Goal: Information Seeking & Learning: Learn about a topic

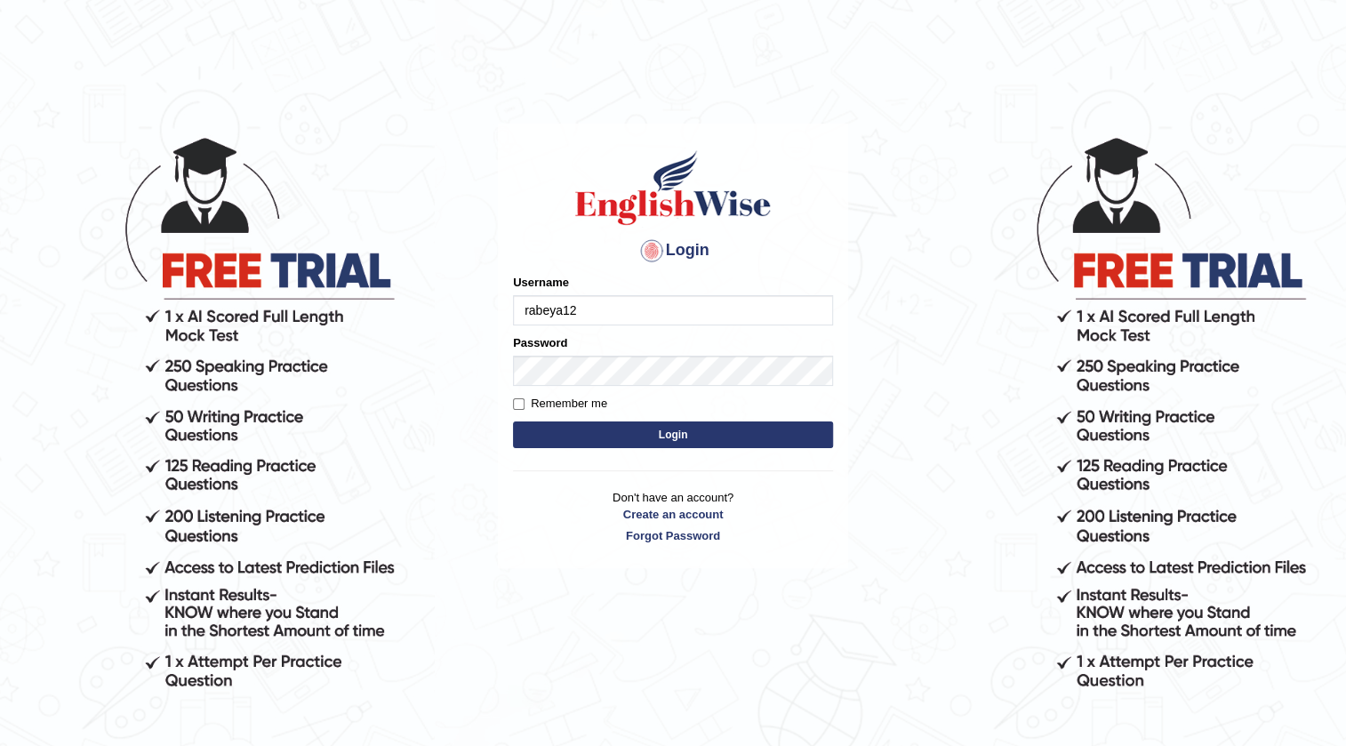
type input "rabeya12"
click at [812, 428] on button "Login" at bounding box center [673, 434] width 320 height 27
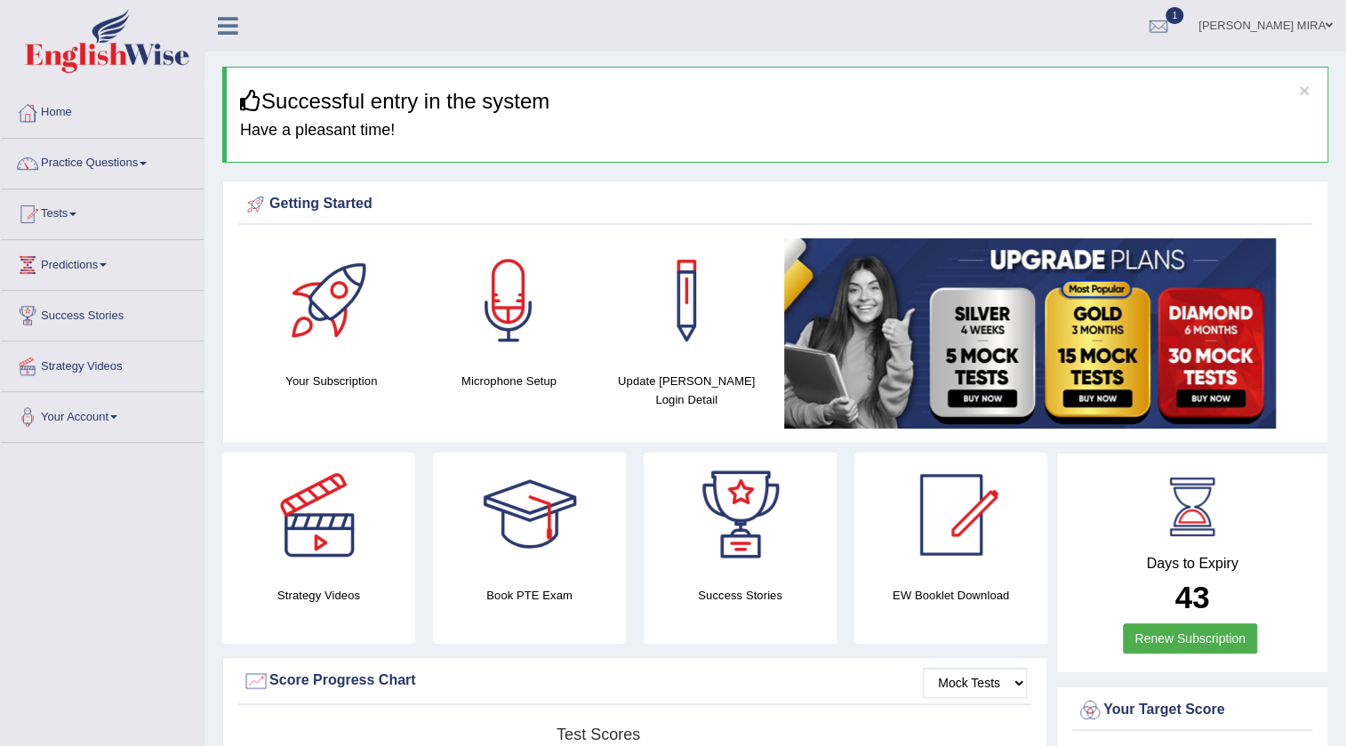
click at [143, 166] on link "Practice Questions" at bounding box center [102, 161] width 203 height 44
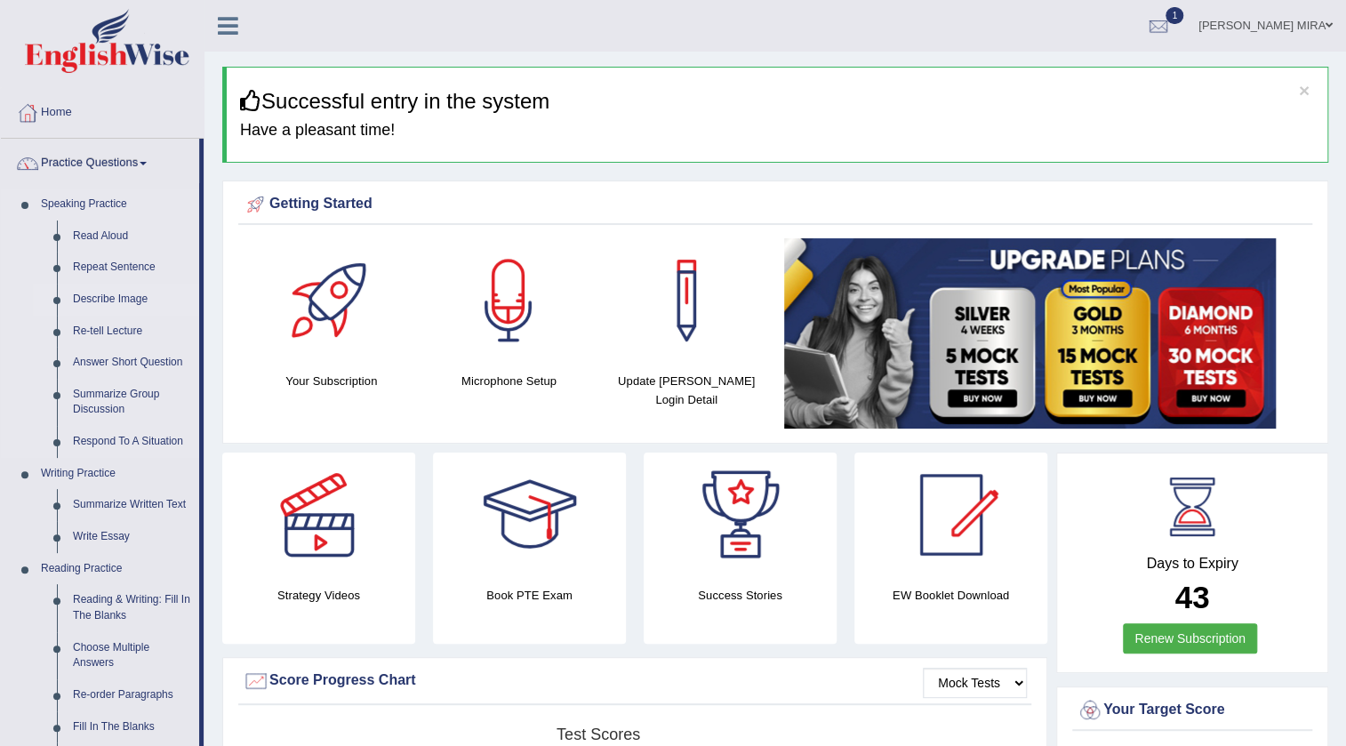
click at [124, 298] on link "Describe Image" at bounding box center [132, 300] width 134 height 32
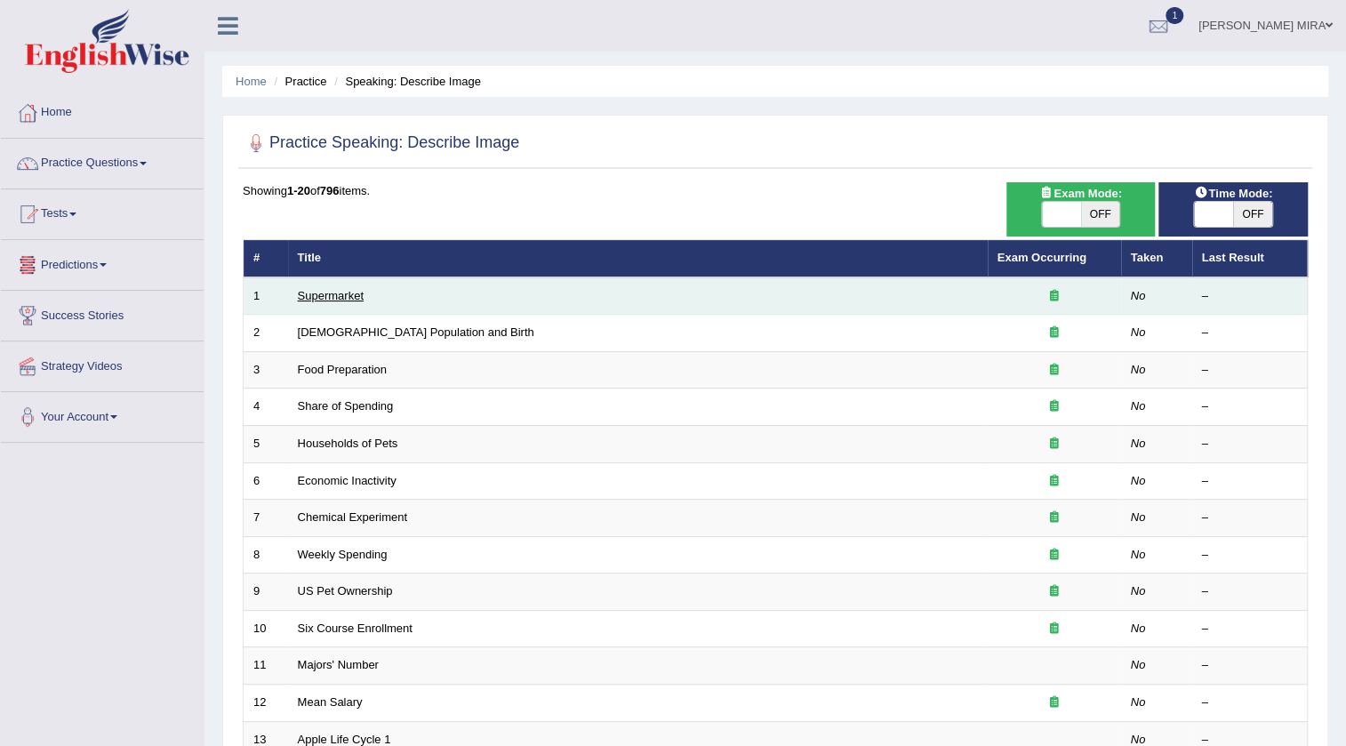
click at [312, 301] on link "Supermarket" at bounding box center [331, 295] width 66 height 13
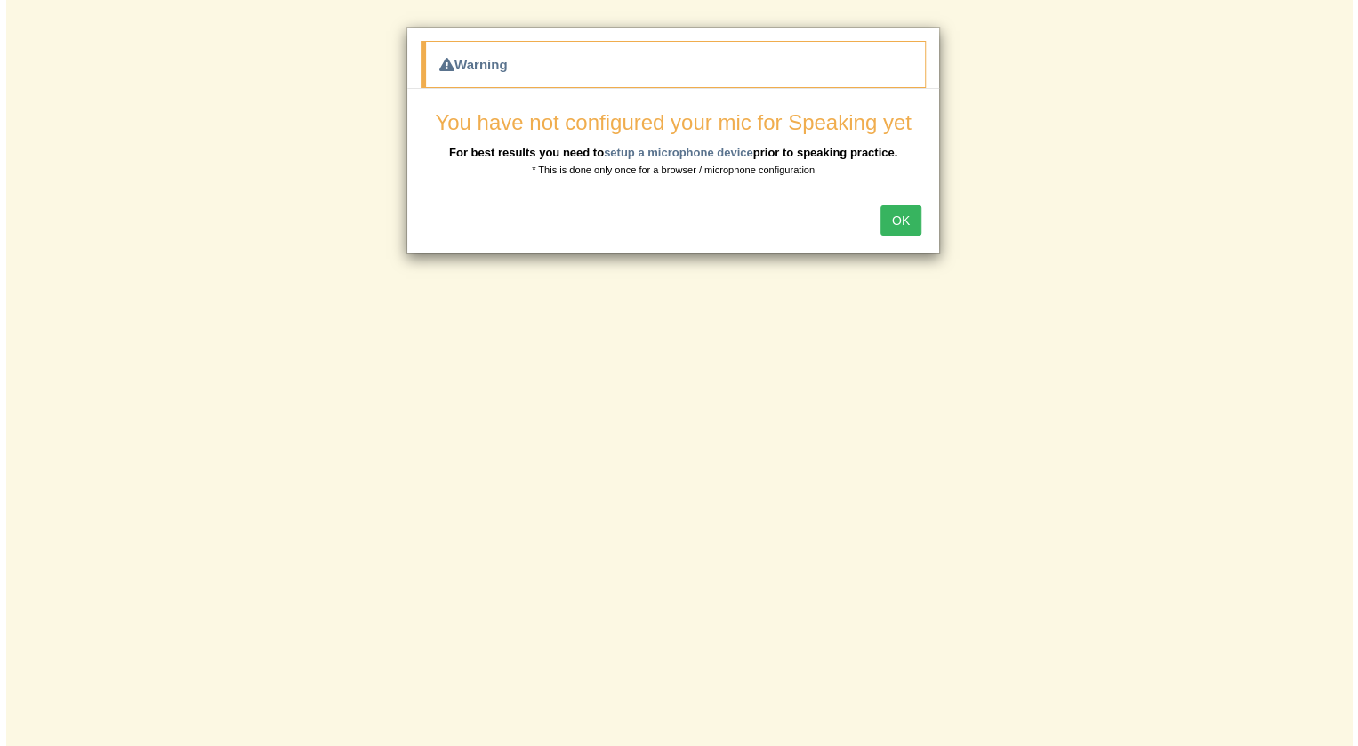
scroll to position [171, 0]
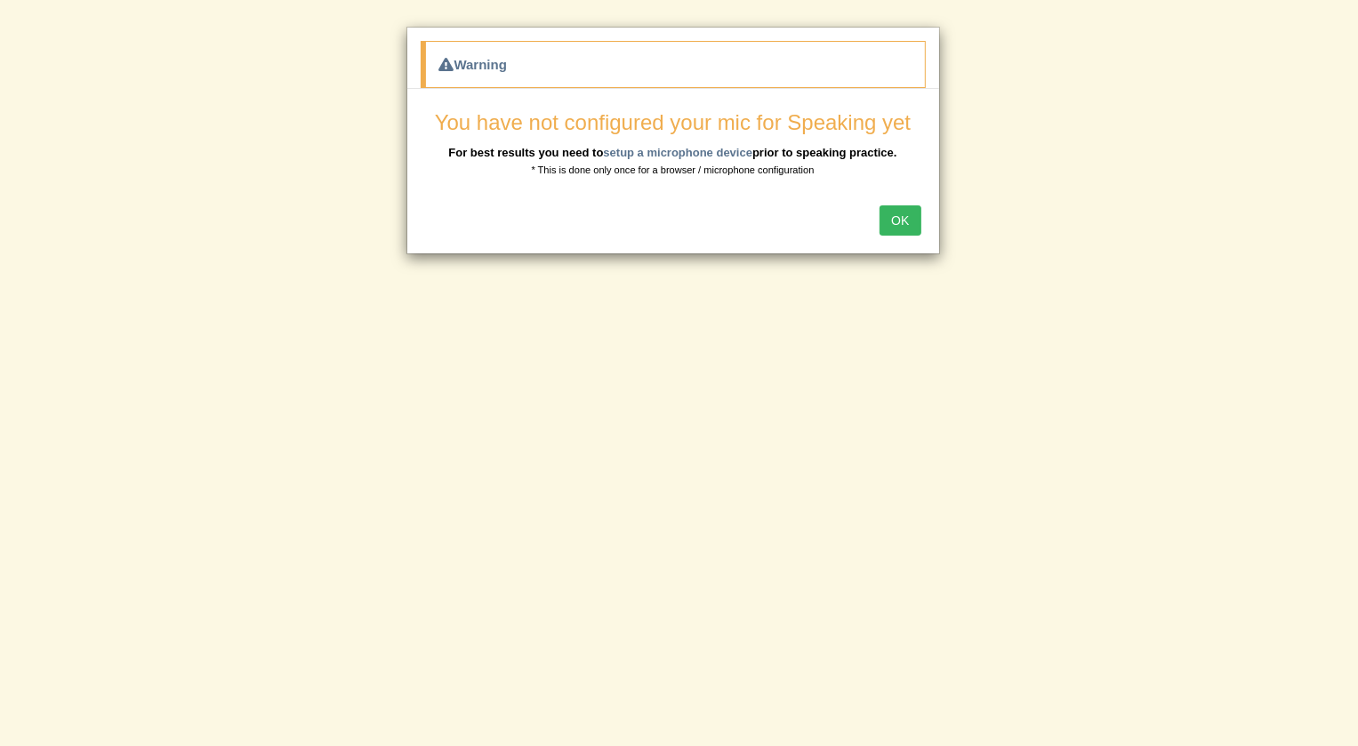
click at [907, 217] on button "OK" at bounding box center [899, 220] width 41 height 30
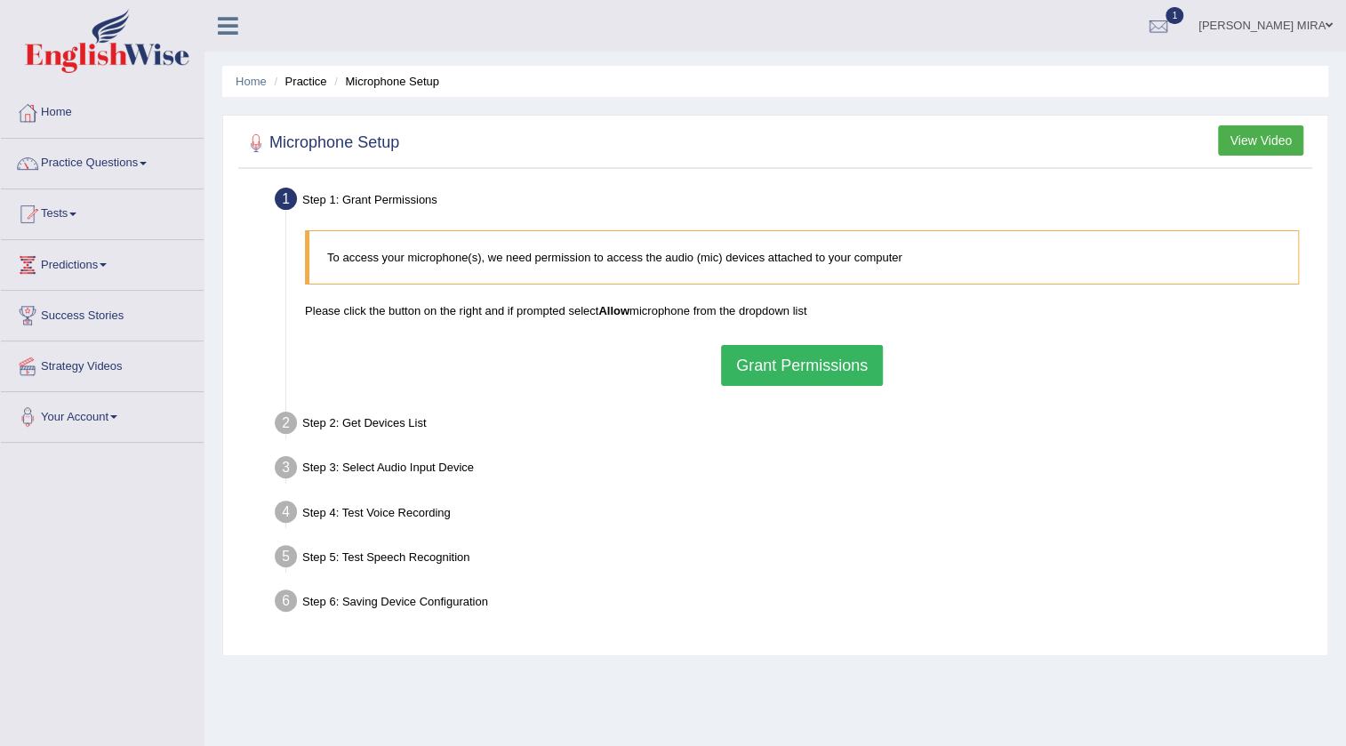
click at [743, 368] on button "Grant Permissions" at bounding box center [802, 365] width 162 height 41
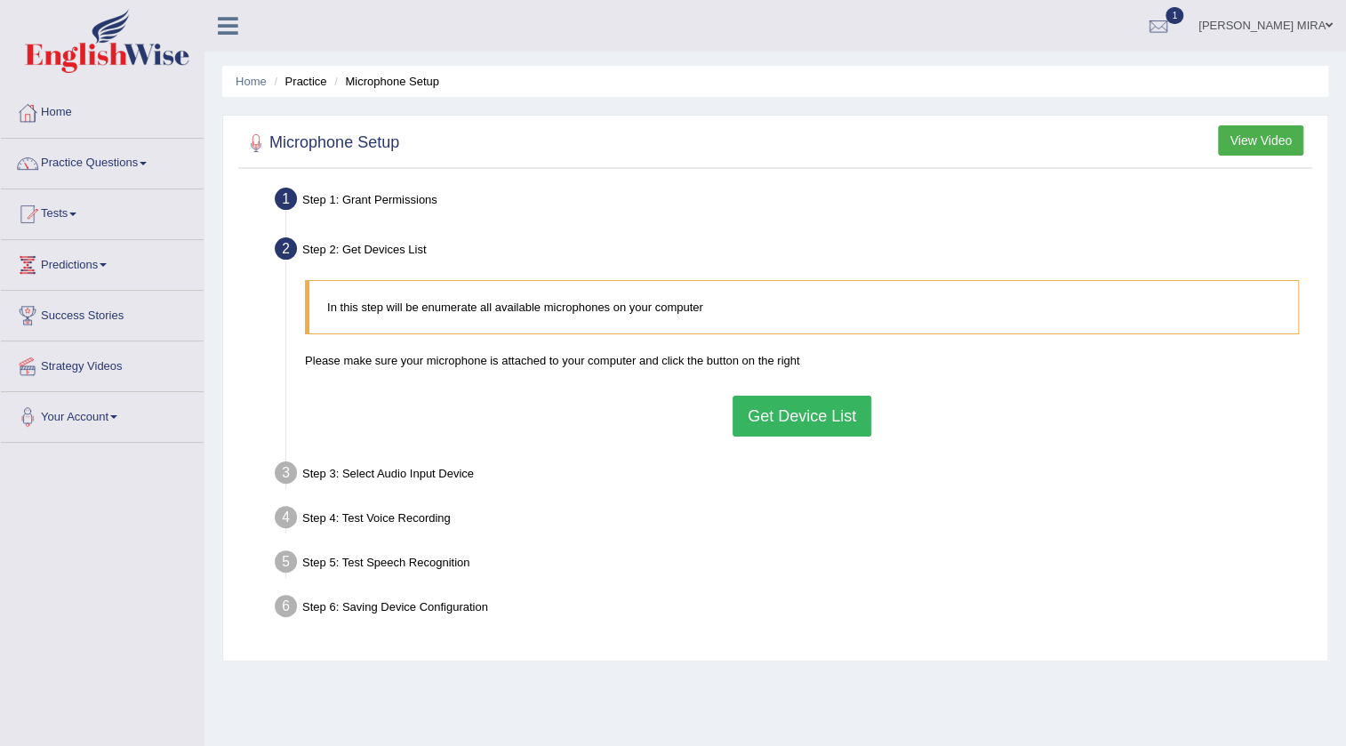
click at [814, 440] on div "In this step will be enumerate all available microphones on your computer Pleas…" at bounding box center [802, 357] width 1012 height 173
click at [811, 429] on button "Get Device List" at bounding box center [802, 416] width 139 height 41
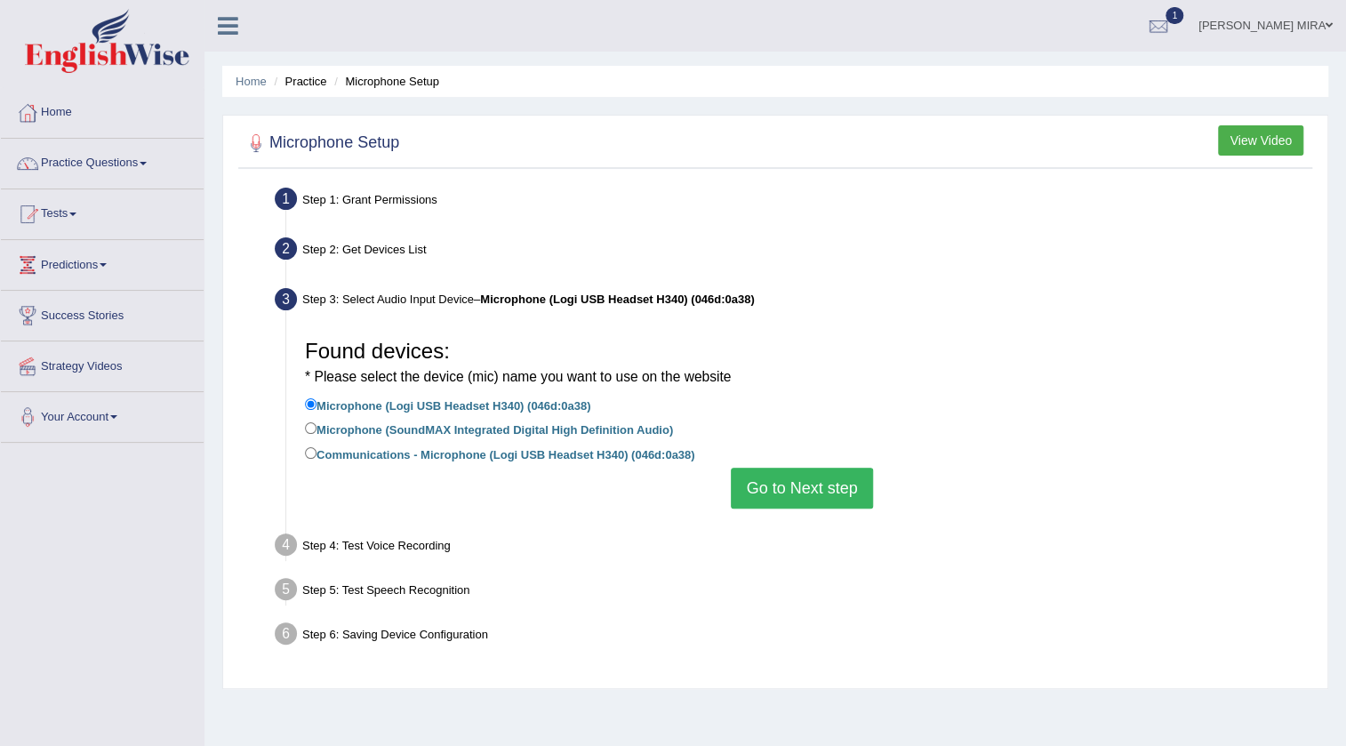
click at [544, 463] on li "Communications - Microphone (Logi USB Headset H340) (046d:0a38)" at bounding box center [802, 456] width 994 height 24
click at [528, 461] on label "Communications - Microphone (Logi USB Headset H340) (046d:0a38)" at bounding box center [499, 454] width 389 height 20
click at [317, 459] on input "Communications - Microphone (Logi USB Headset H340) (046d:0a38)" at bounding box center [311, 453] width 12 height 12
radio input "true"
click at [782, 478] on button "Go to Next step" at bounding box center [801, 488] width 141 height 41
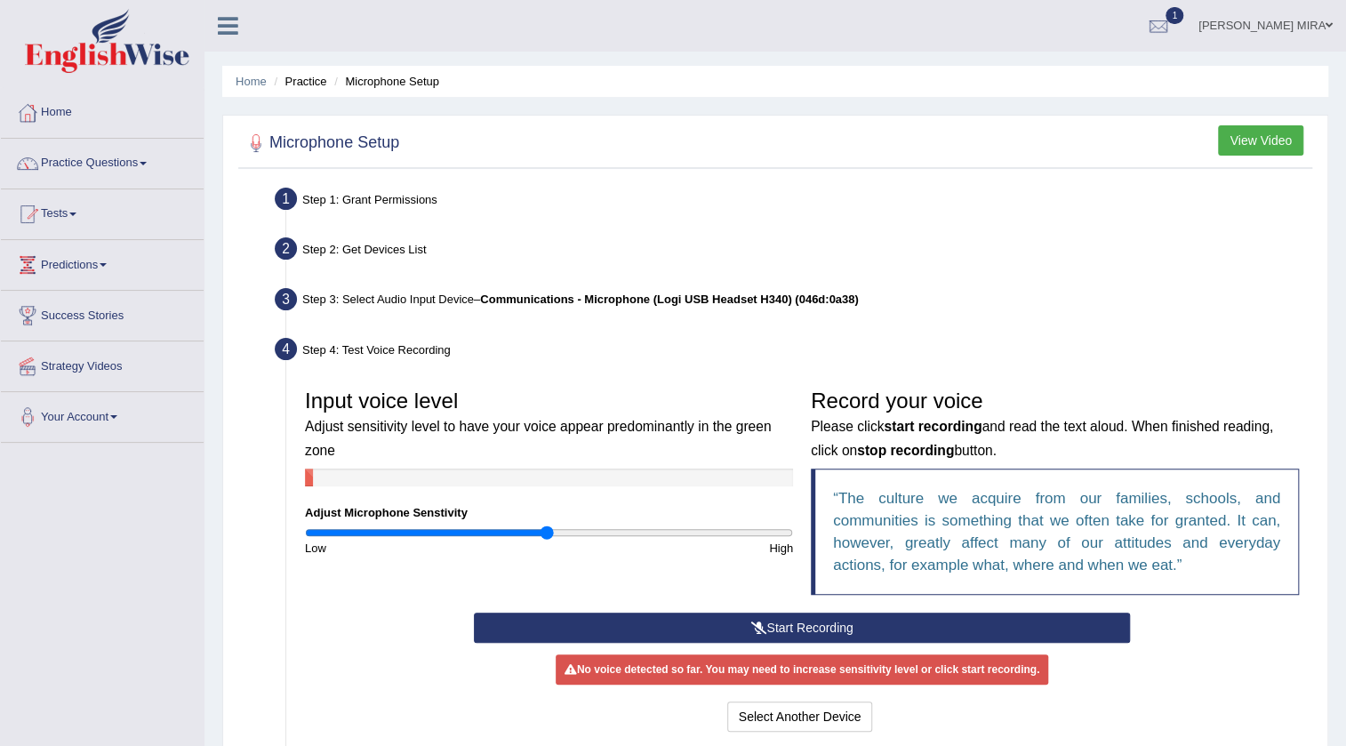
click at [733, 622] on button "Start Recording" at bounding box center [802, 628] width 657 height 30
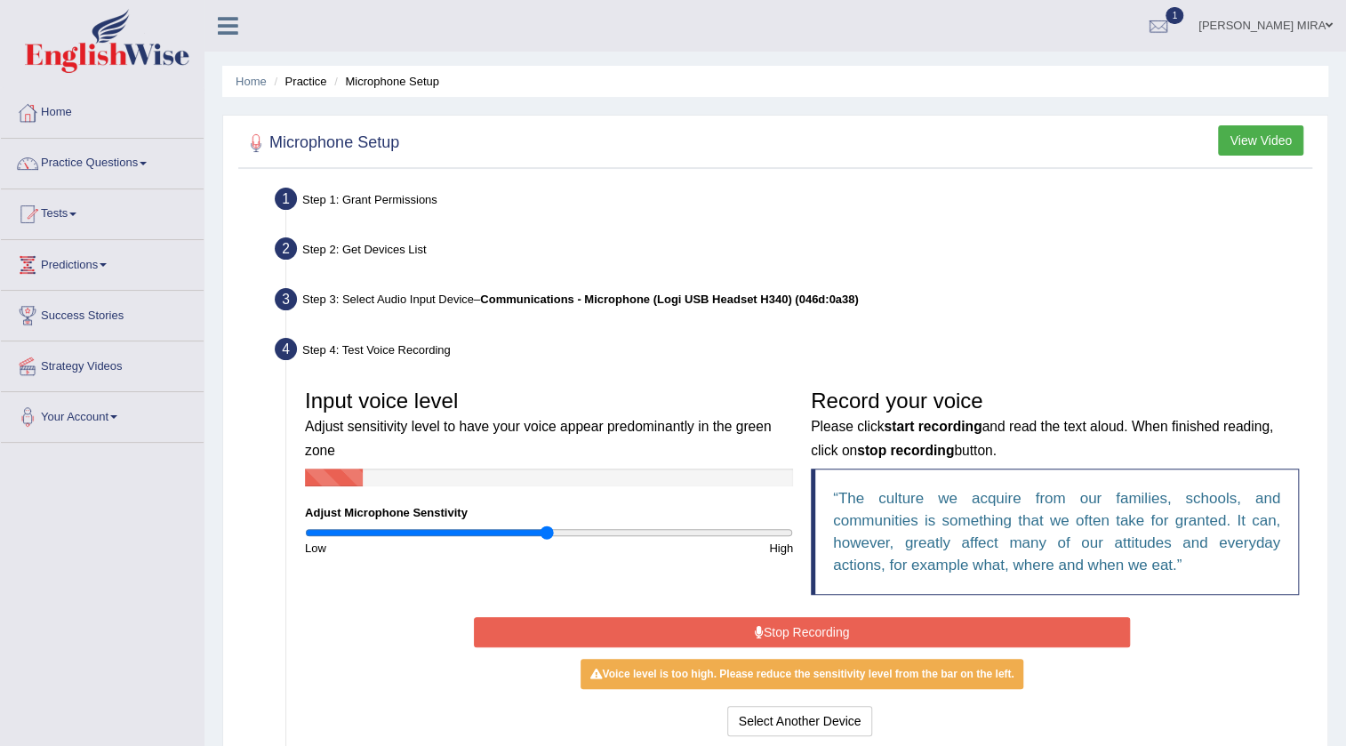
click at [733, 622] on button "Stop Recording" at bounding box center [802, 632] width 657 height 30
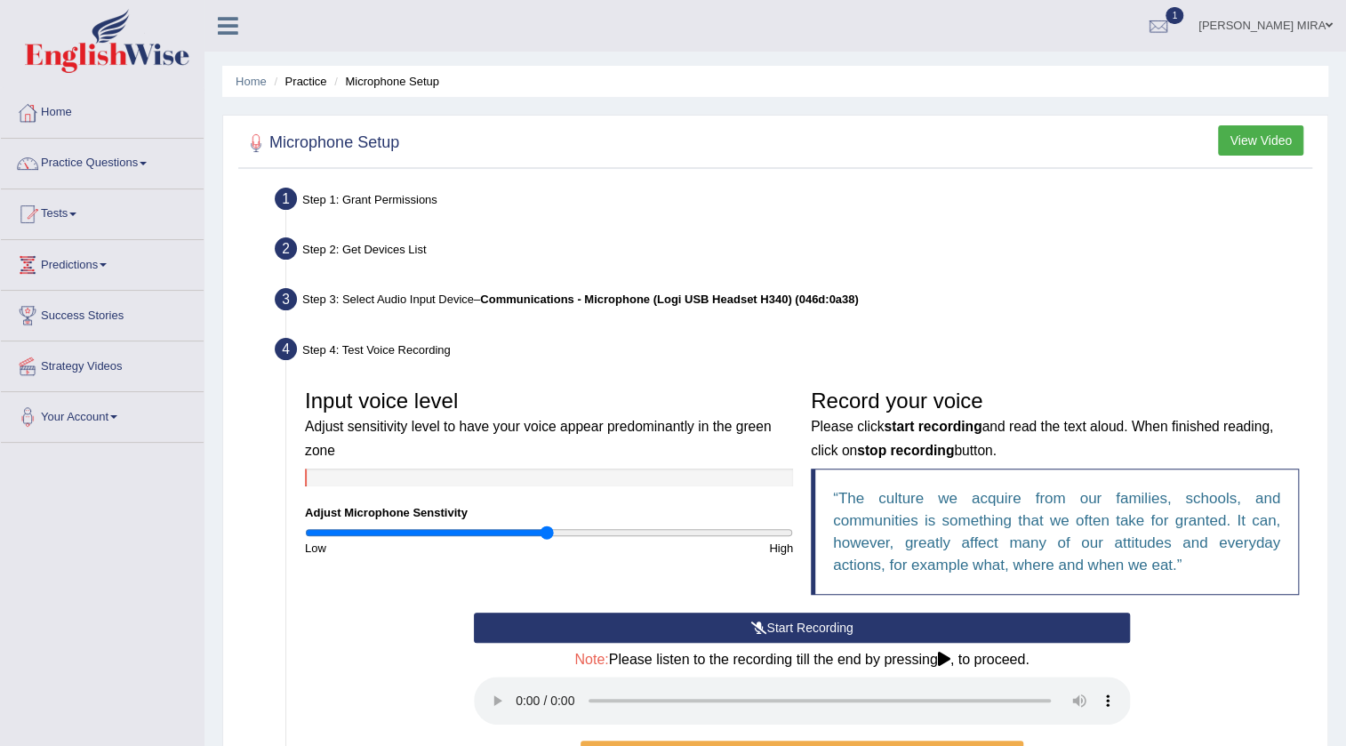
click at [733, 622] on button "Start Recording" at bounding box center [802, 628] width 657 height 30
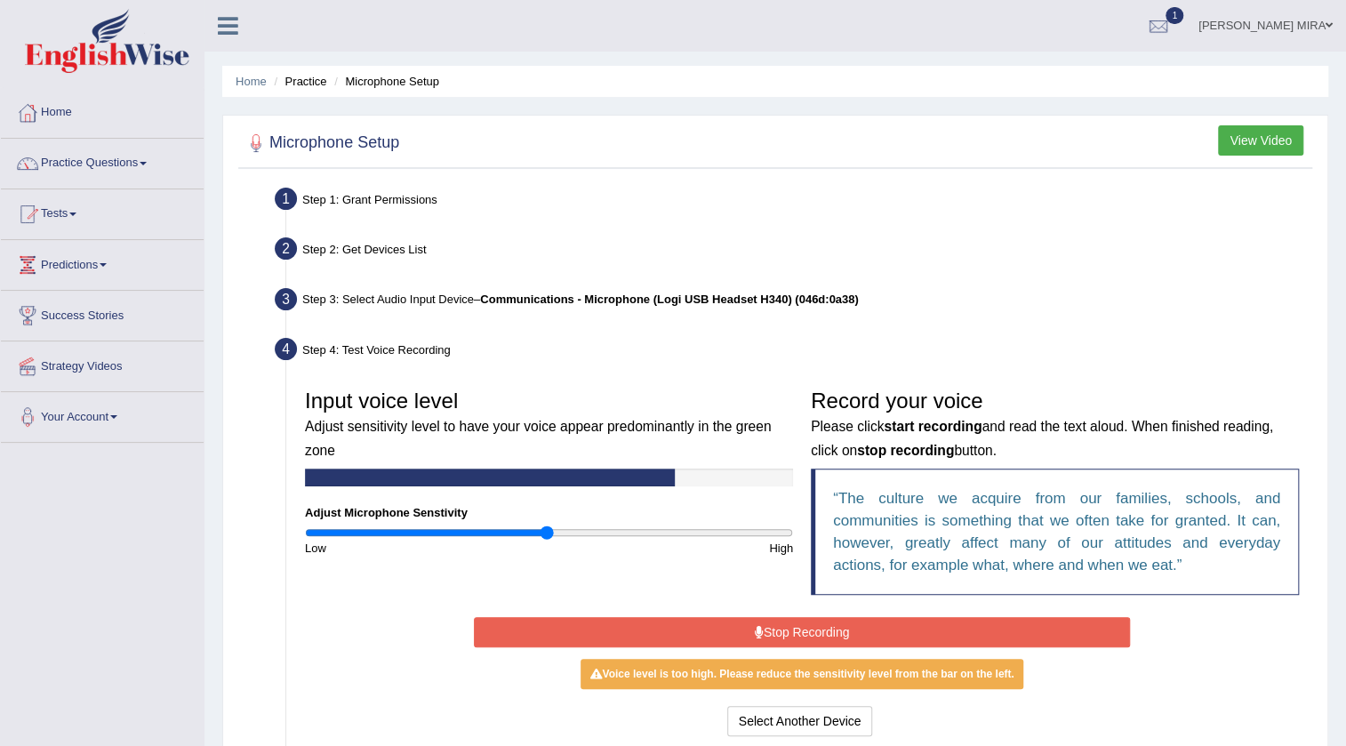
click at [733, 622] on button "Stop Recording" at bounding box center [802, 632] width 657 height 30
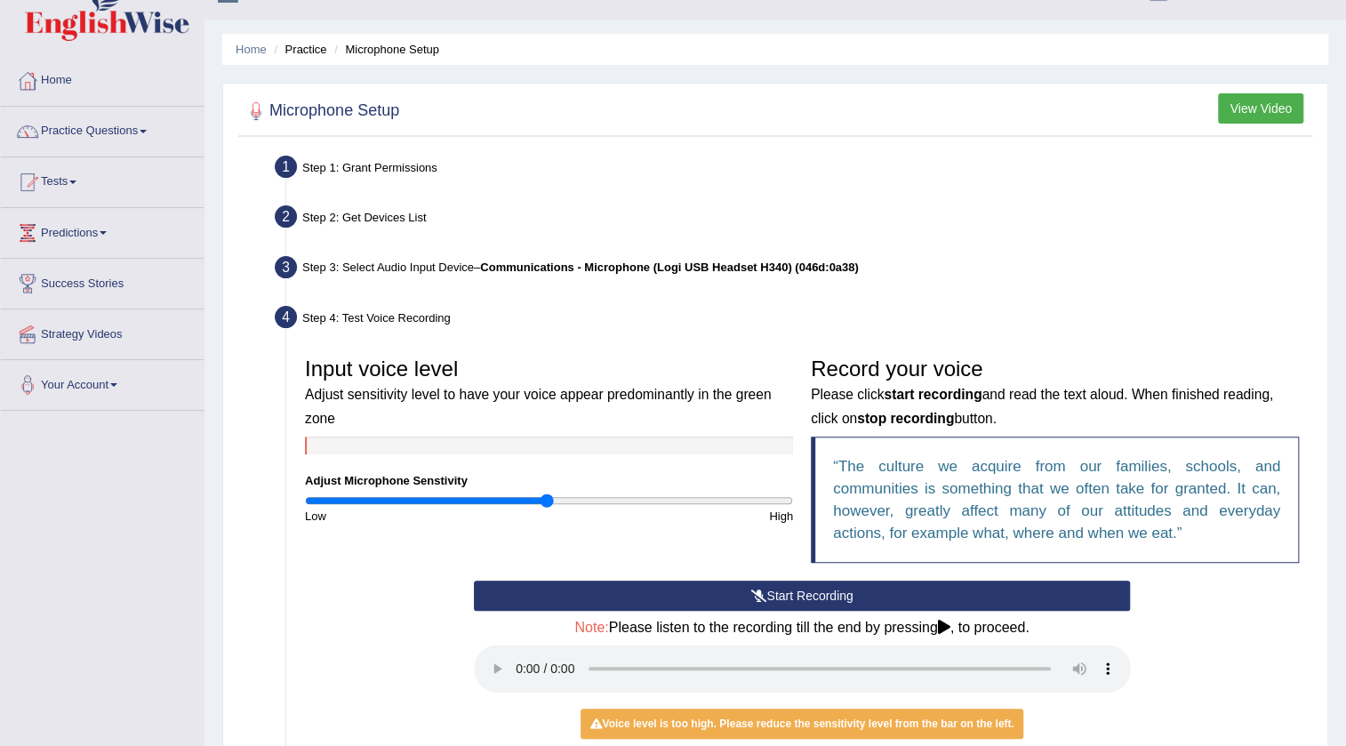
scroll to position [80, 0]
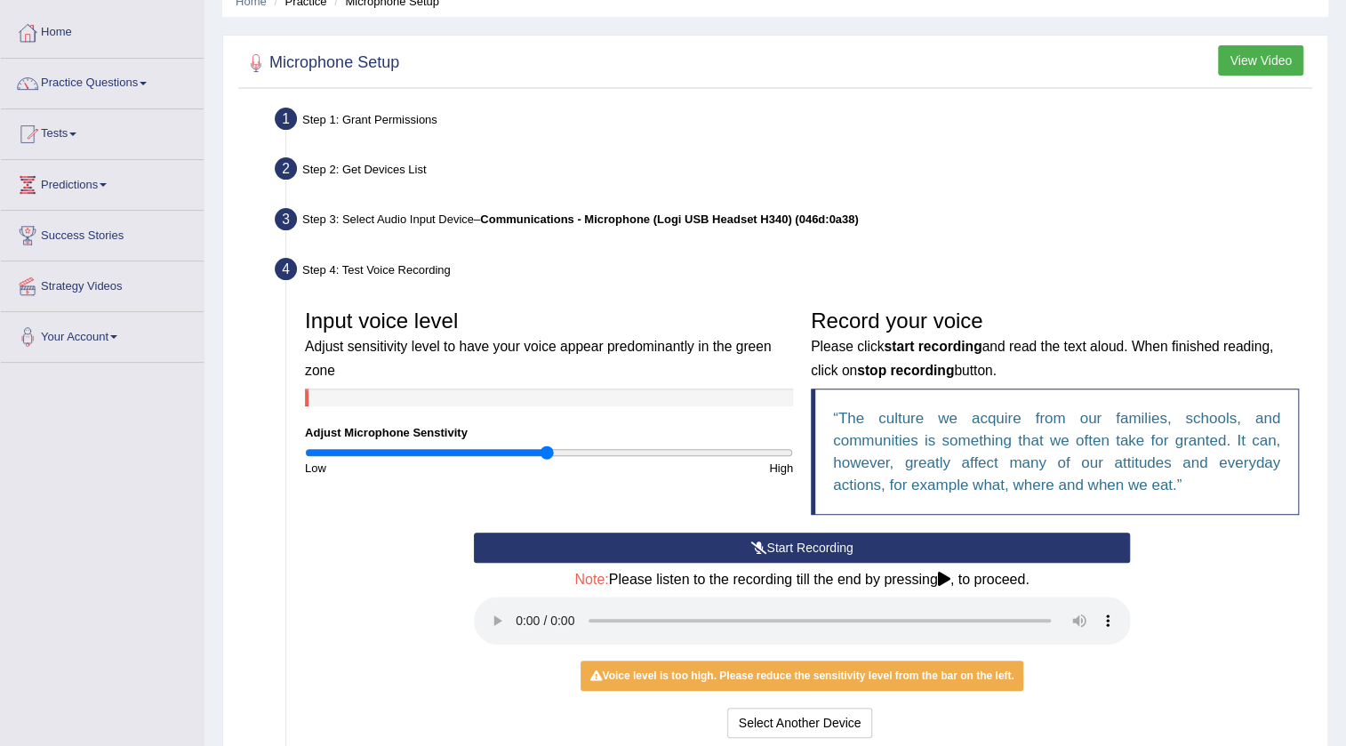
click at [655, 551] on button "Start Recording" at bounding box center [802, 548] width 657 height 30
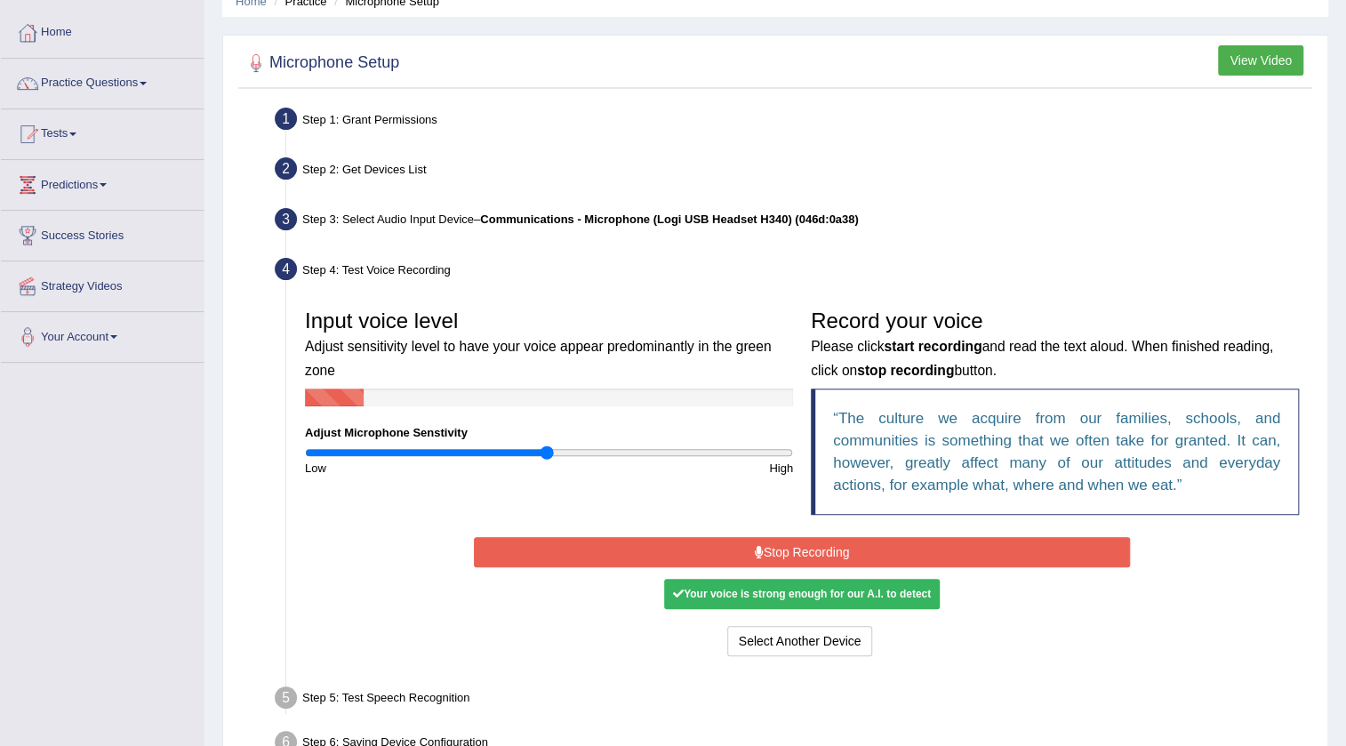
click at [655, 551] on button "Stop Recording" at bounding box center [802, 552] width 657 height 30
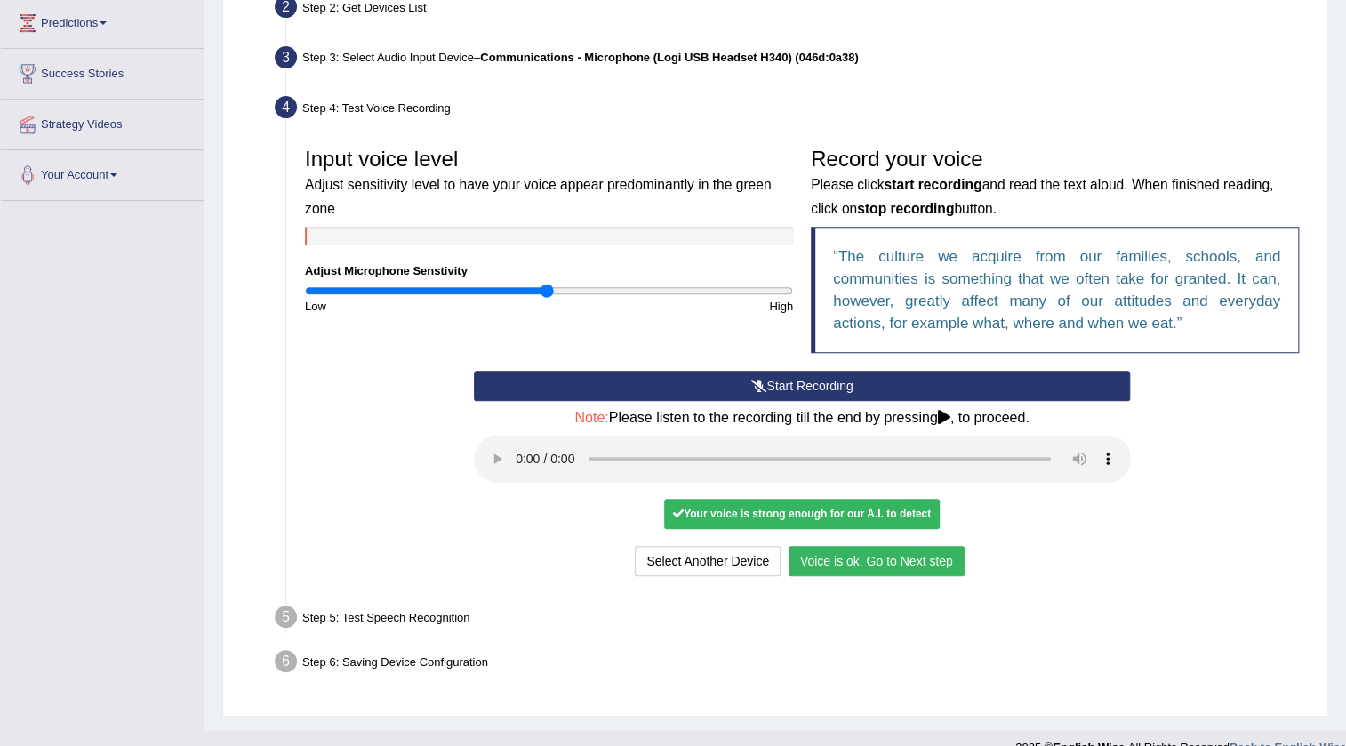
click at [878, 561] on button "Voice is ok. Go to Next step" at bounding box center [877, 561] width 176 height 30
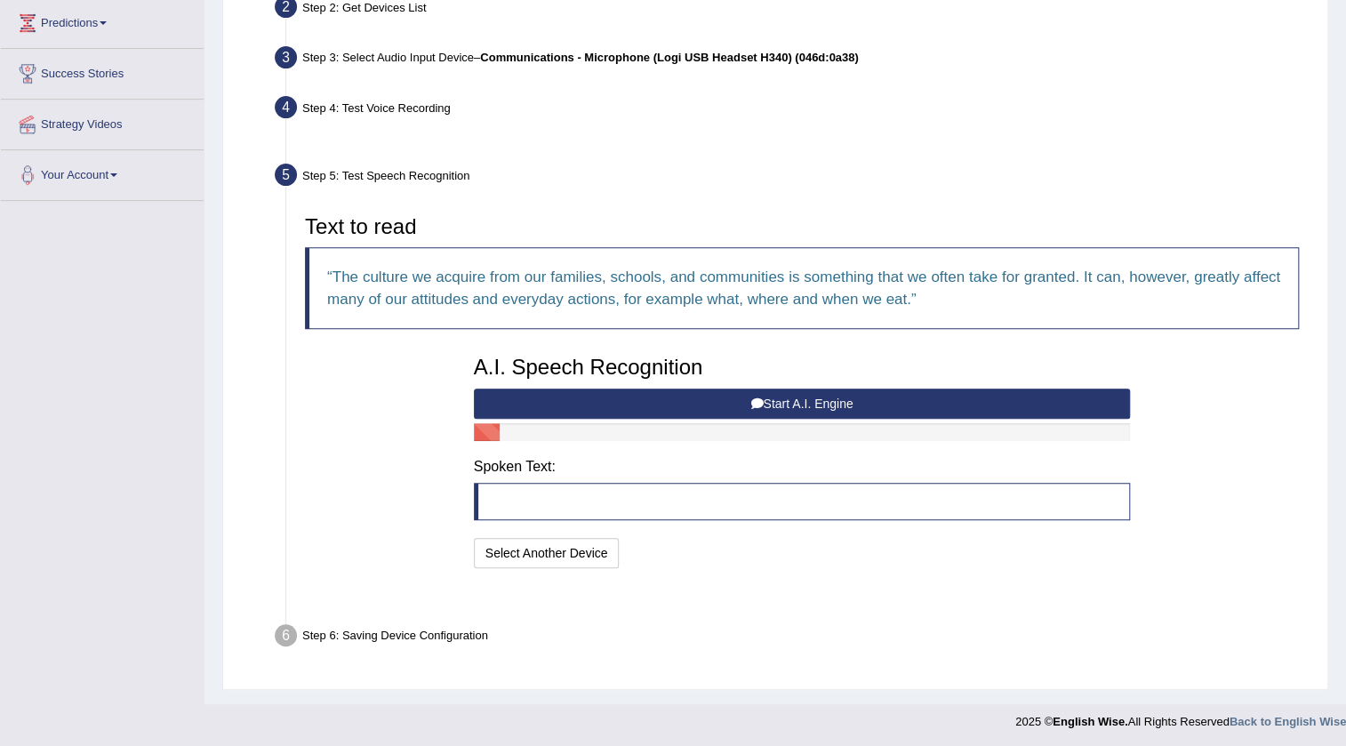
scroll to position [199, 0]
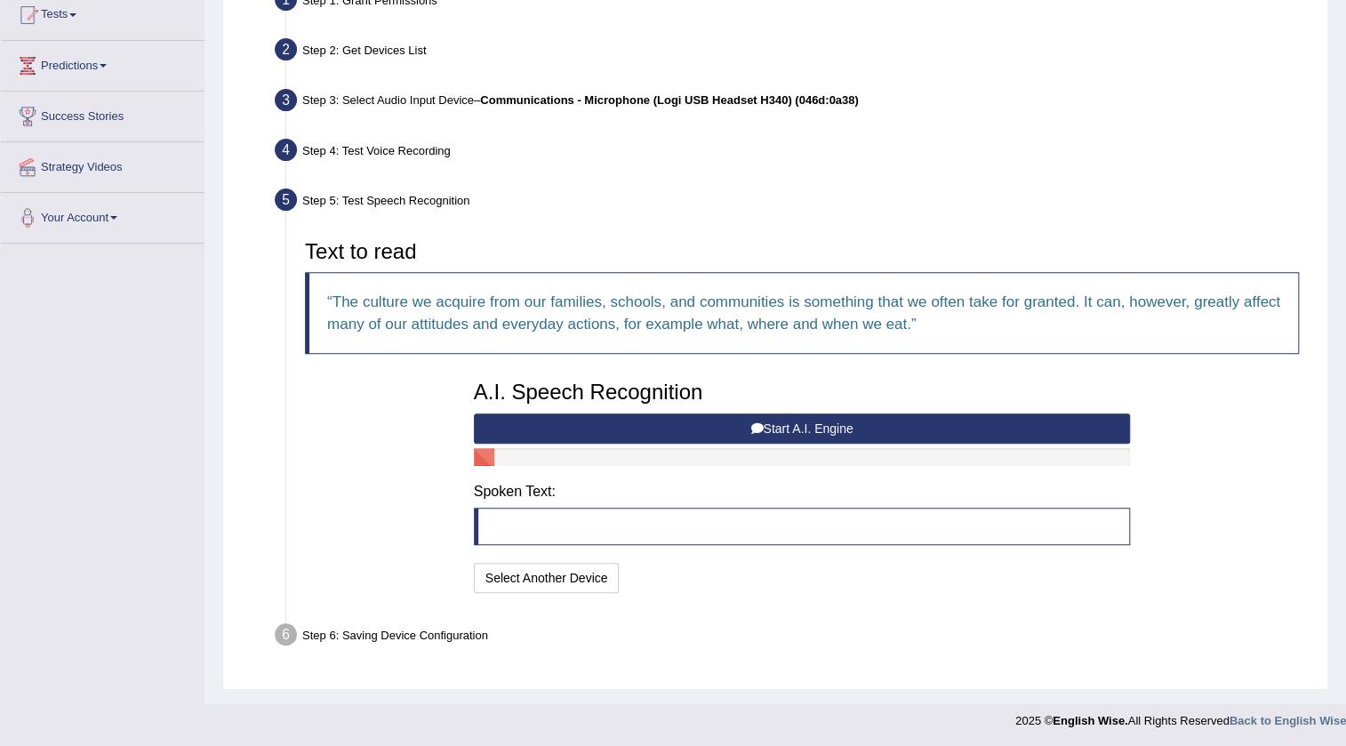
click at [676, 416] on button "Start A.I. Engine" at bounding box center [802, 428] width 657 height 30
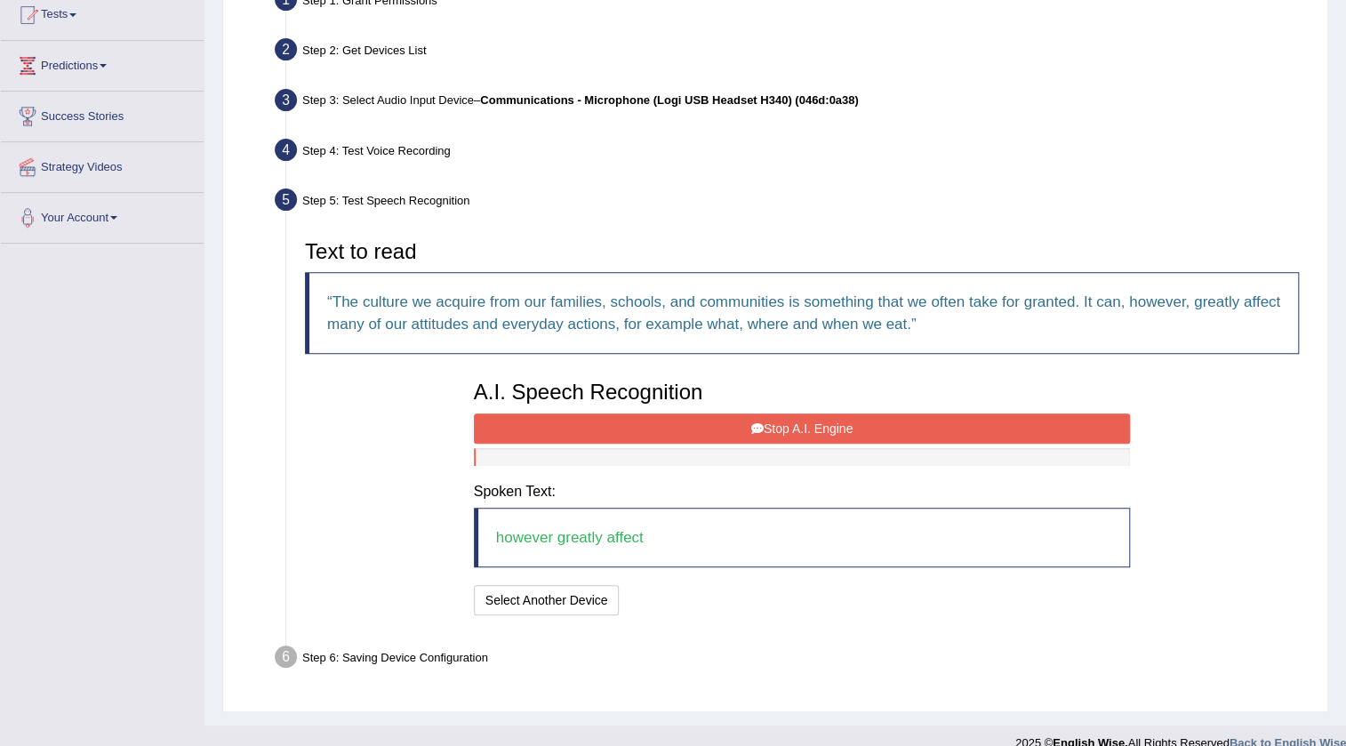
click at [676, 421] on button "Stop A.I. Engine" at bounding box center [802, 428] width 657 height 30
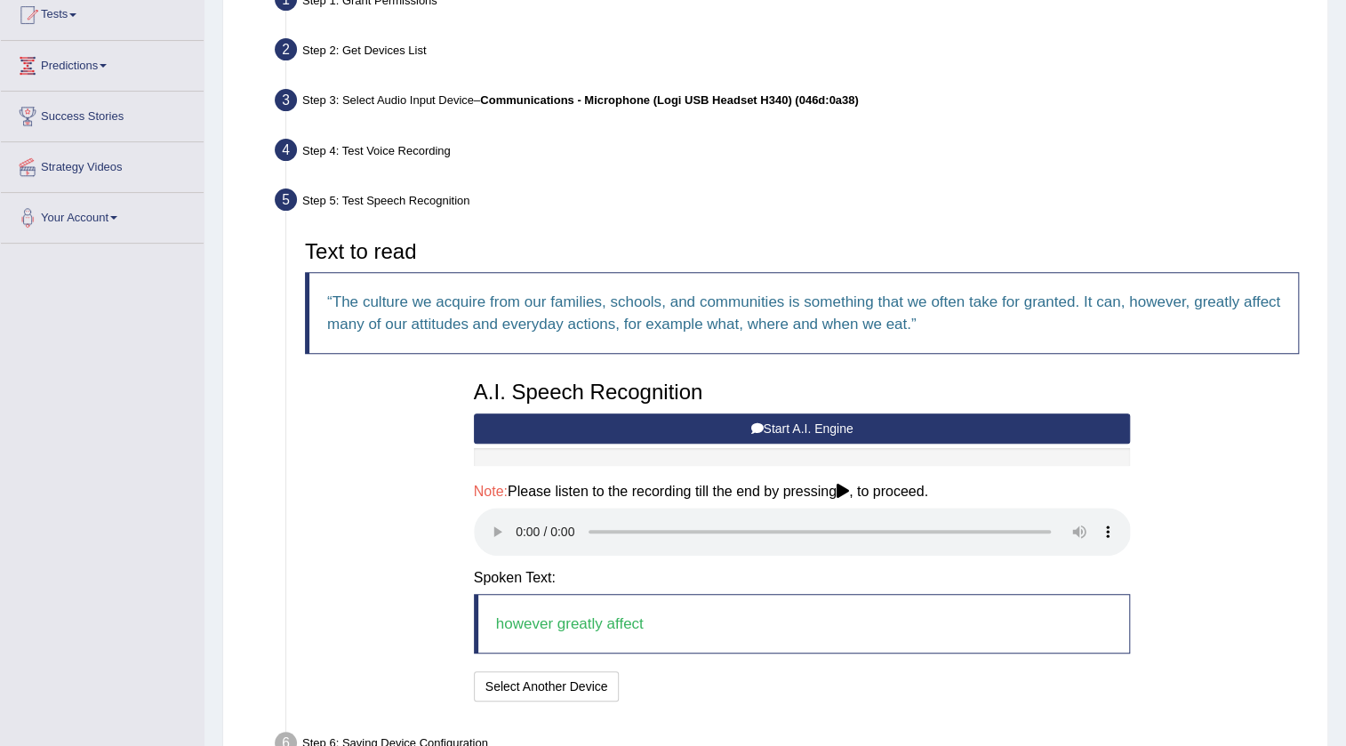
scroll to position [309, 0]
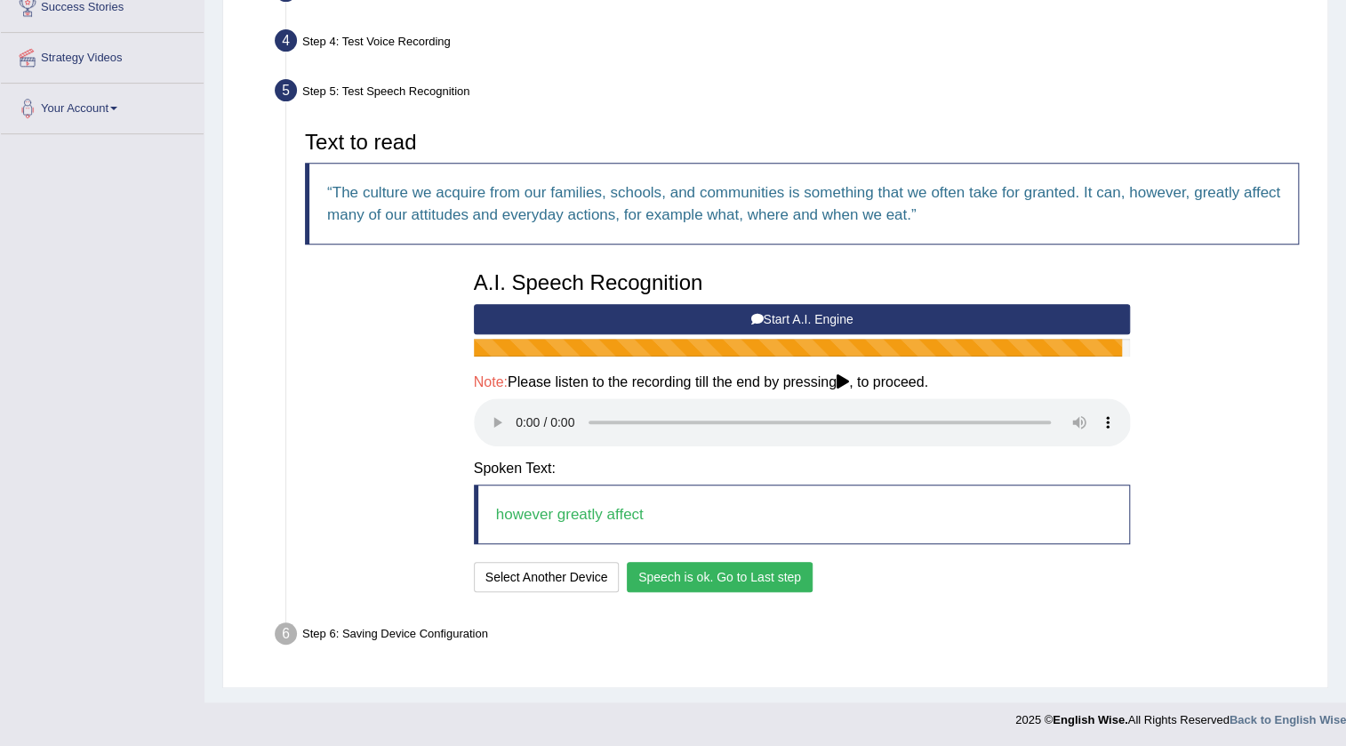
click at [676, 567] on button "Speech is ok. Go to Last step" at bounding box center [720, 577] width 186 height 30
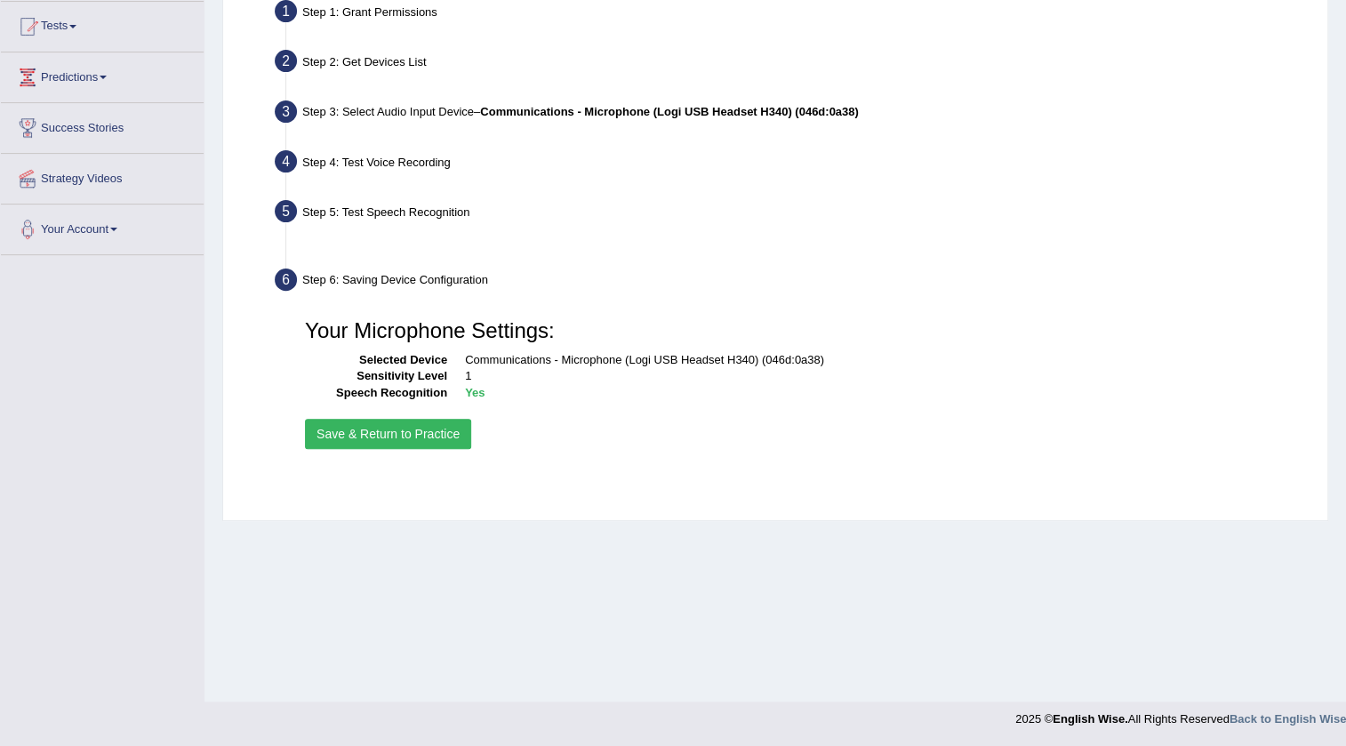
scroll to position [187, 0]
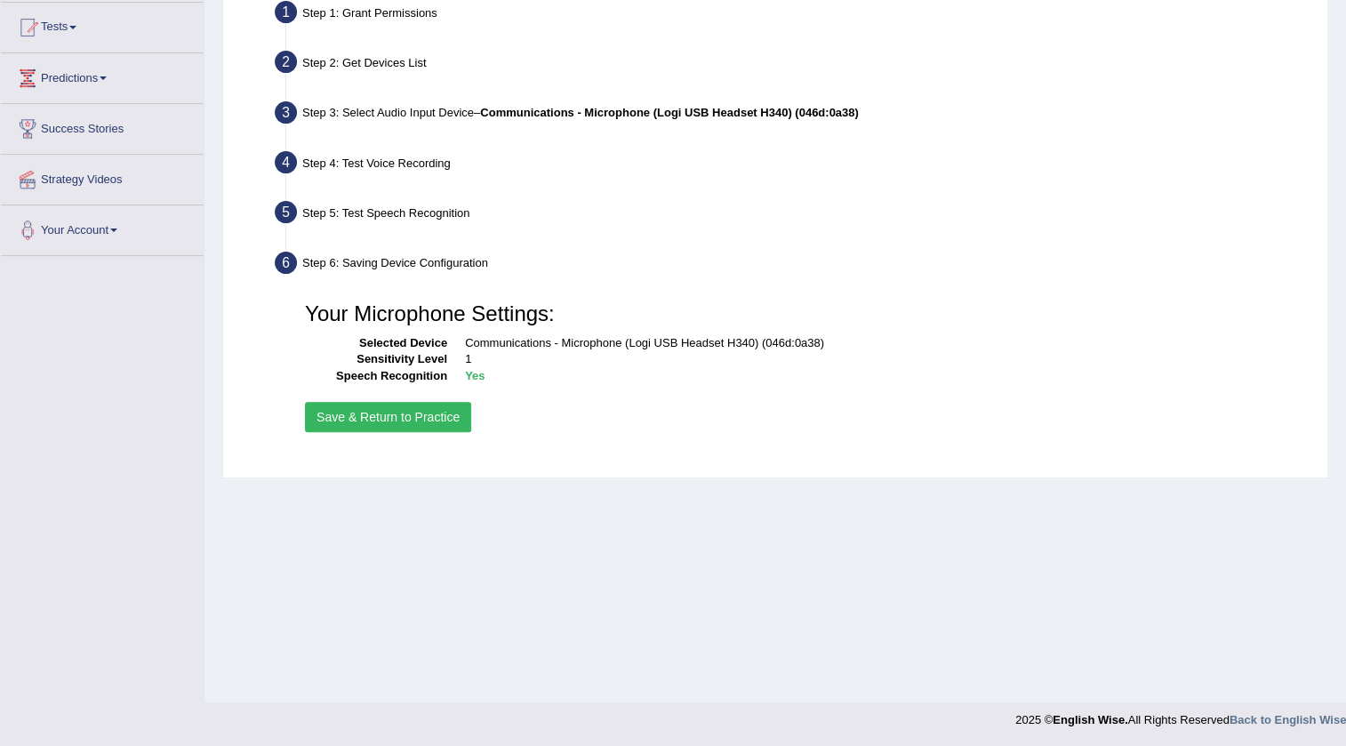
click at [420, 421] on button "Save & Return to Practice" at bounding box center [388, 417] width 166 height 30
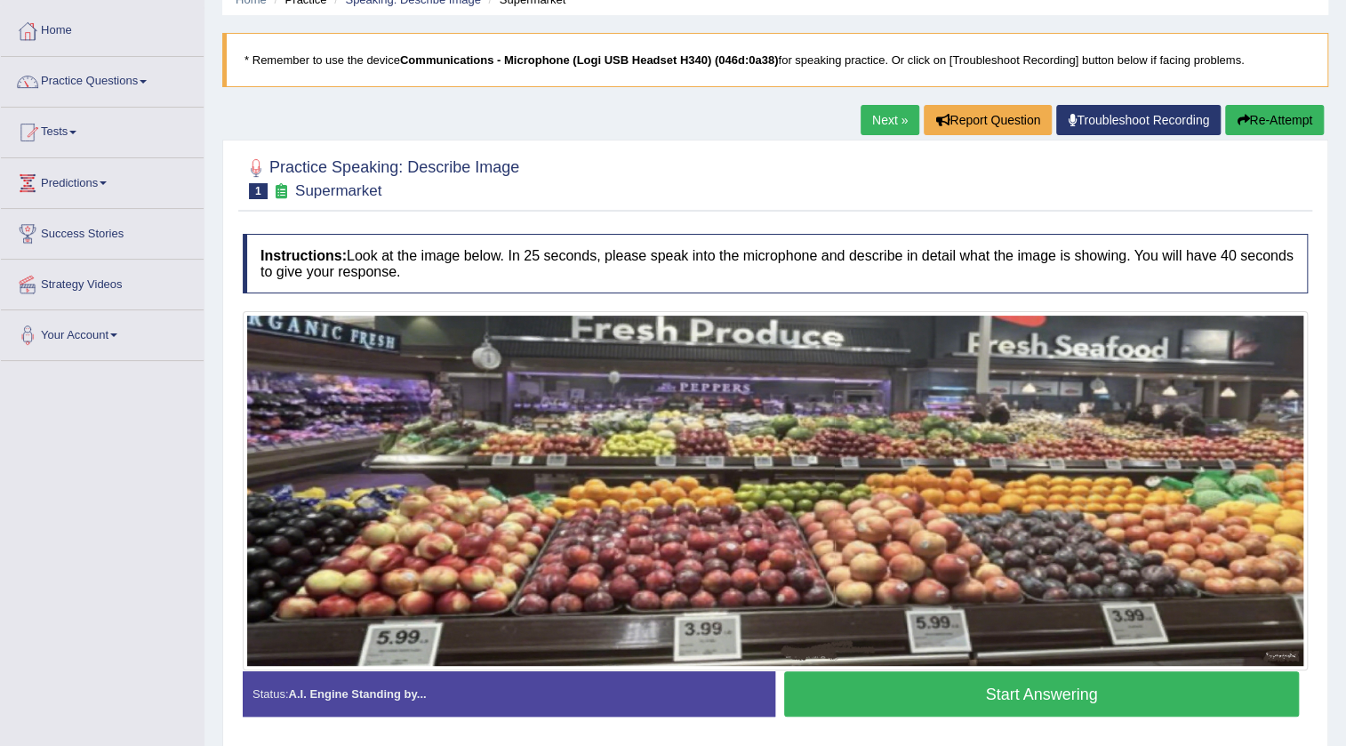
scroll to position [161, 0]
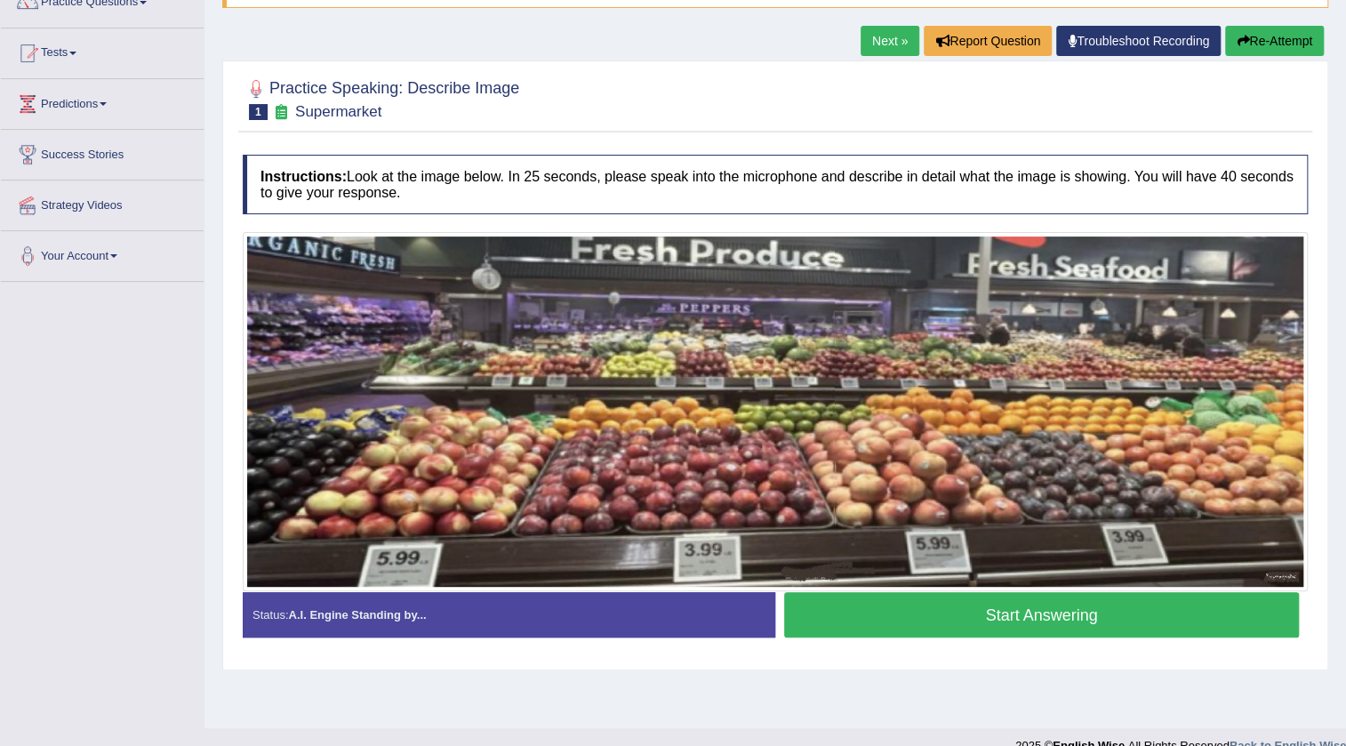
click at [878, 44] on link "Next »" at bounding box center [890, 41] width 59 height 30
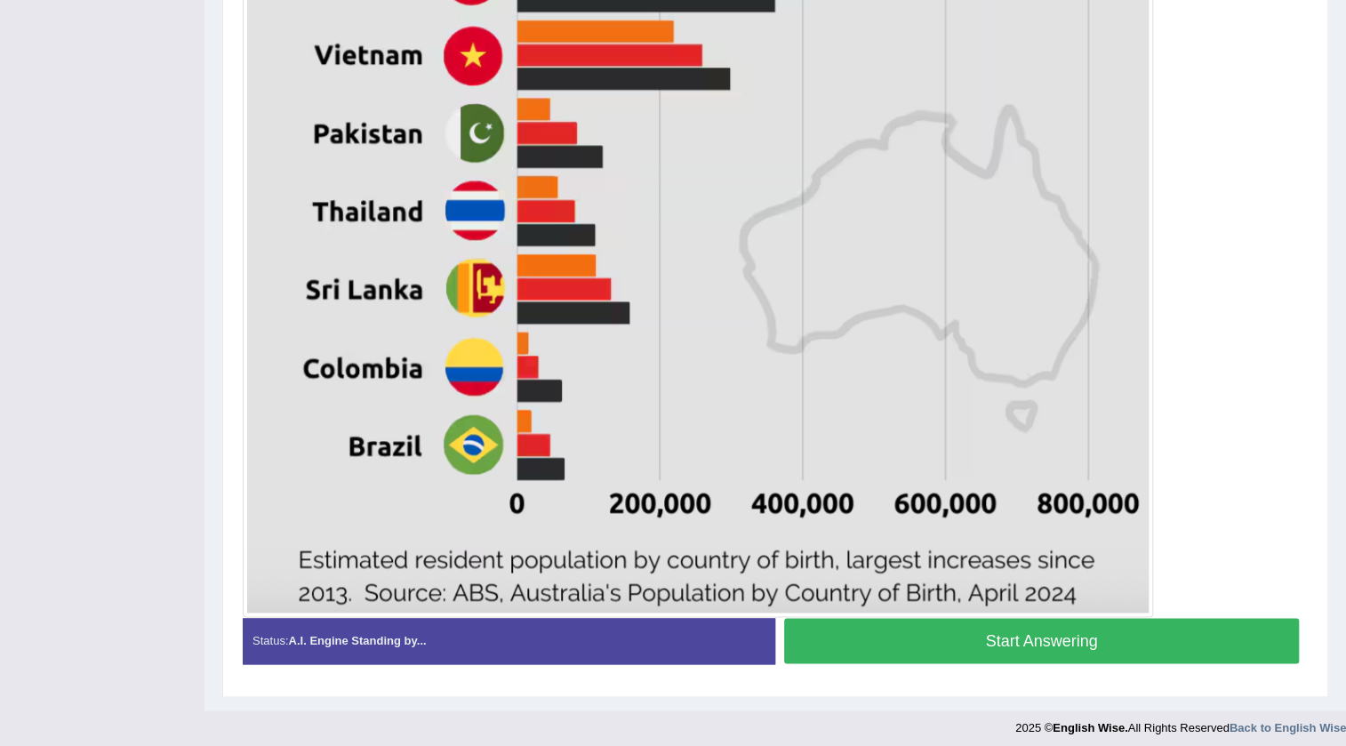
scroll to position [942, 0]
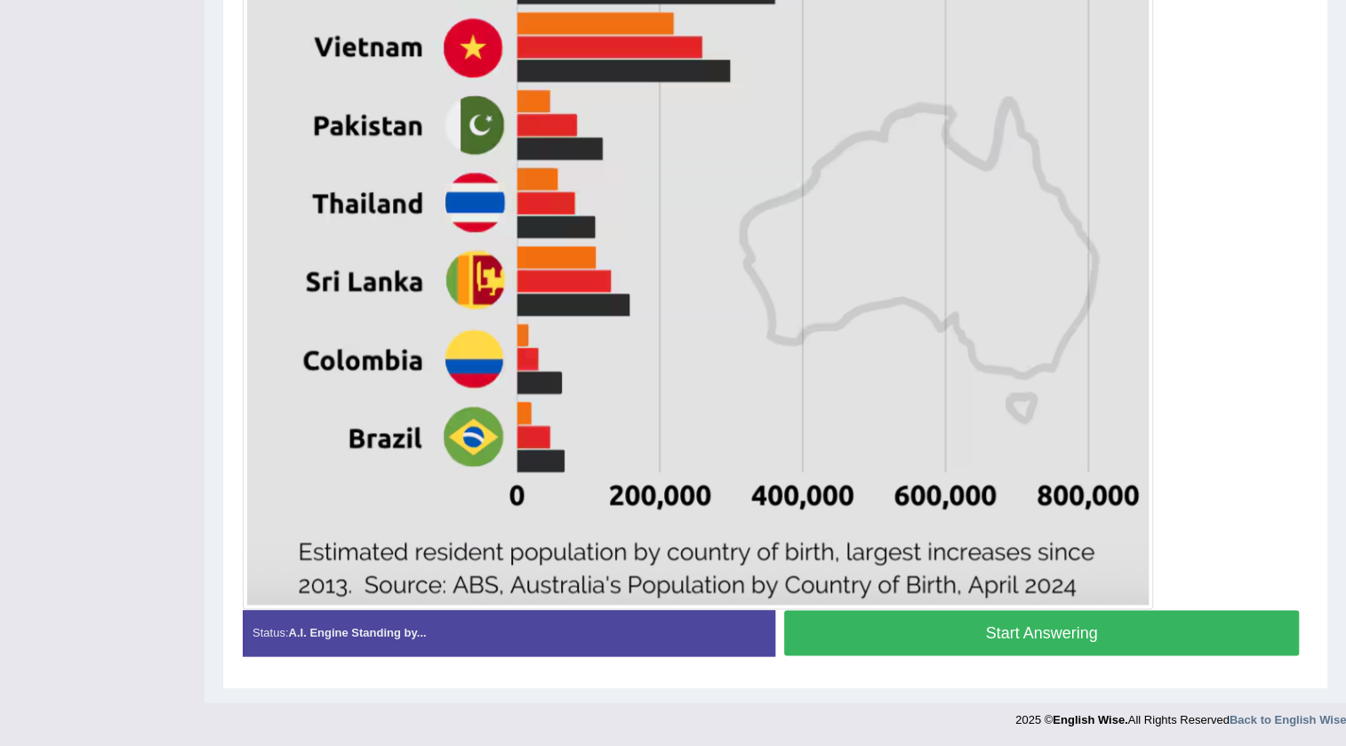
click at [916, 624] on button "Start Answering" at bounding box center [1041, 632] width 515 height 45
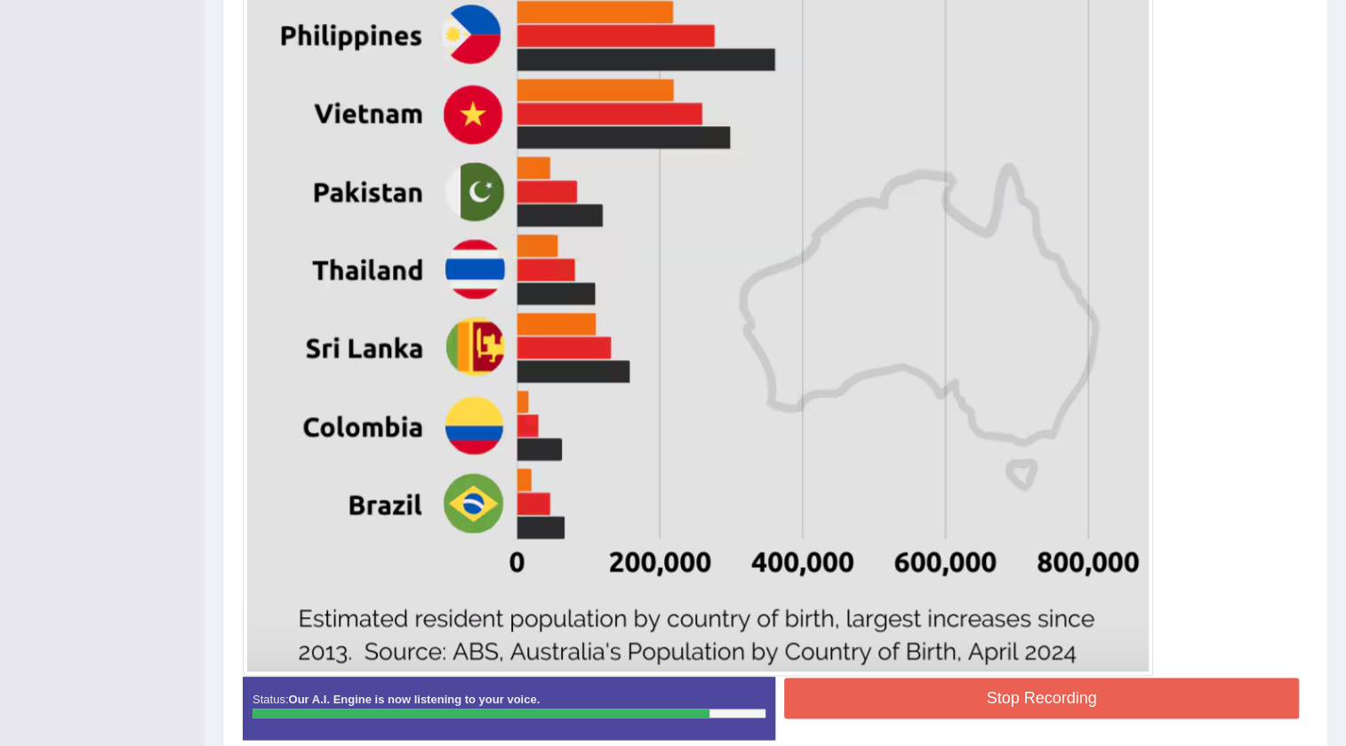
scroll to position [958, 0]
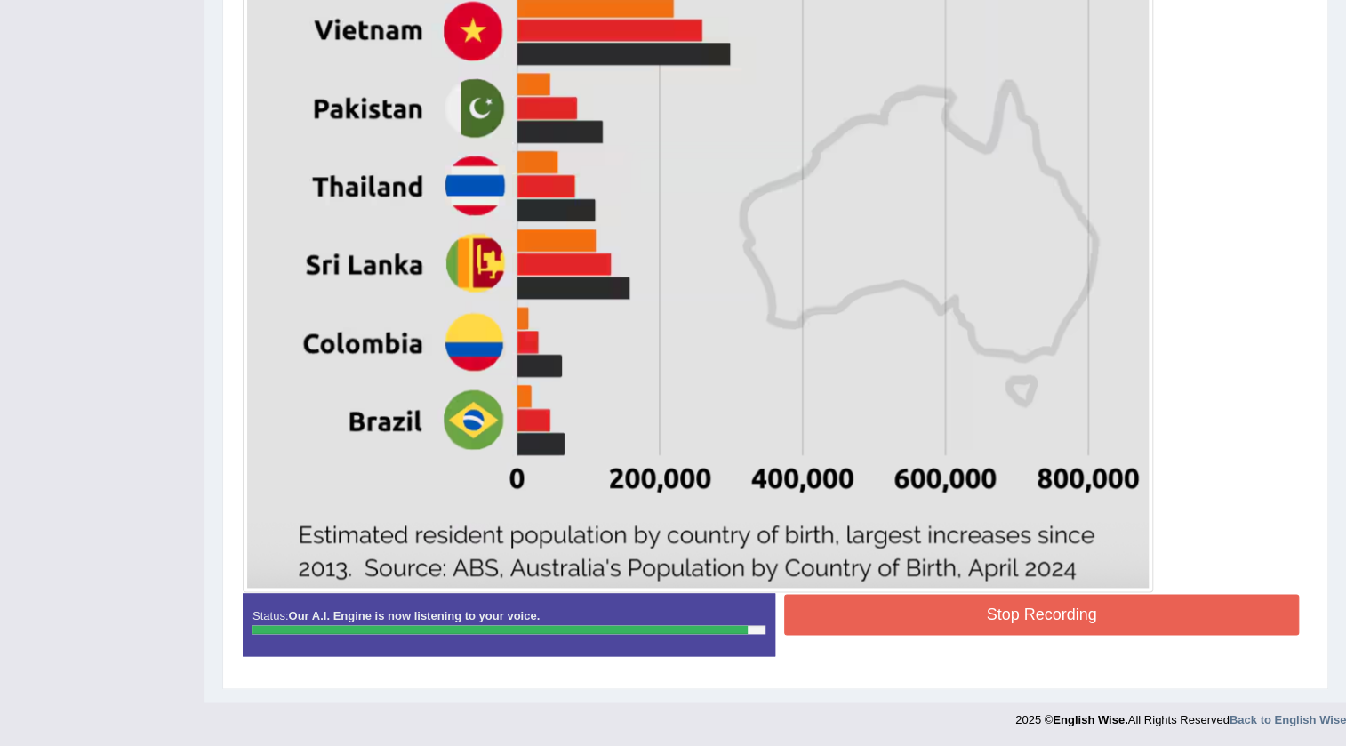
click at [855, 616] on button "Stop Recording" at bounding box center [1041, 614] width 515 height 41
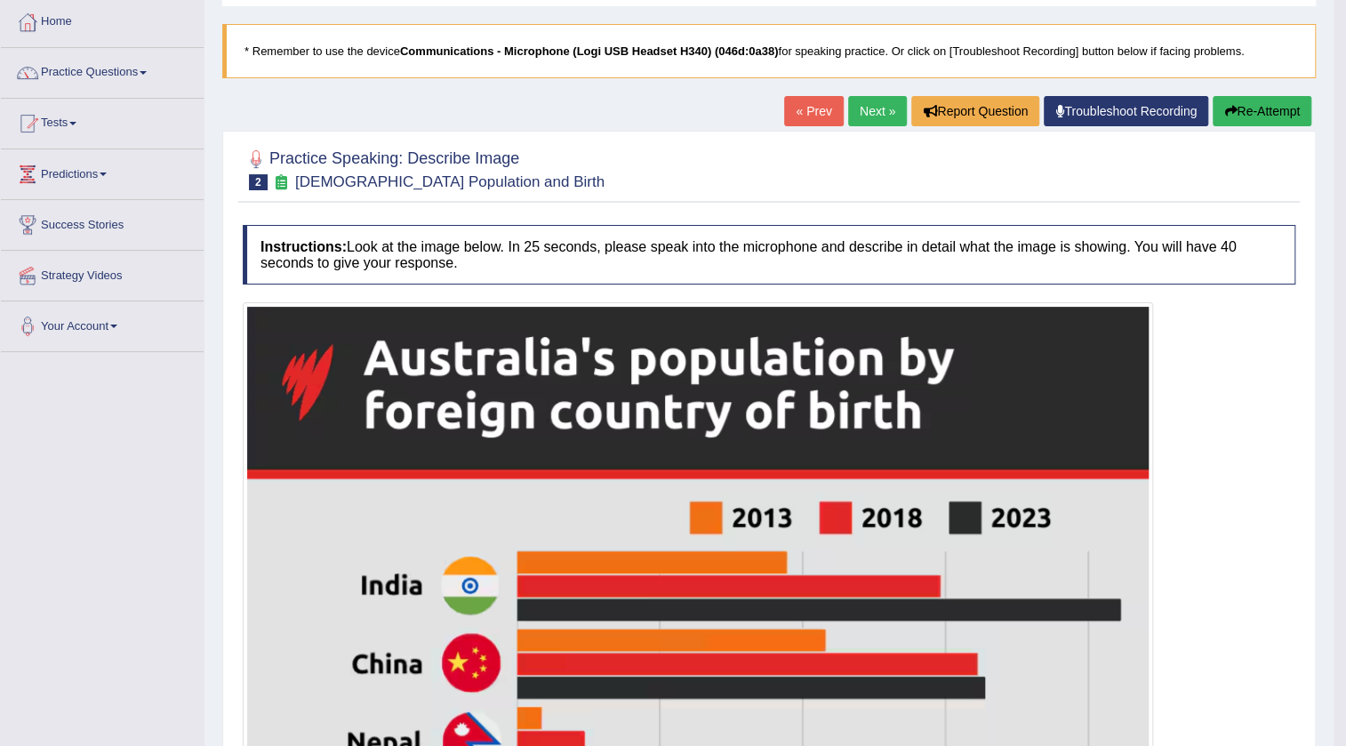
scroll to position [12, 0]
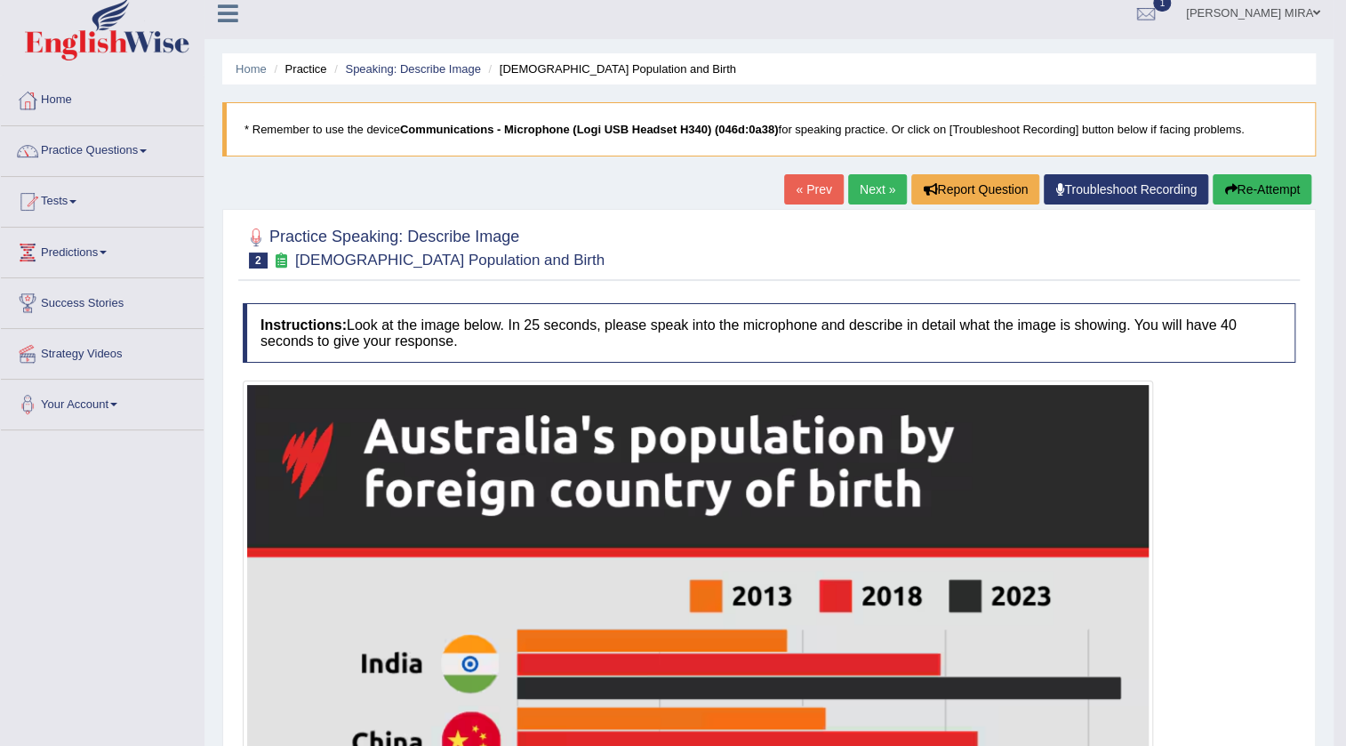
click at [873, 188] on link "Next »" at bounding box center [877, 189] width 59 height 30
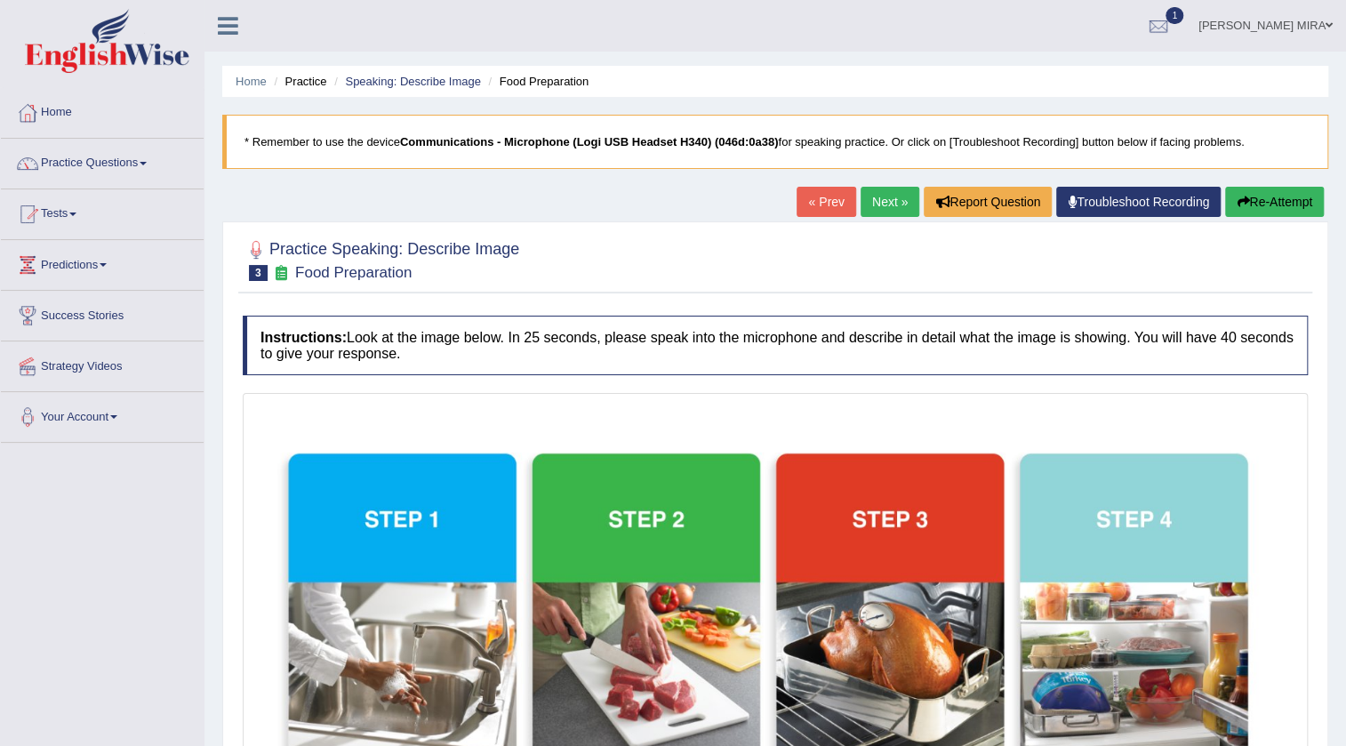
click at [881, 203] on link "Next »" at bounding box center [890, 202] width 59 height 30
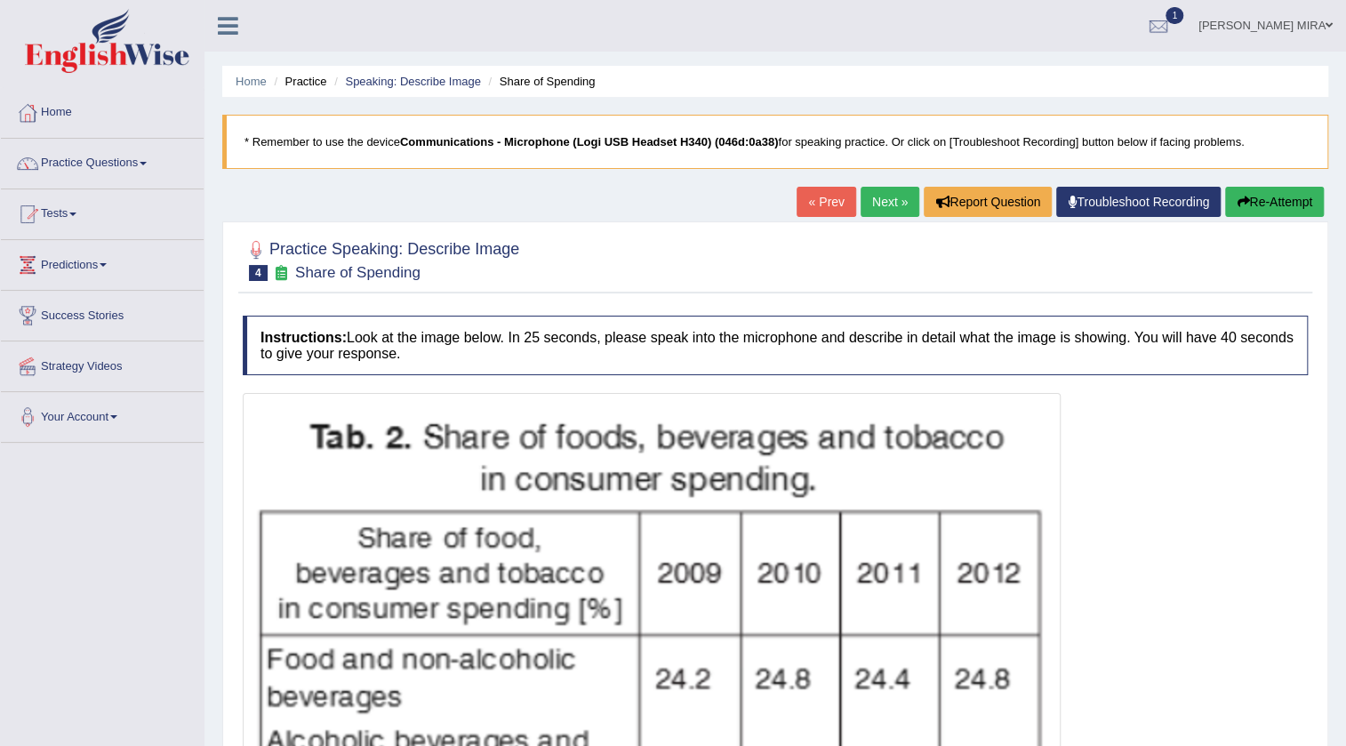
click at [894, 190] on link "Next »" at bounding box center [890, 202] width 59 height 30
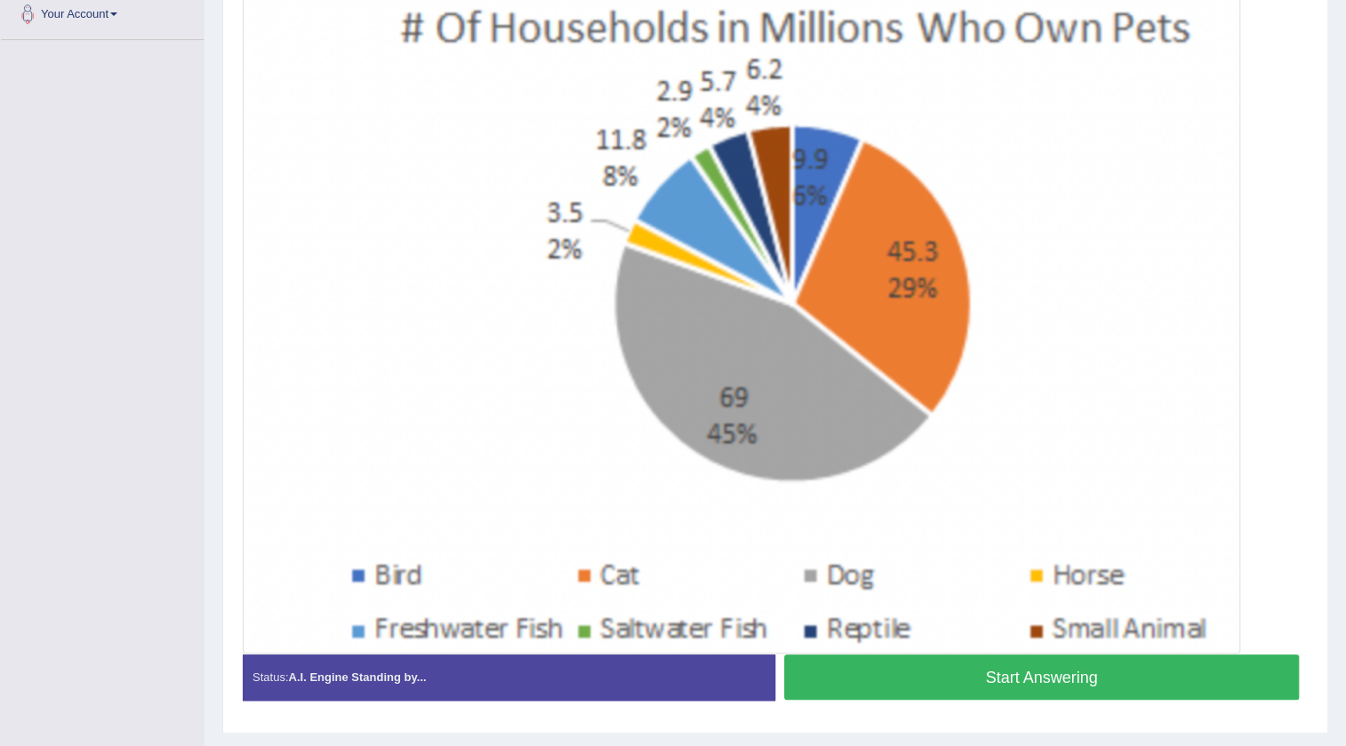
scroll to position [413, 0]
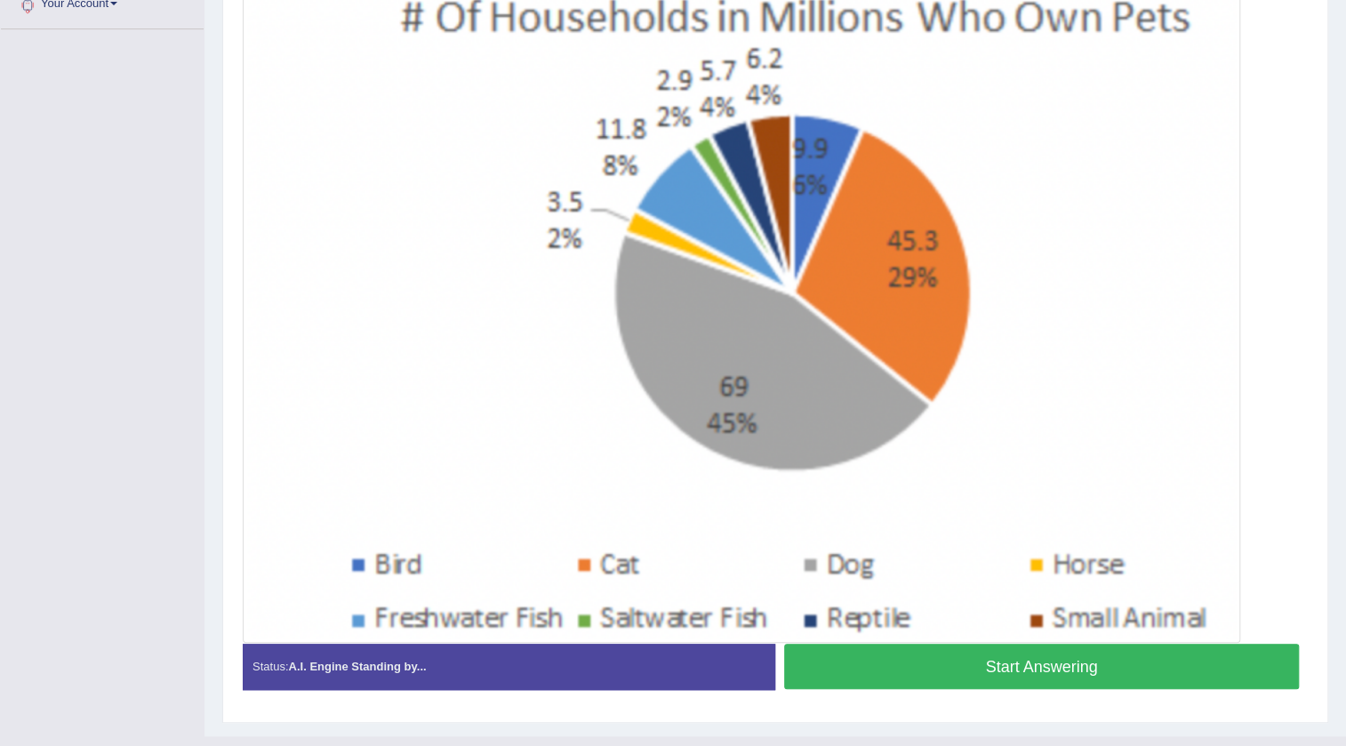
click at [934, 661] on button "Start Answering" at bounding box center [1041, 666] width 515 height 45
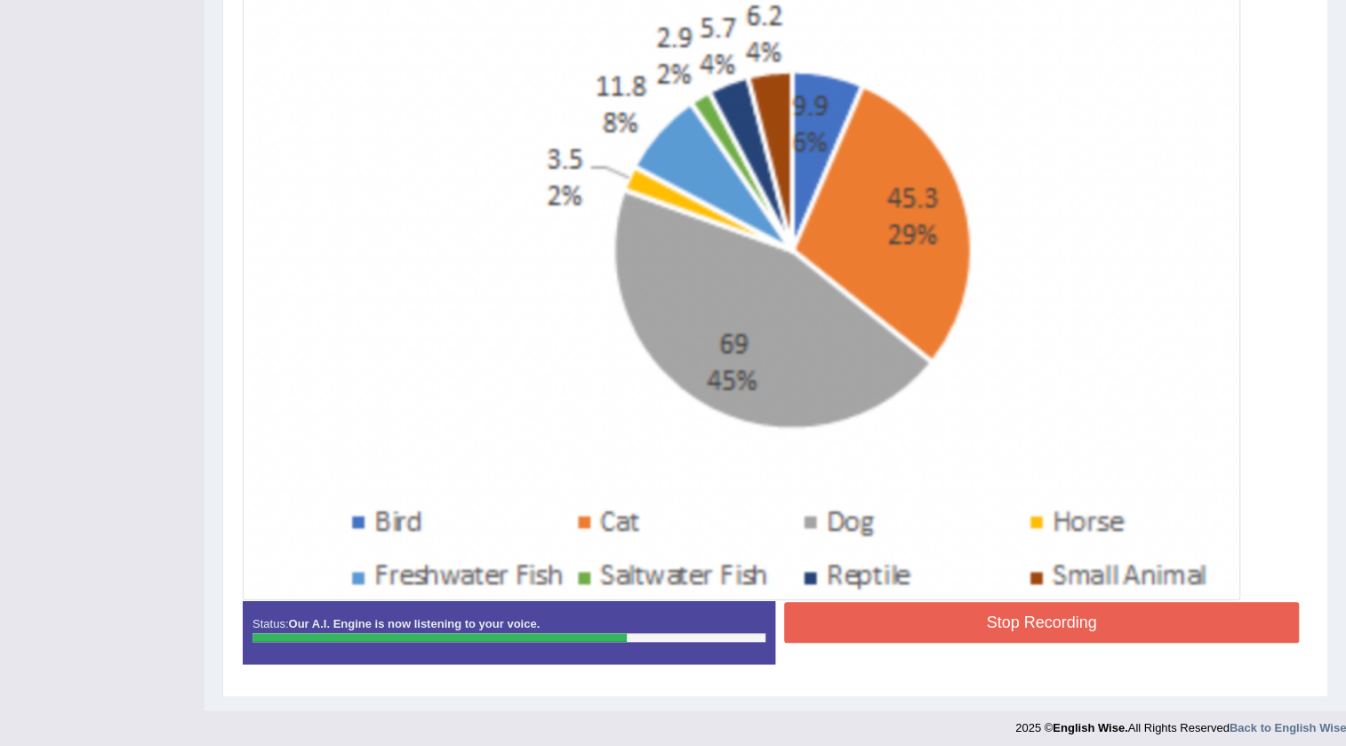
scroll to position [463, 0]
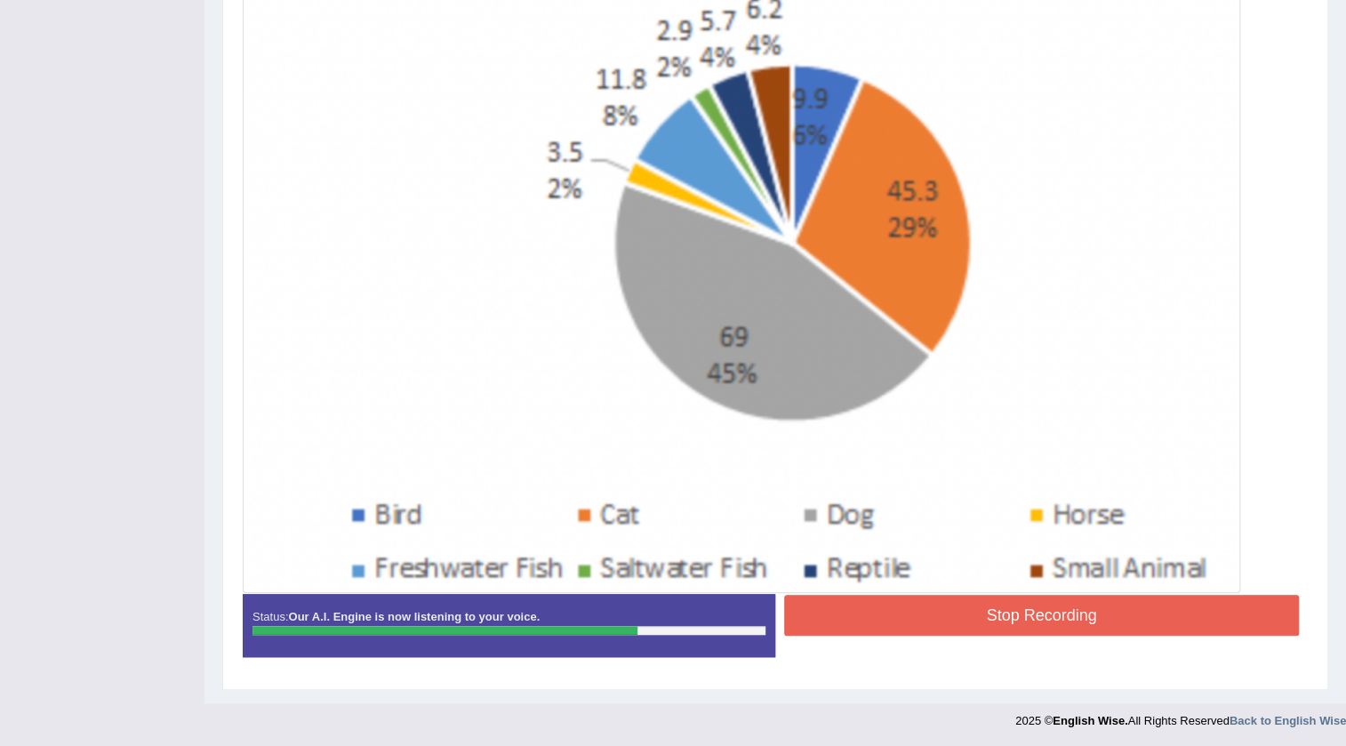
click at [948, 605] on button "Stop Recording" at bounding box center [1041, 615] width 515 height 41
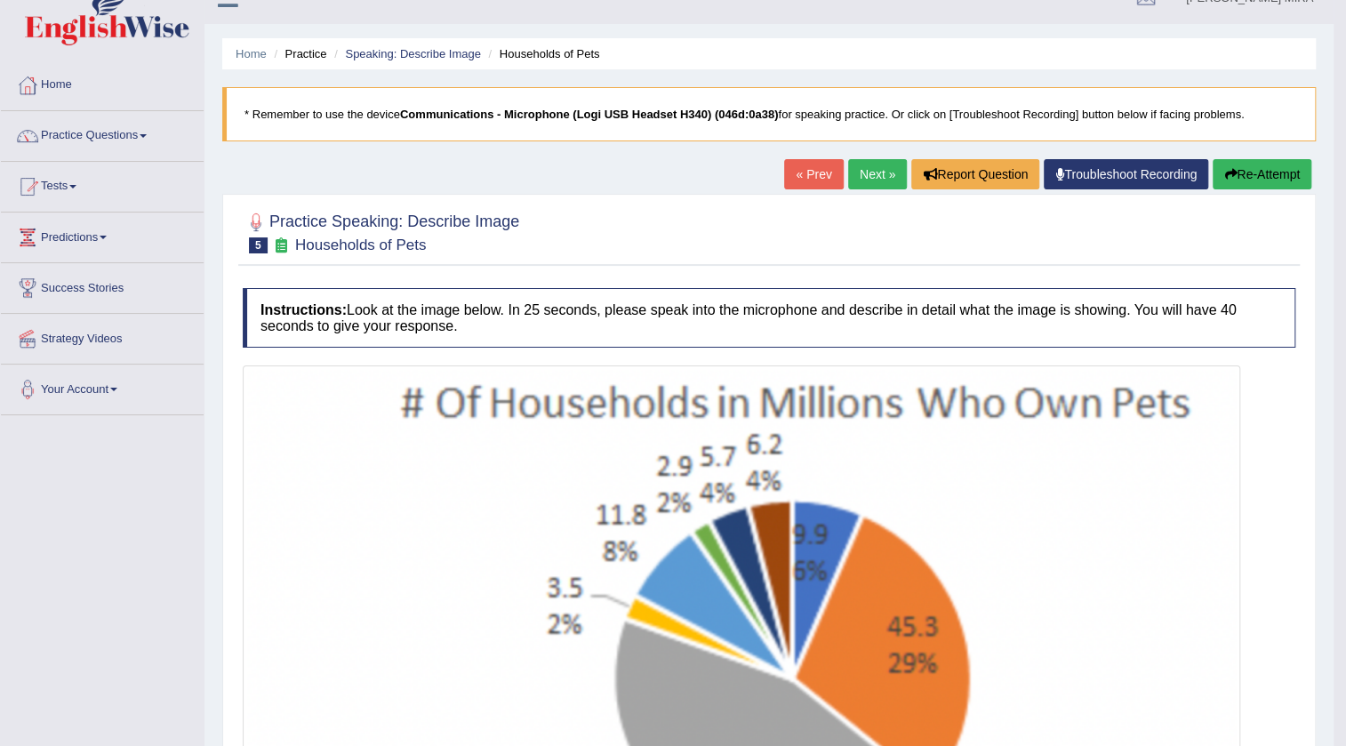
scroll to position [0, 0]
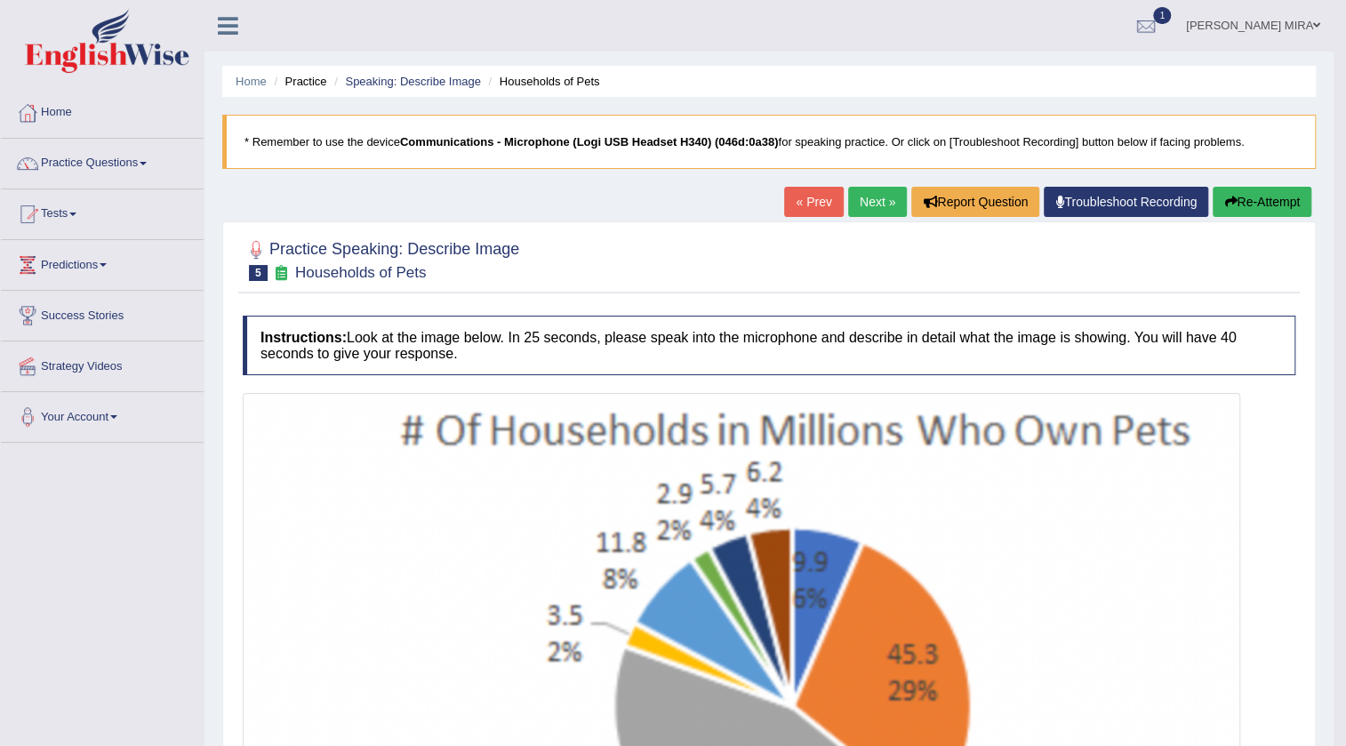
click at [1246, 198] on button "Re-Attempt" at bounding box center [1262, 202] width 99 height 30
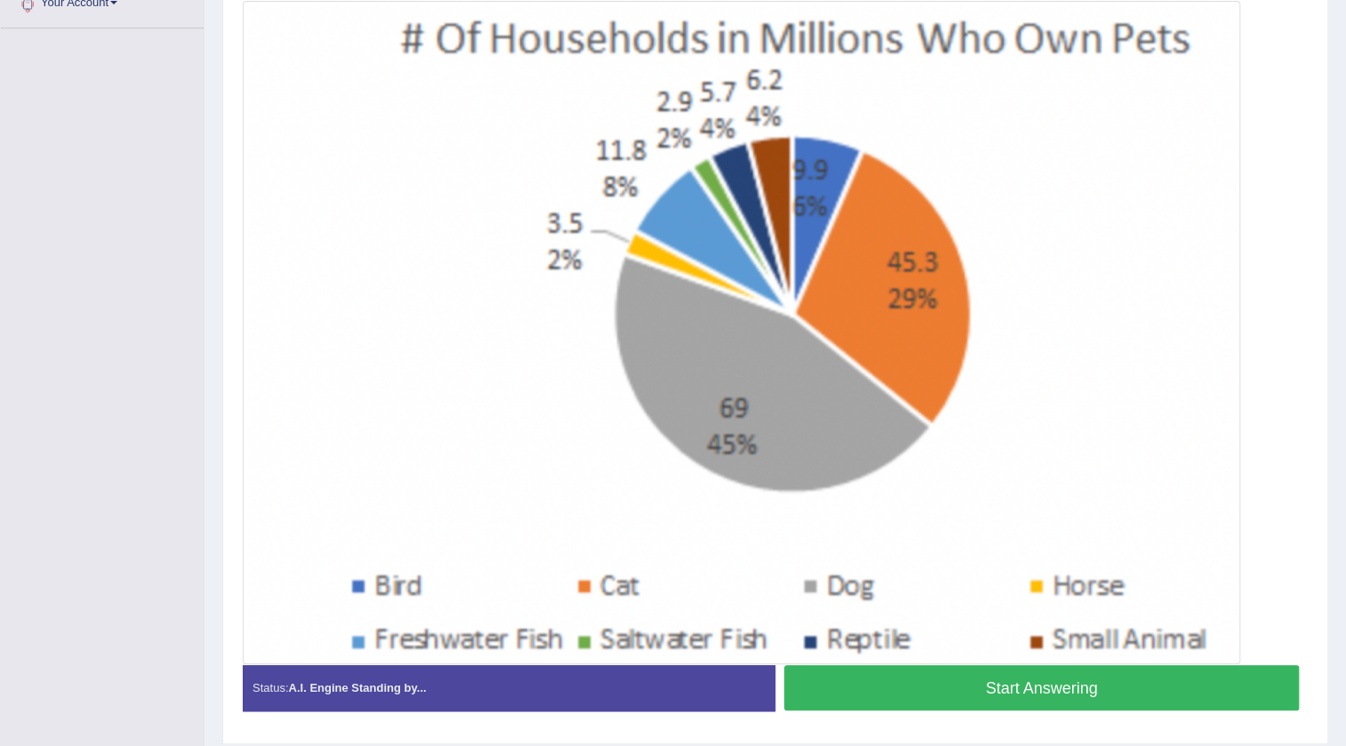
scroll to position [469, 0]
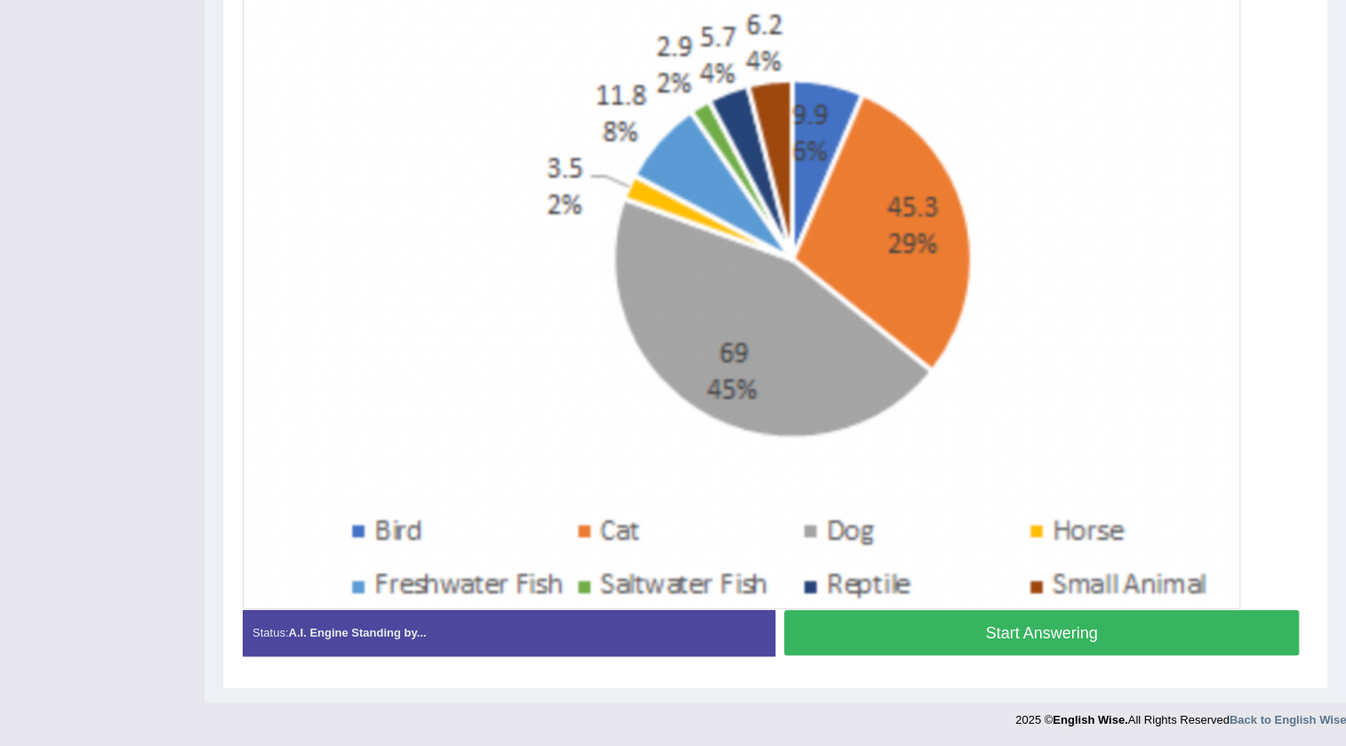
click at [983, 645] on button "Start Answering" at bounding box center [1041, 632] width 515 height 45
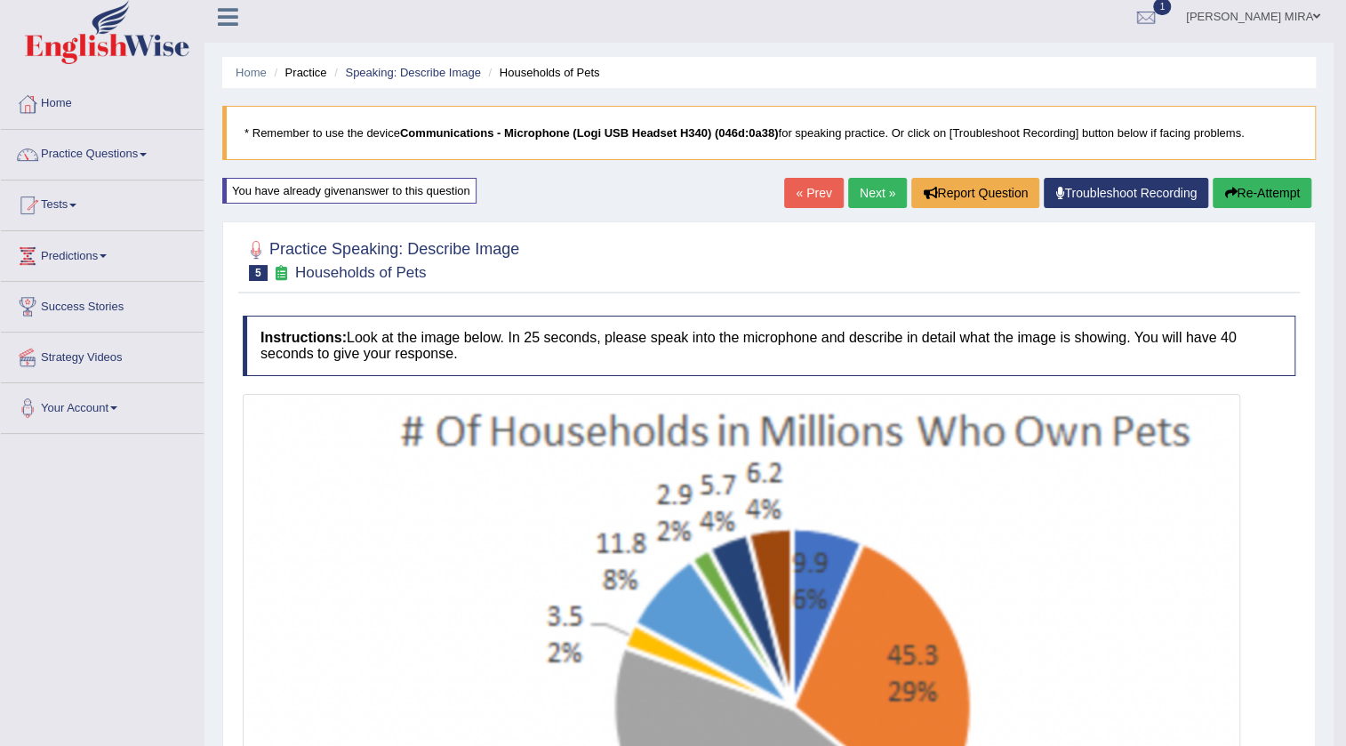
scroll to position [0, 0]
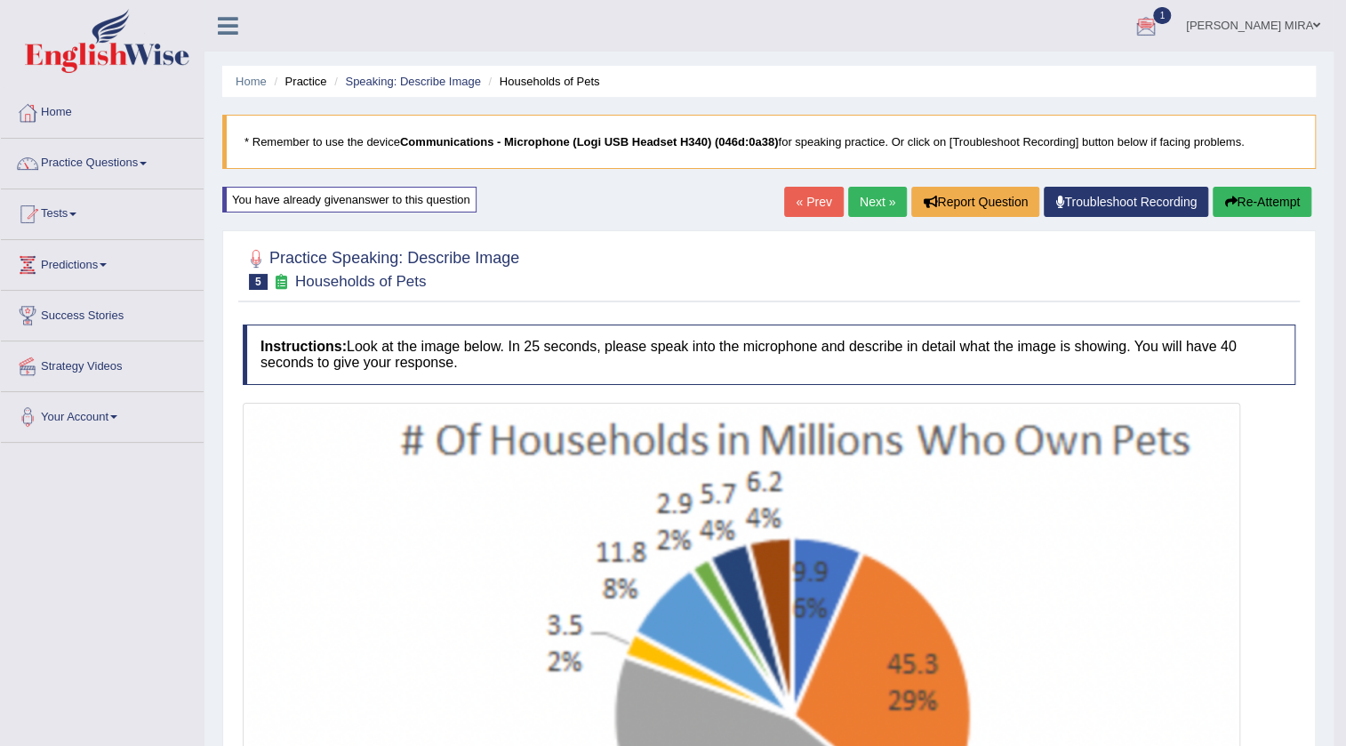
click at [1248, 206] on button "Re-Attempt" at bounding box center [1262, 202] width 99 height 30
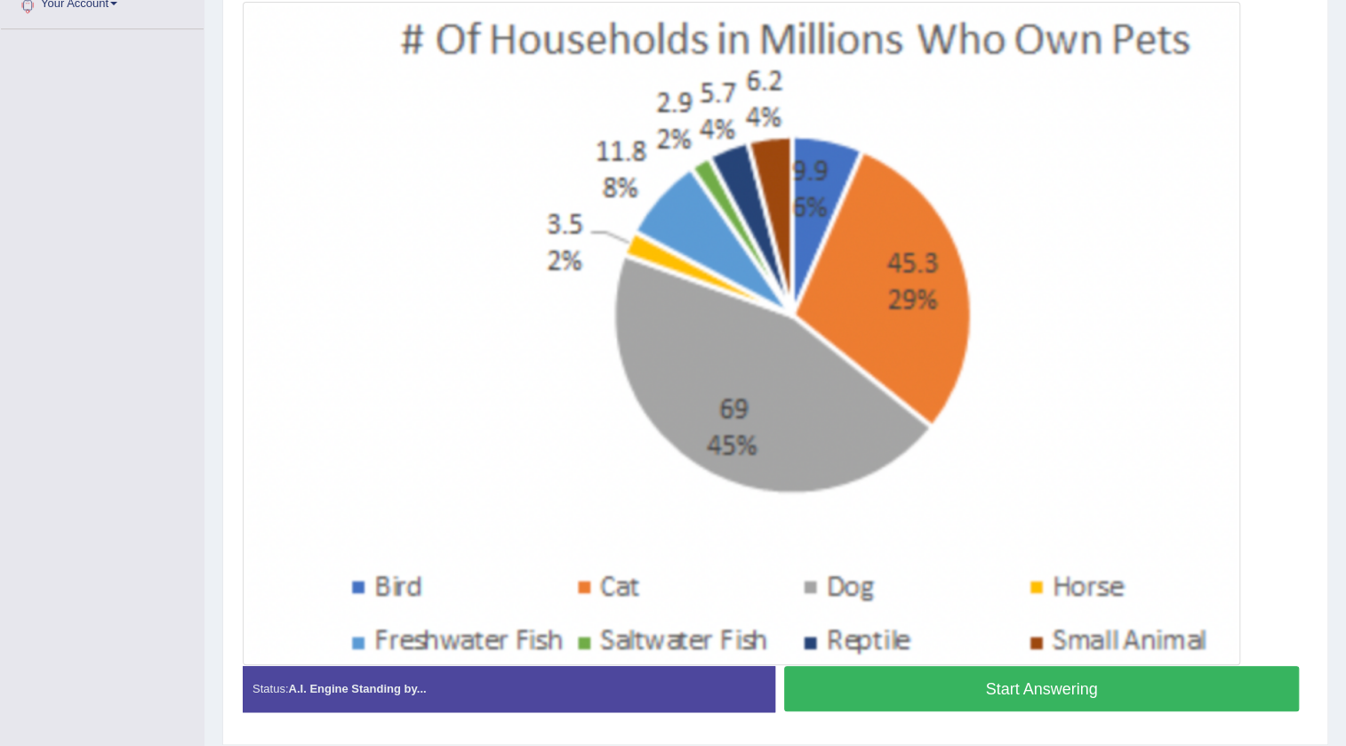
scroll to position [389, 0]
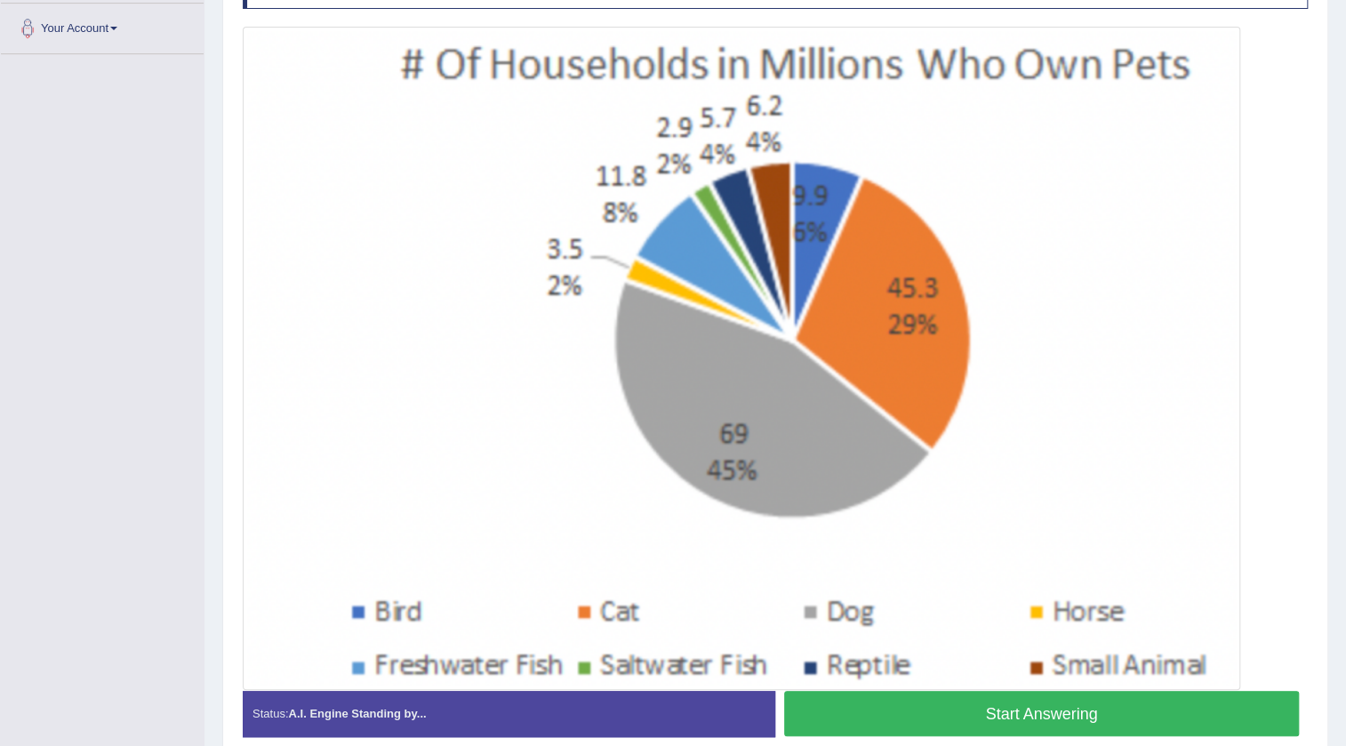
click at [1095, 700] on button "Start Answering" at bounding box center [1041, 713] width 515 height 45
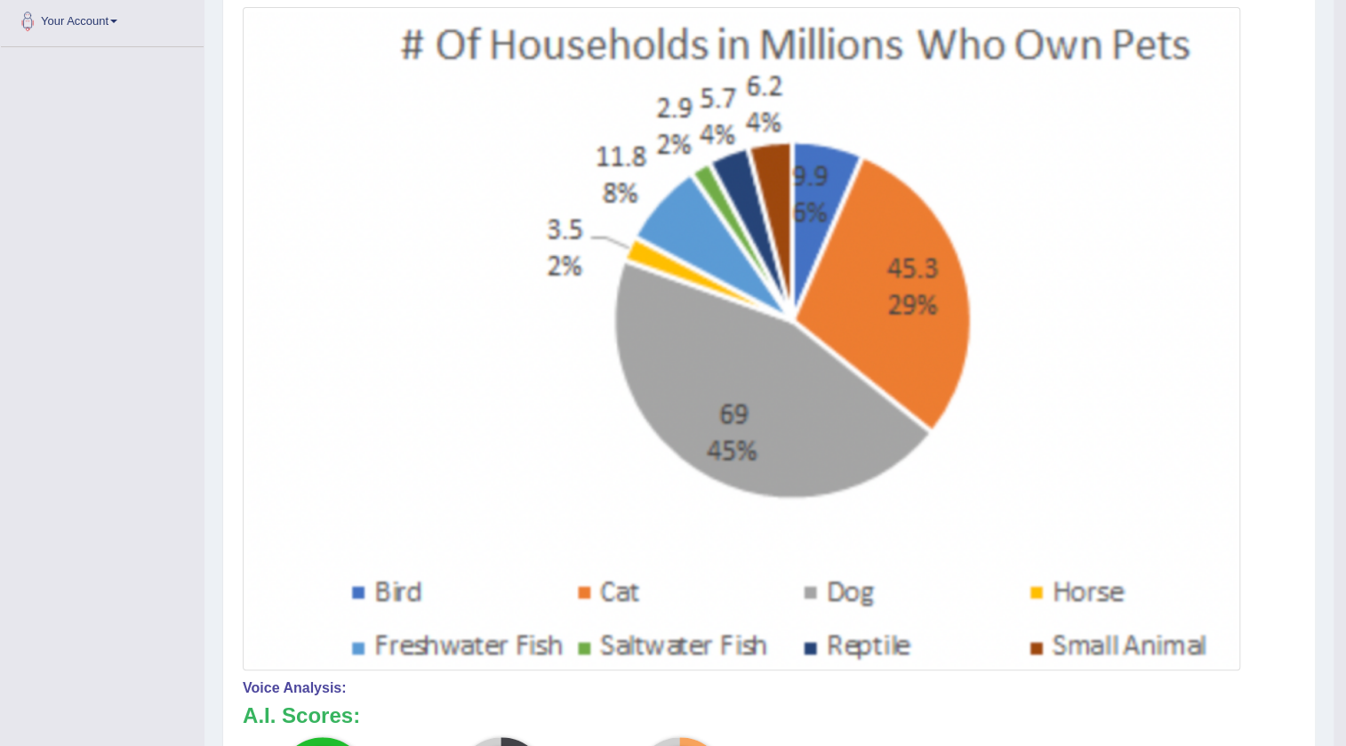
drag, startPoint x: 748, startPoint y: 133, endPoint x: 771, endPoint y: 170, distance: 43.2
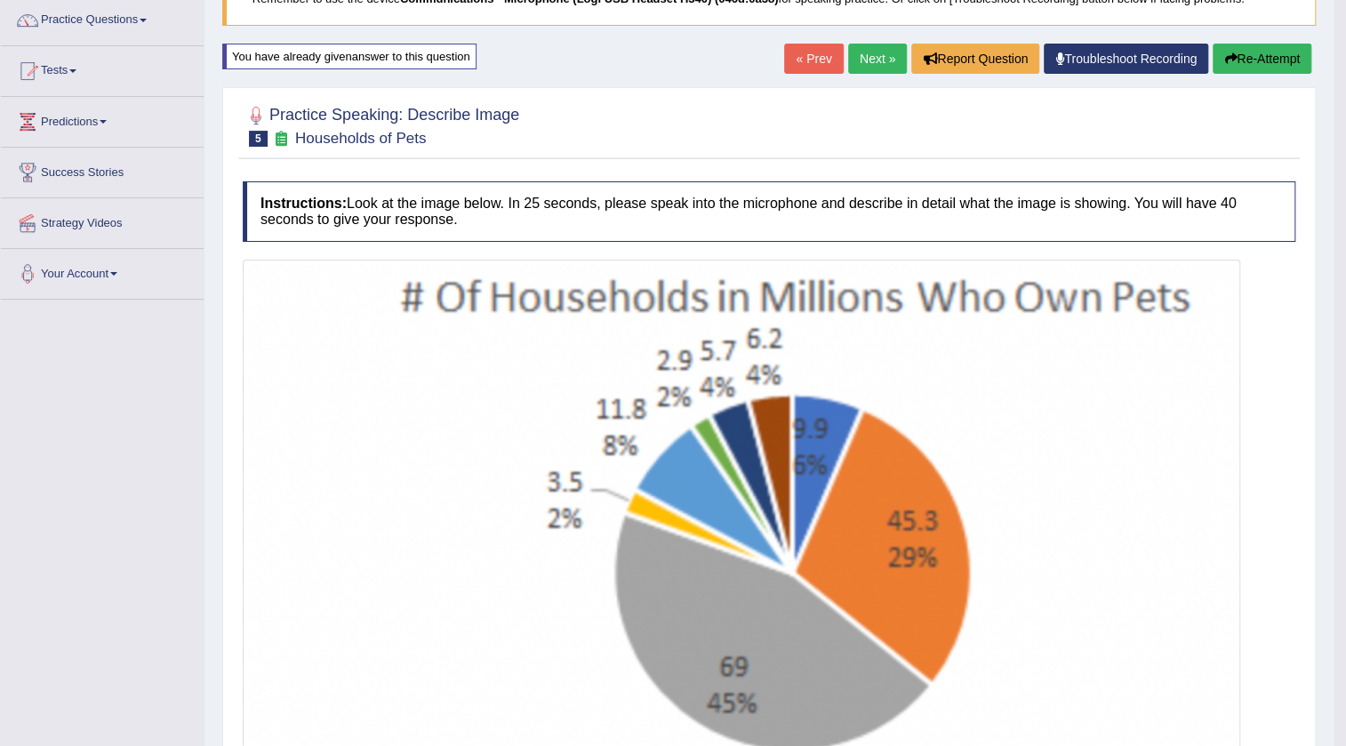
scroll to position [0, 0]
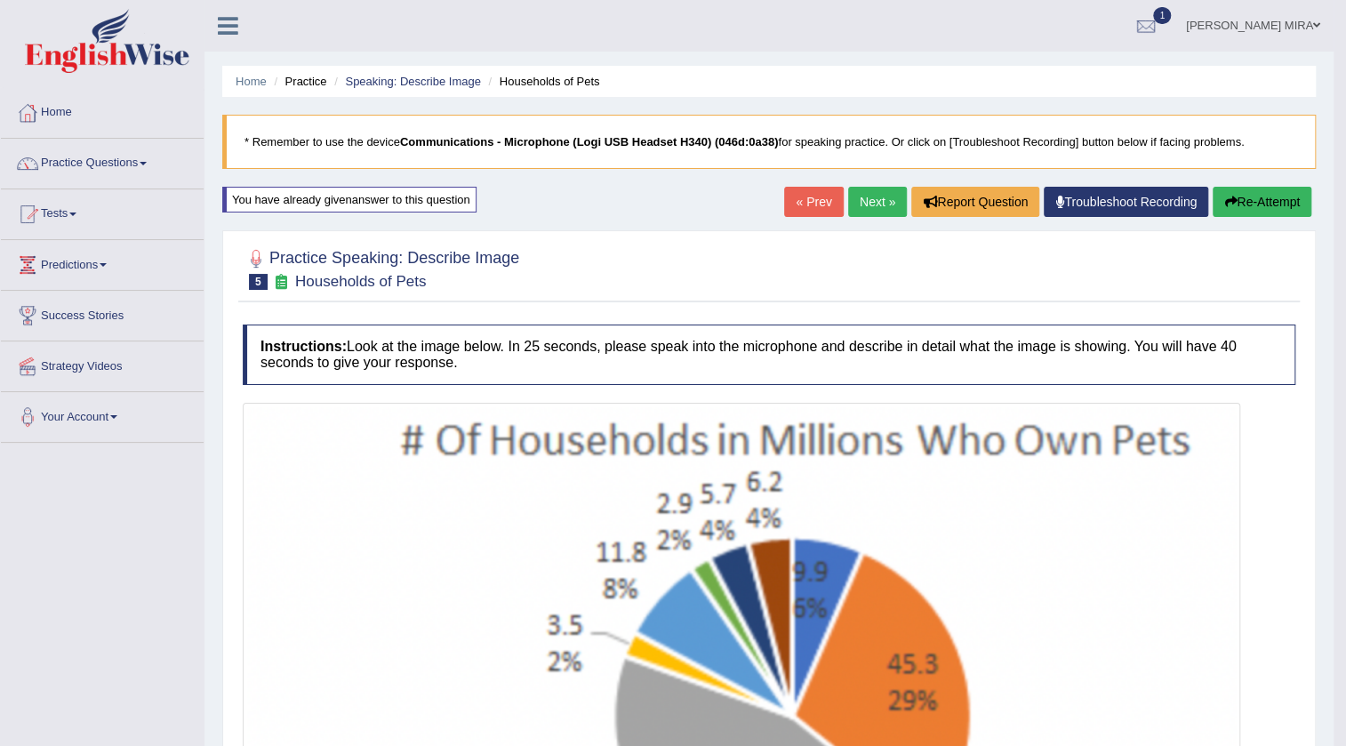
click at [866, 202] on link "Next »" at bounding box center [877, 202] width 59 height 30
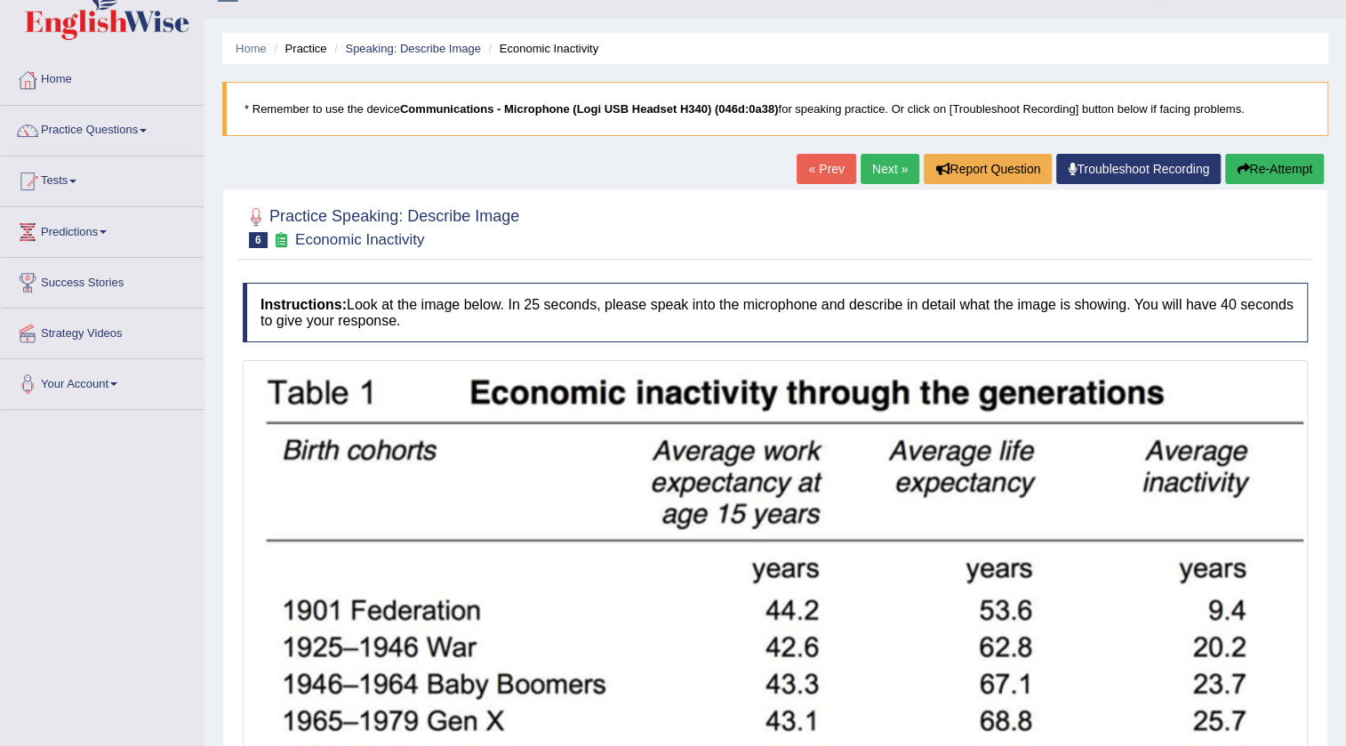
scroll to position [31, 0]
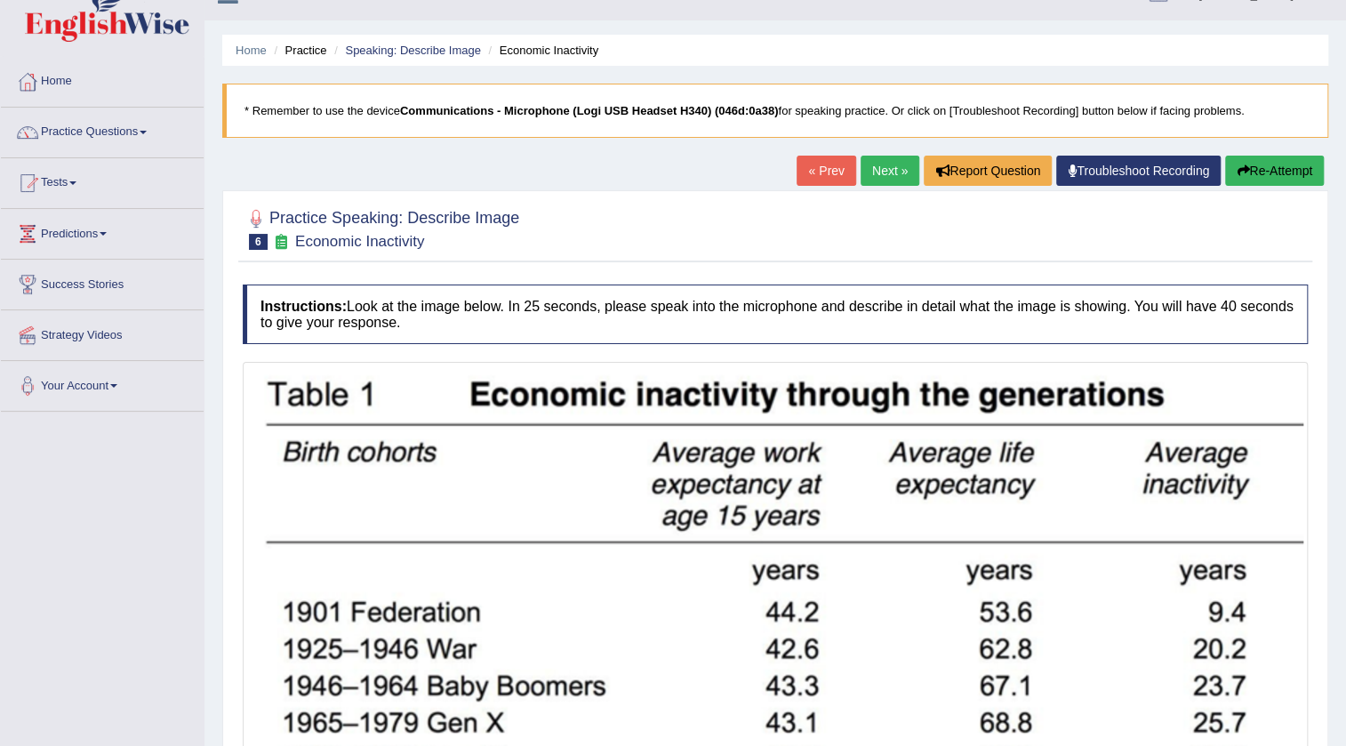
click at [888, 177] on link "Next »" at bounding box center [890, 171] width 59 height 30
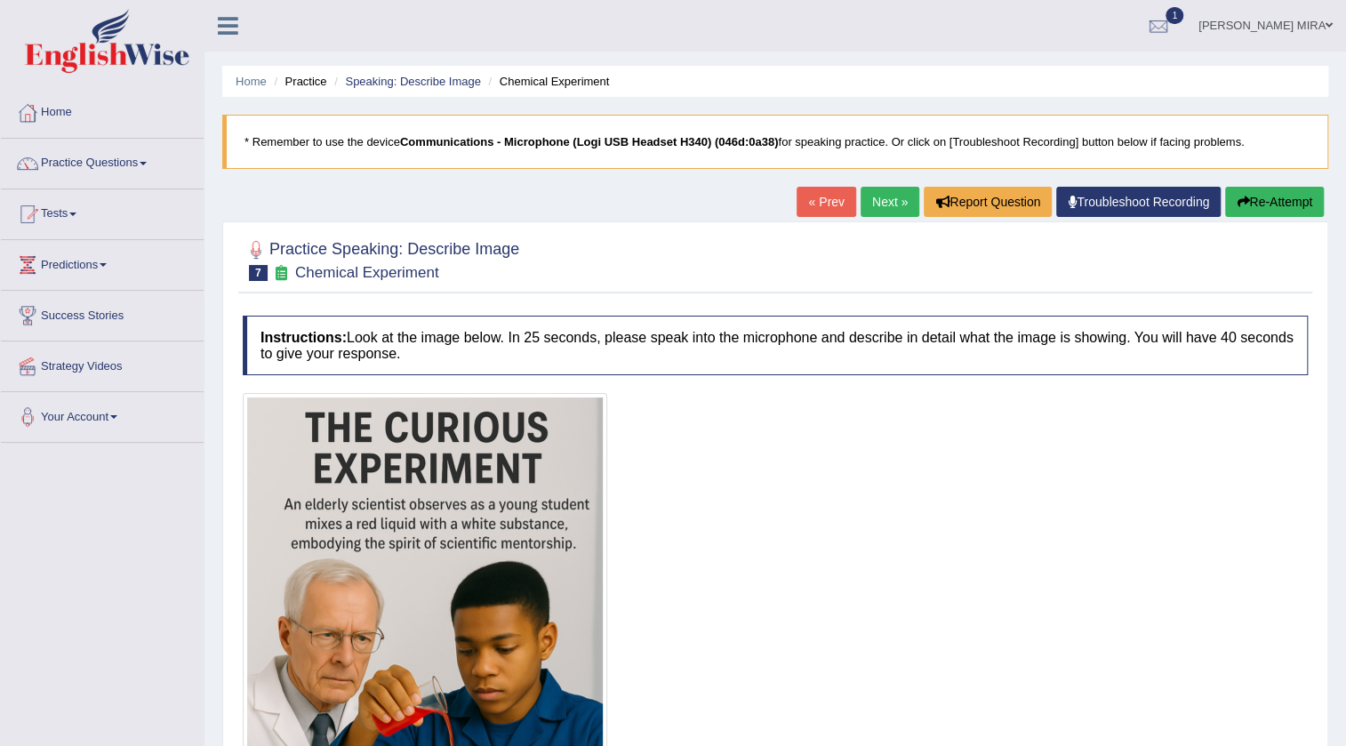
click at [876, 202] on link "Next »" at bounding box center [890, 202] width 59 height 30
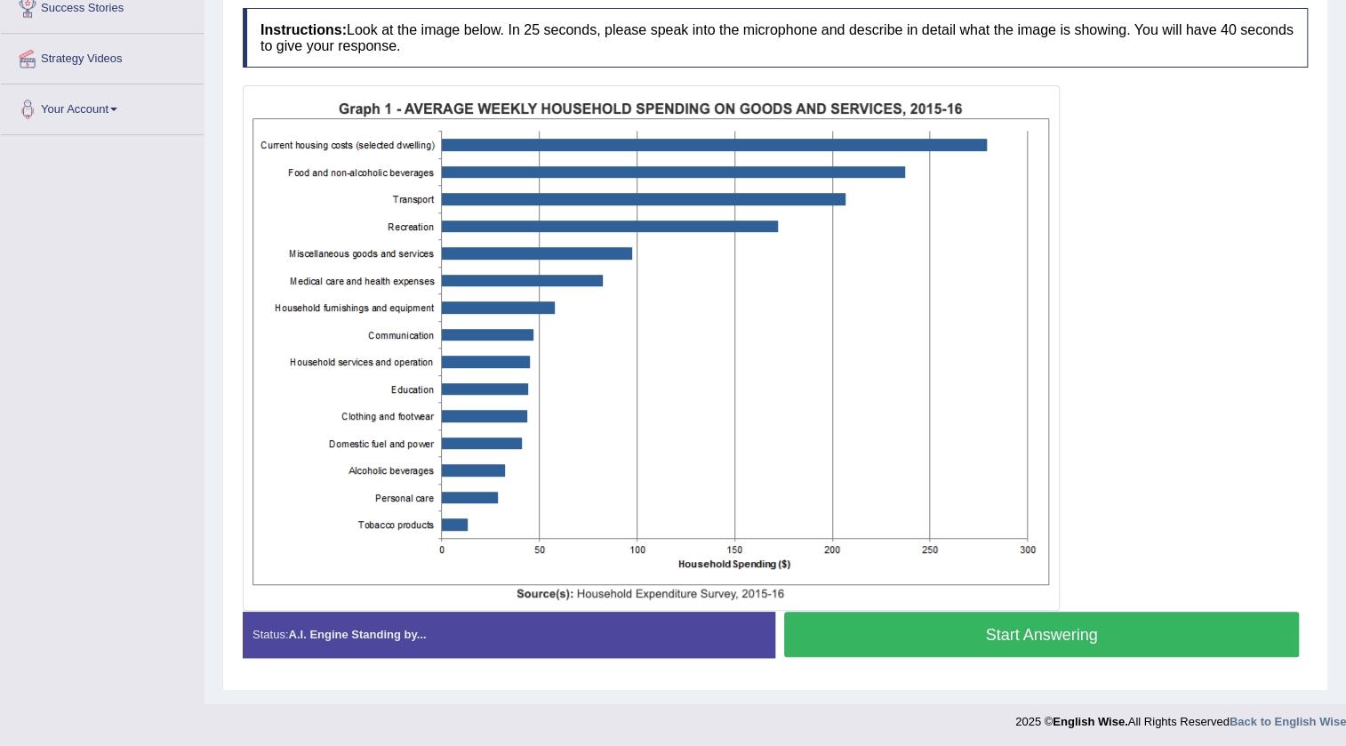
scroll to position [309, 0]
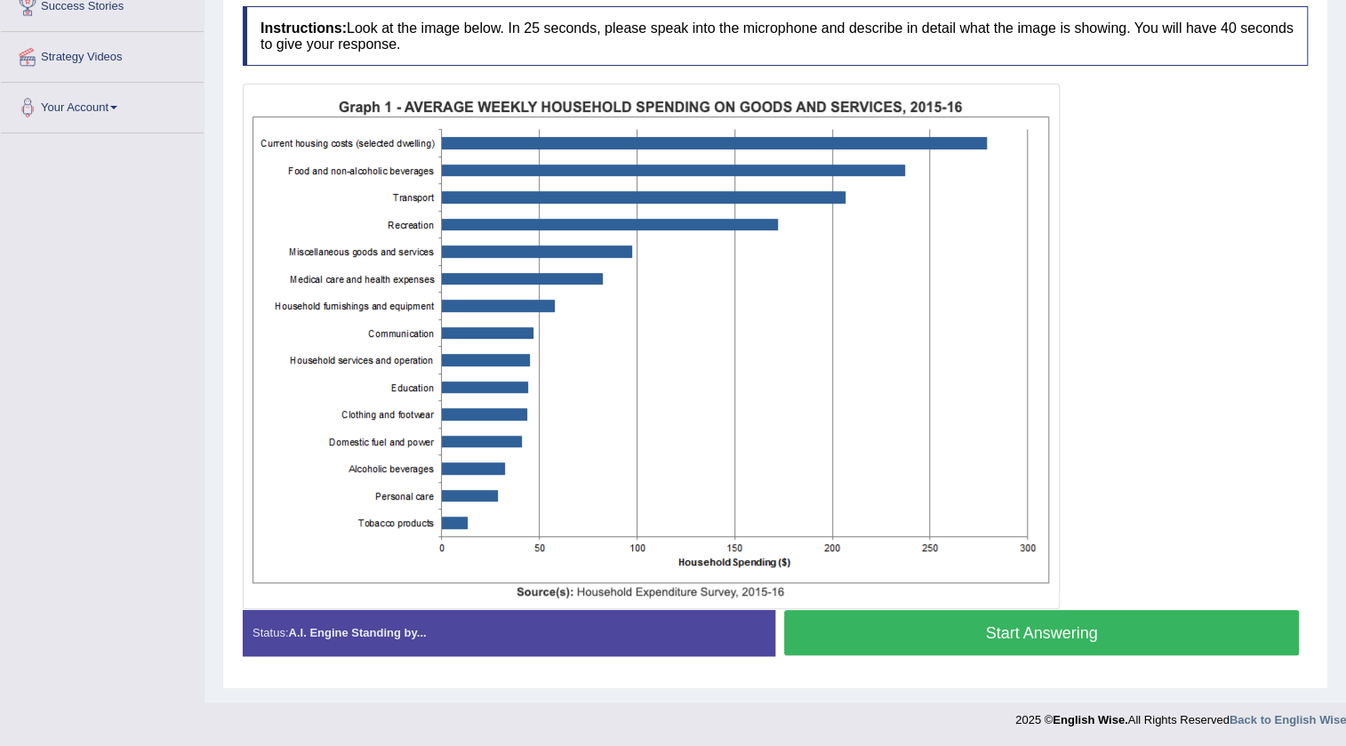
click at [916, 633] on button "Start Answering" at bounding box center [1041, 632] width 515 height 45
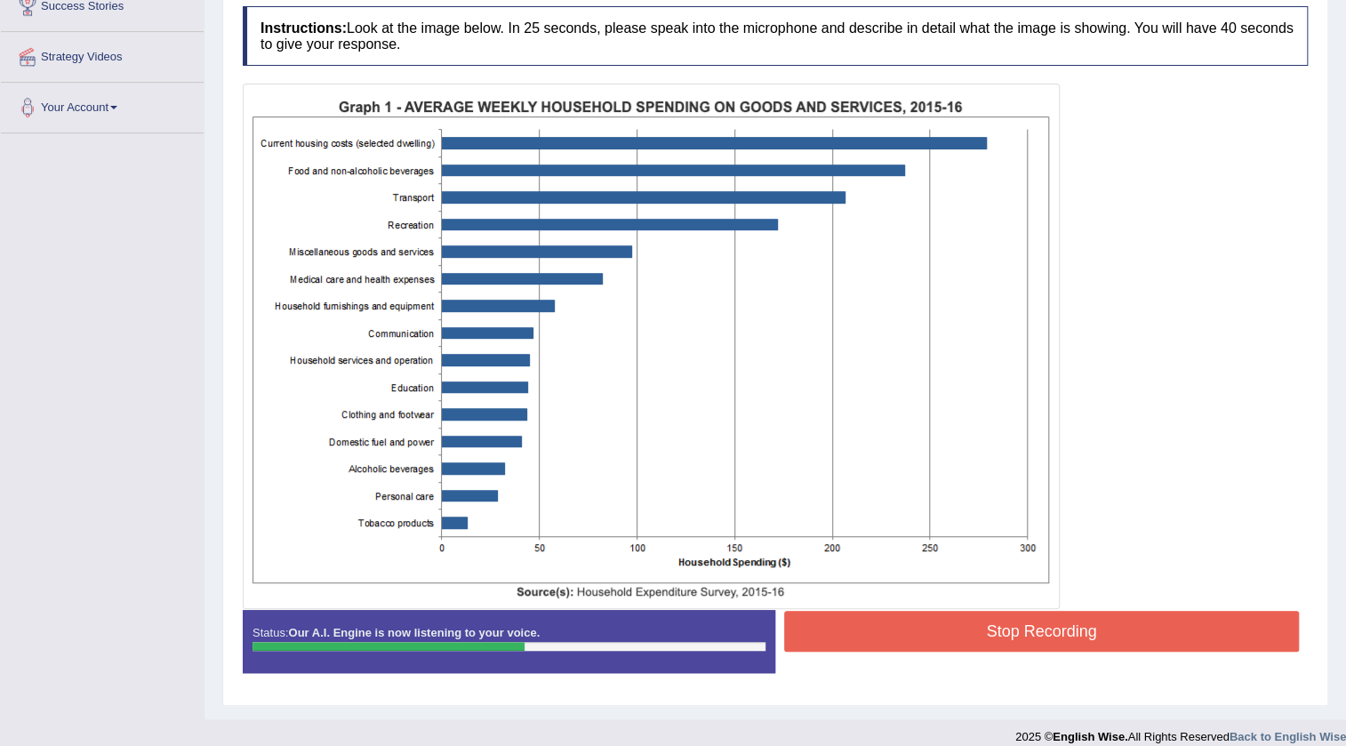
click at [916, 631] on button "Stop Recording" at bounding box center [1041, 631] width 515 height 41
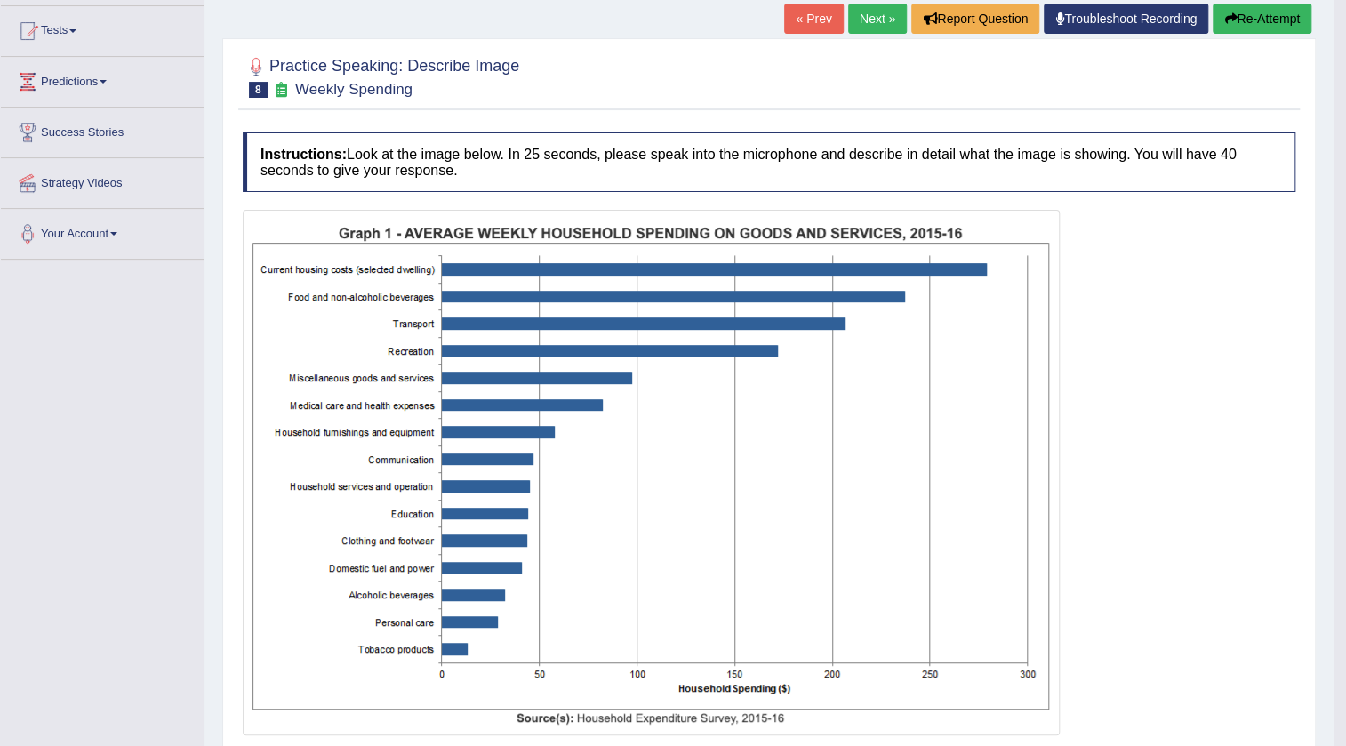
scroll to position [0, 0]
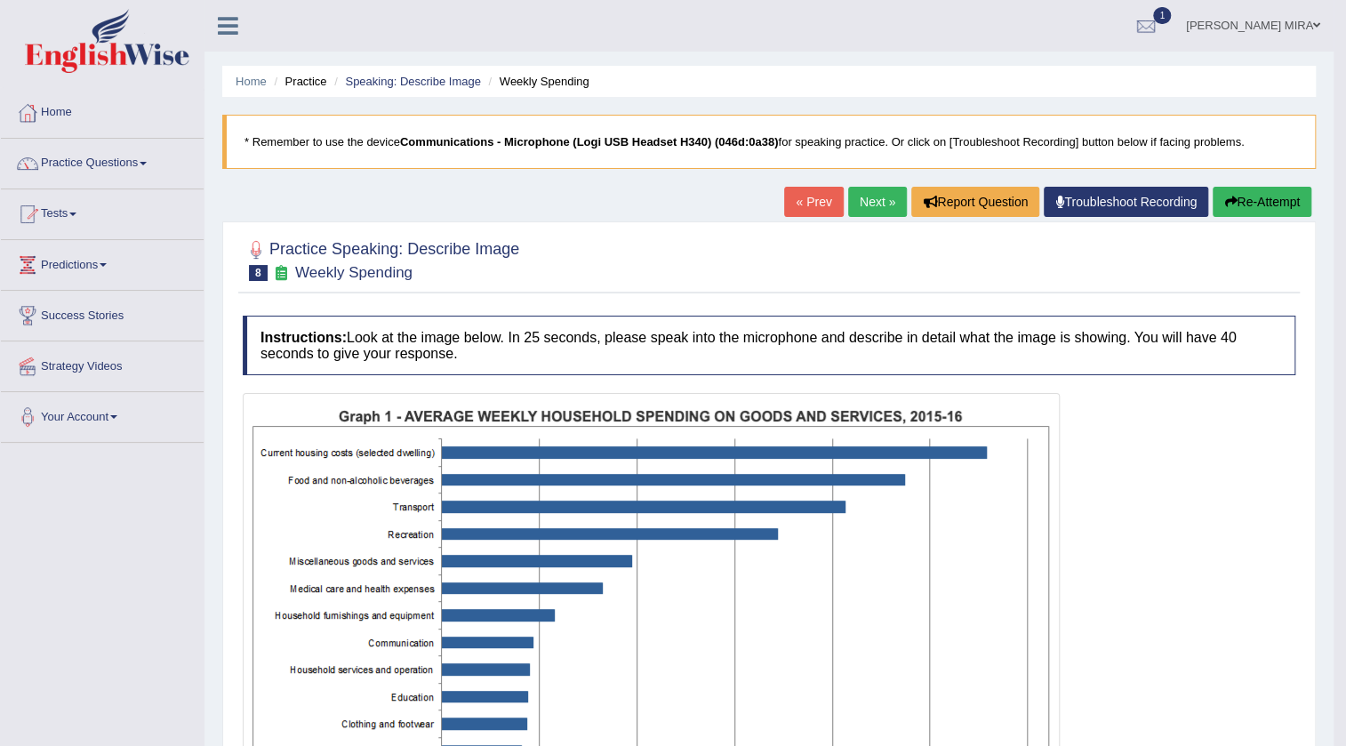
click at [1248, 196] on button "Re-Attempt" at bounding box center [1262, 202] width 99 height 30
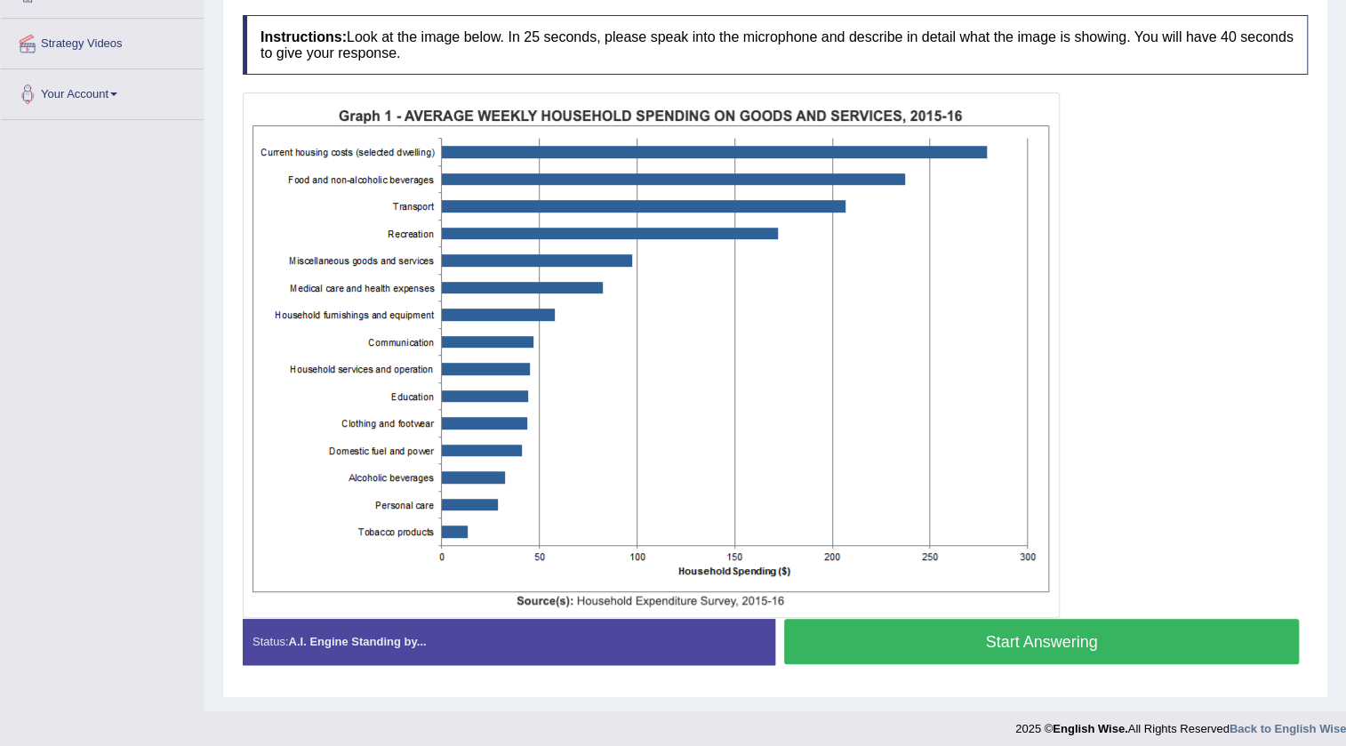
click at [1031, 646] on button "Start Answering" at bounding box center [1041, 641] width 515 height 45
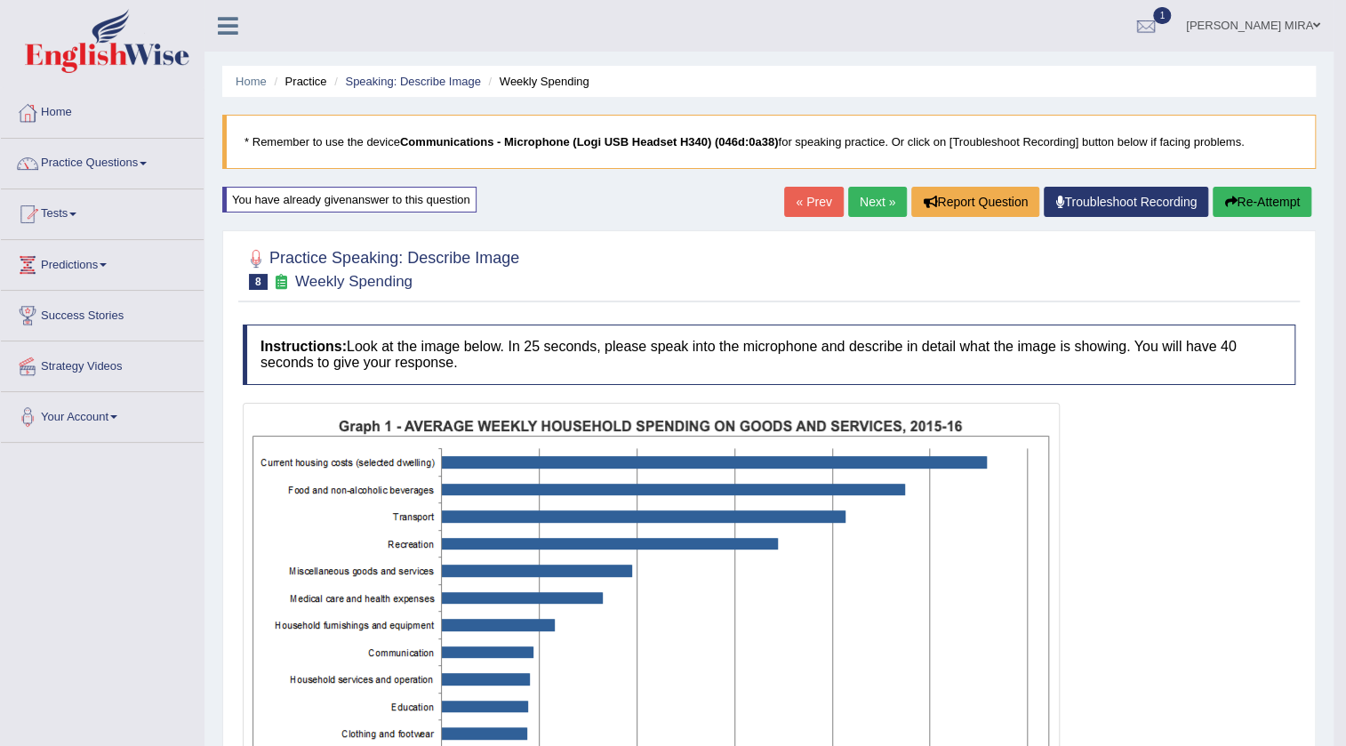
click at [1258, 202] on button "Re-Attempt" at bounding box center [1262, 202] width 99 height 30
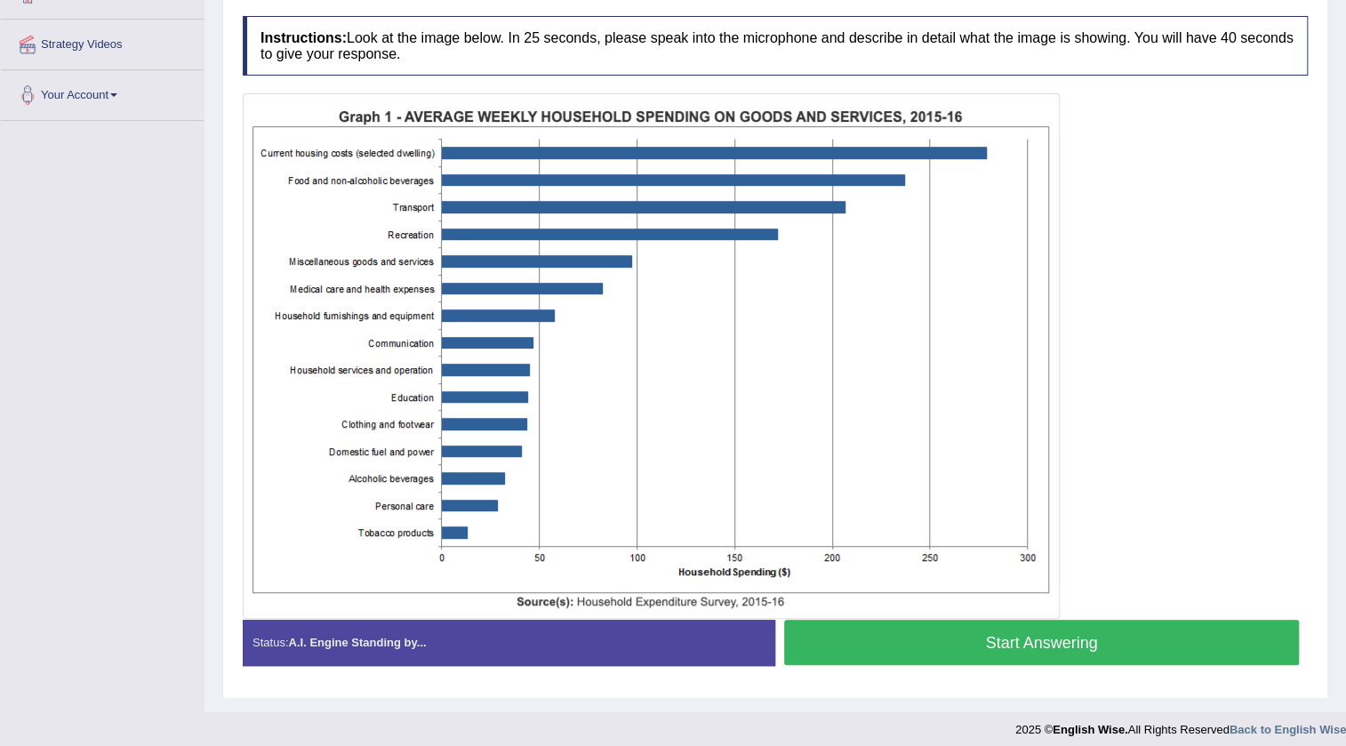
scroll to position [323, 0]
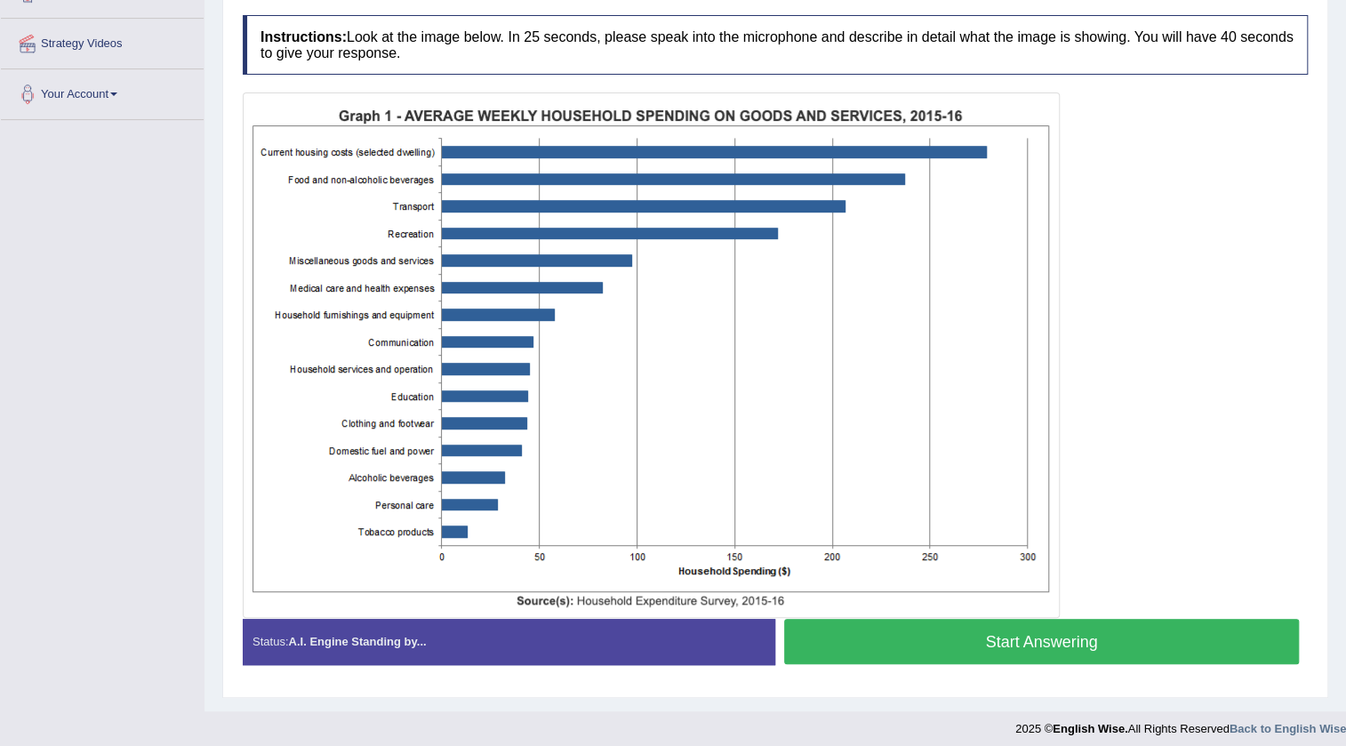
click at [1145, 645] on button "Start Answering" at bounding box center [1041, 641] width 515 height 45
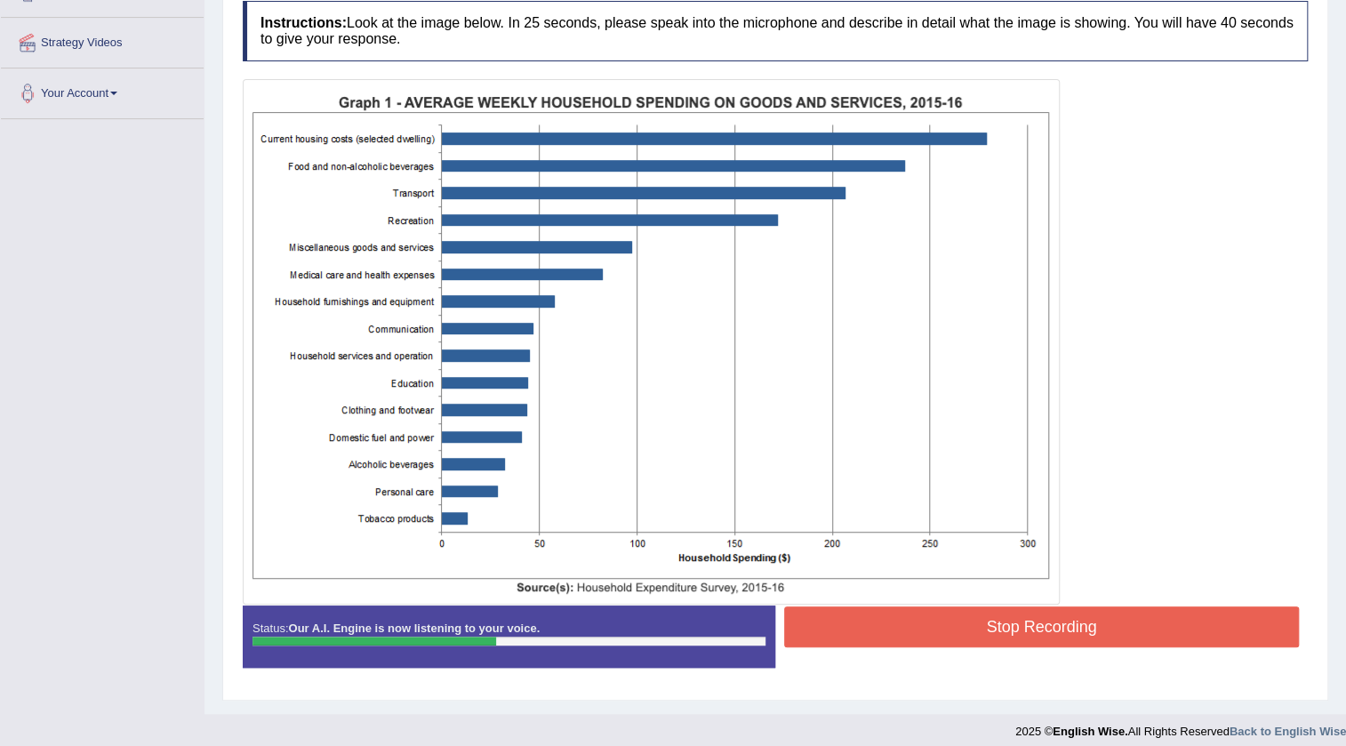
scroll to position [335, 0]
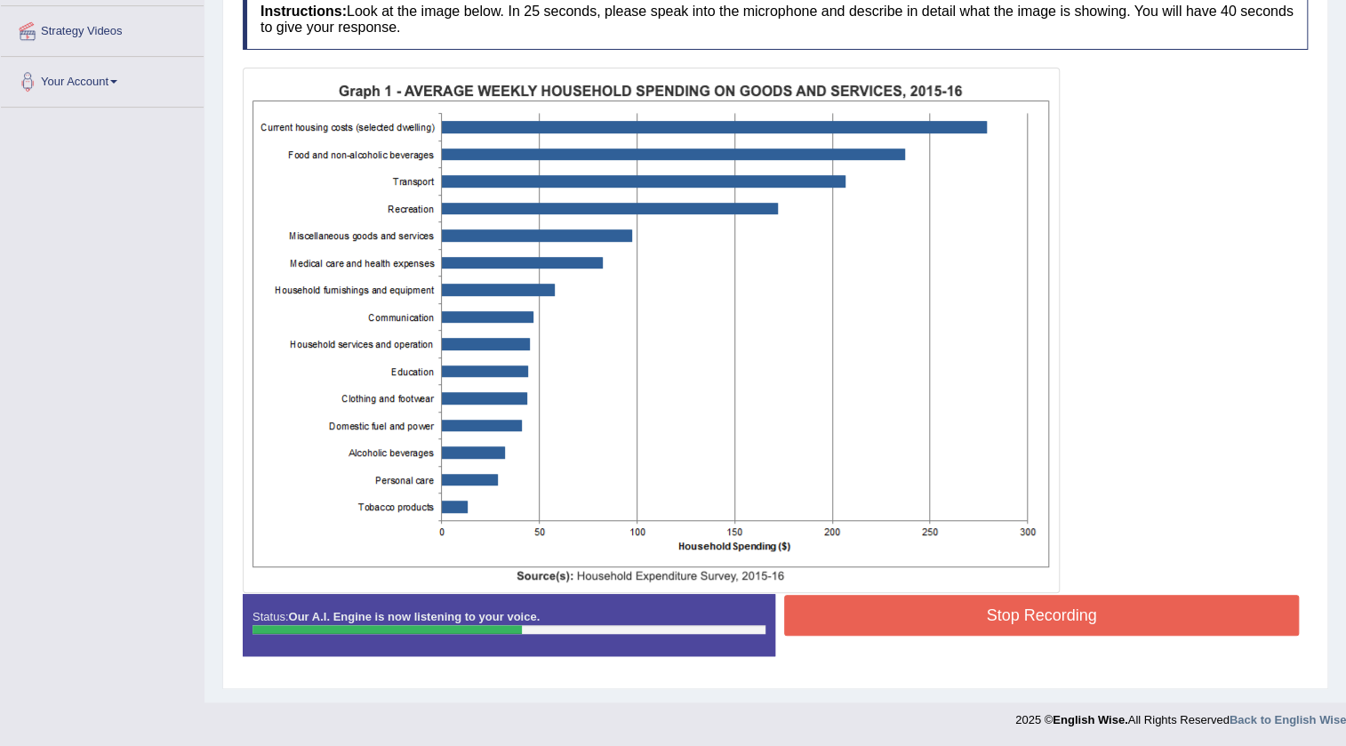
click at [1022, 613] on button "Stop Recording" at bounding box center [1041, 615] width 515 height 41
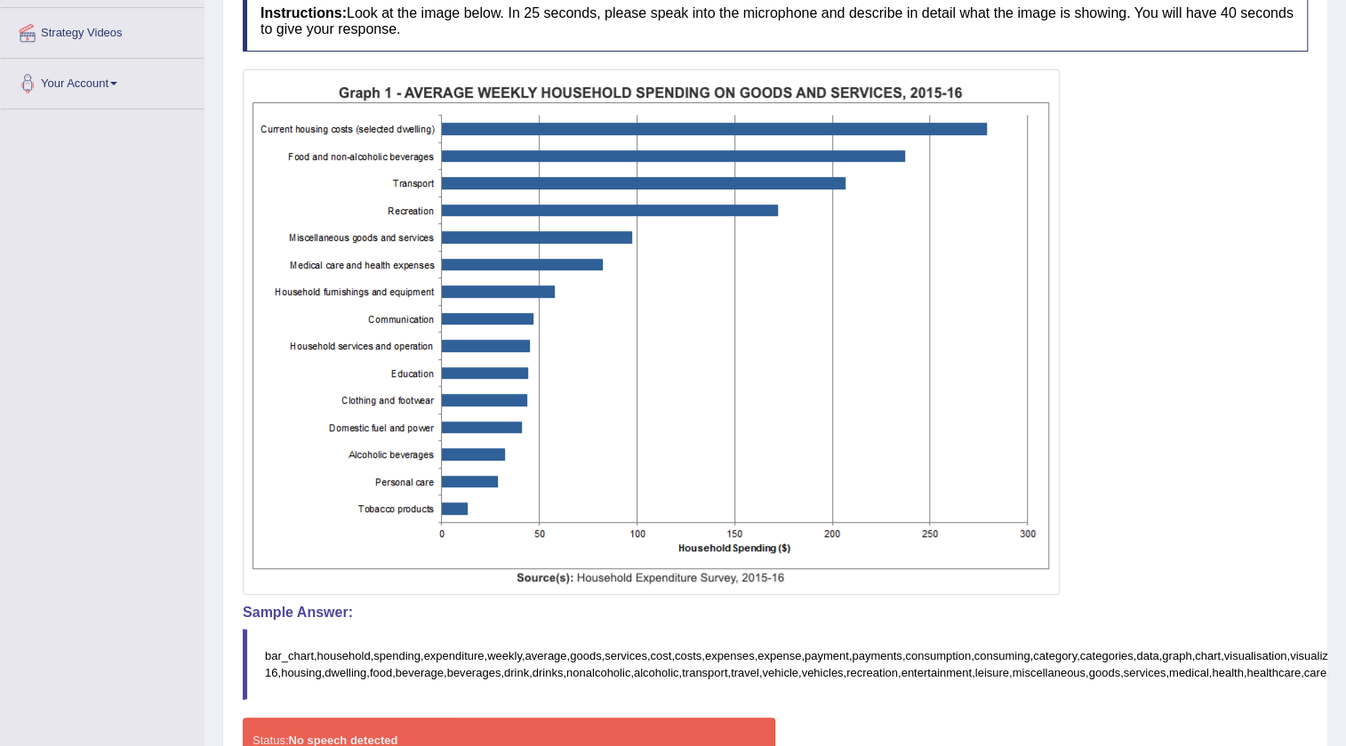
scroll to position [0, 0]
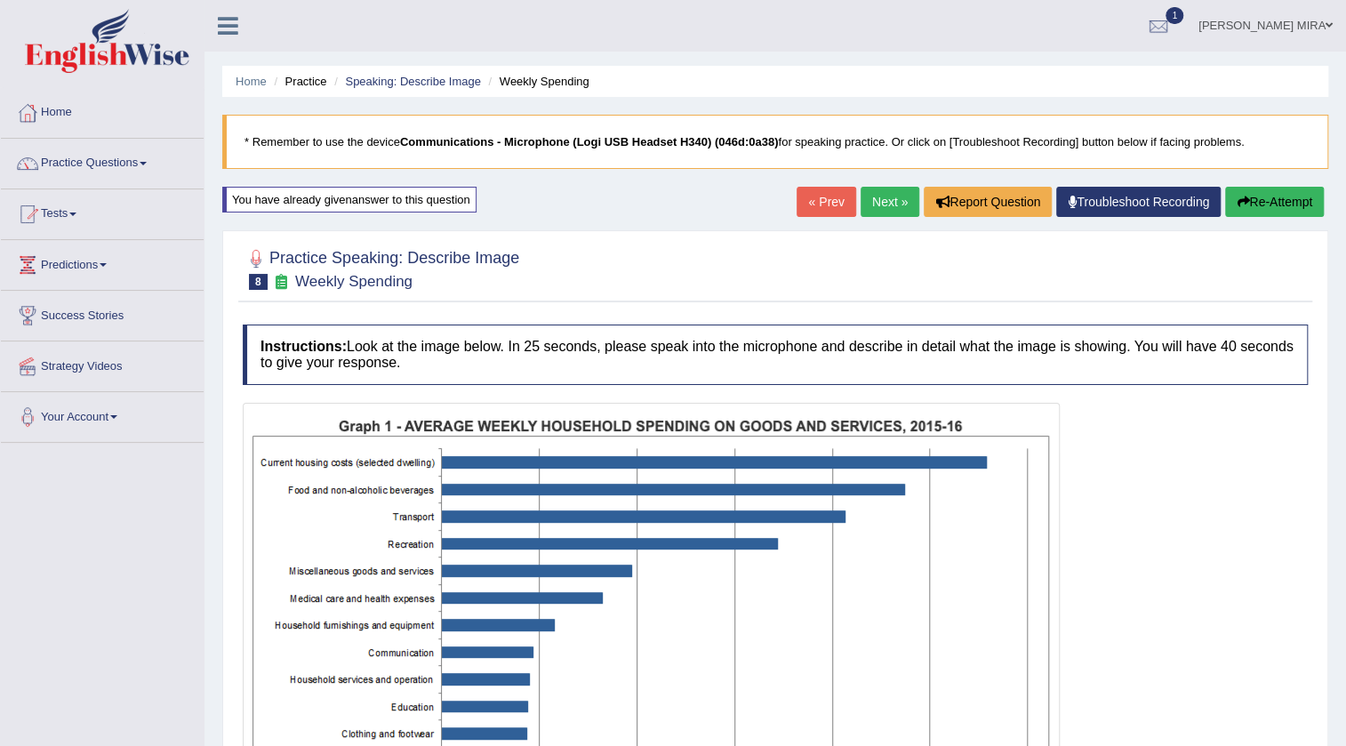
click at [1278, 204] on button "Re-Attempt" at bounding box center [1274, 202] width 99 height 30
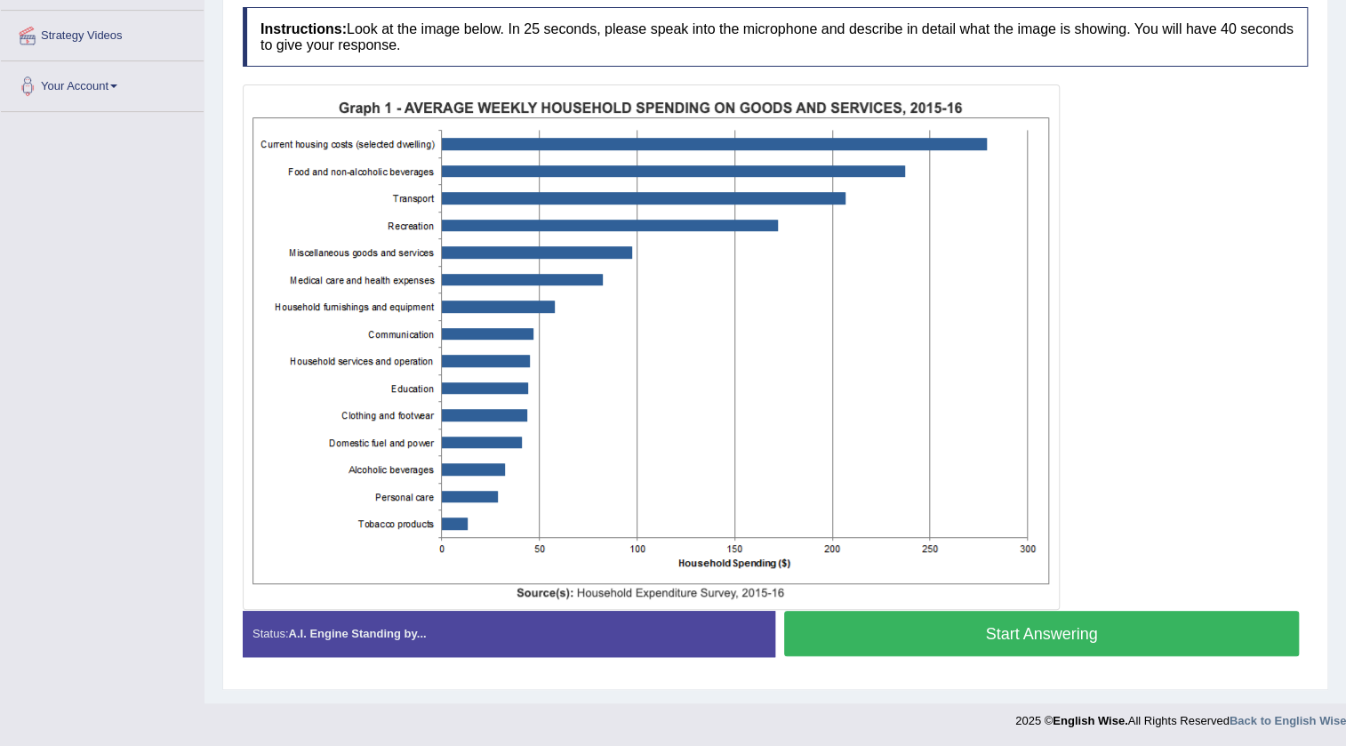
click at [1056, 633] on button "Start Answering" at bounding box center [1041, 633] width 515 height 45
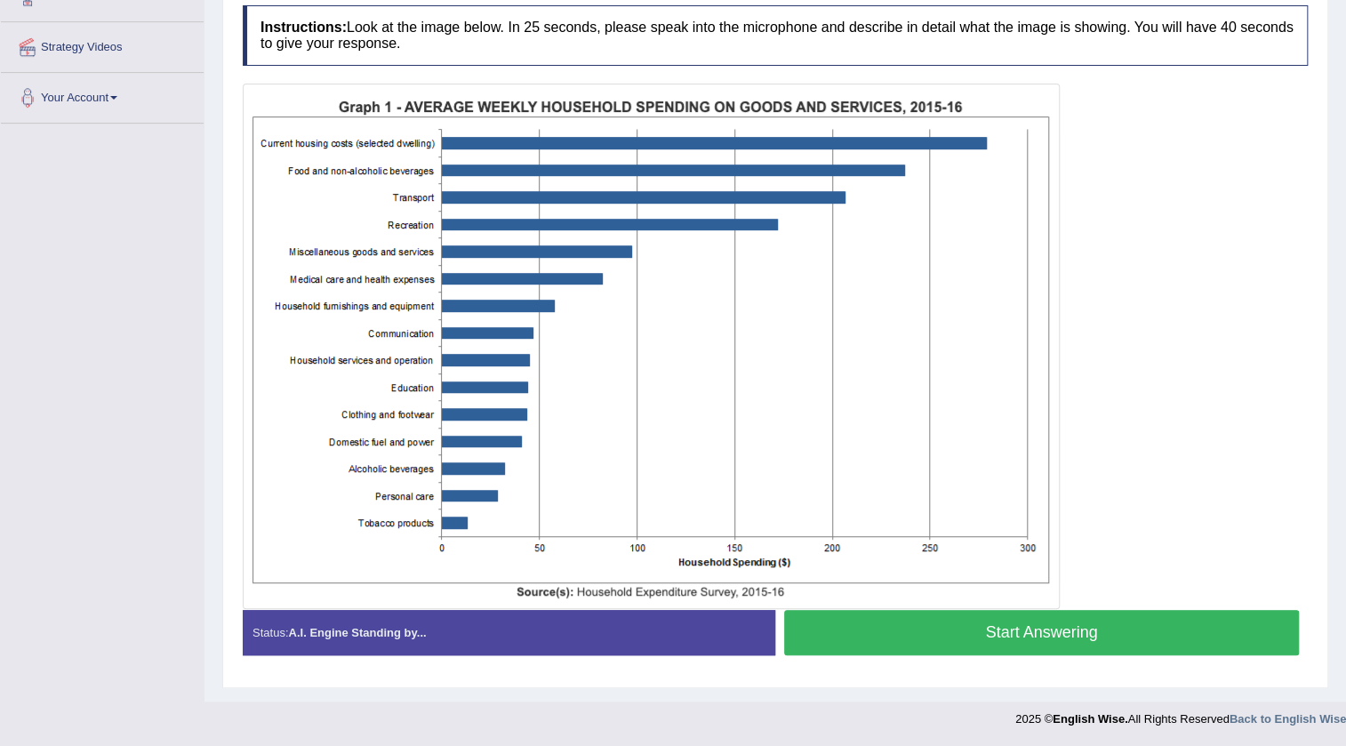
scroll to position [318, 0]
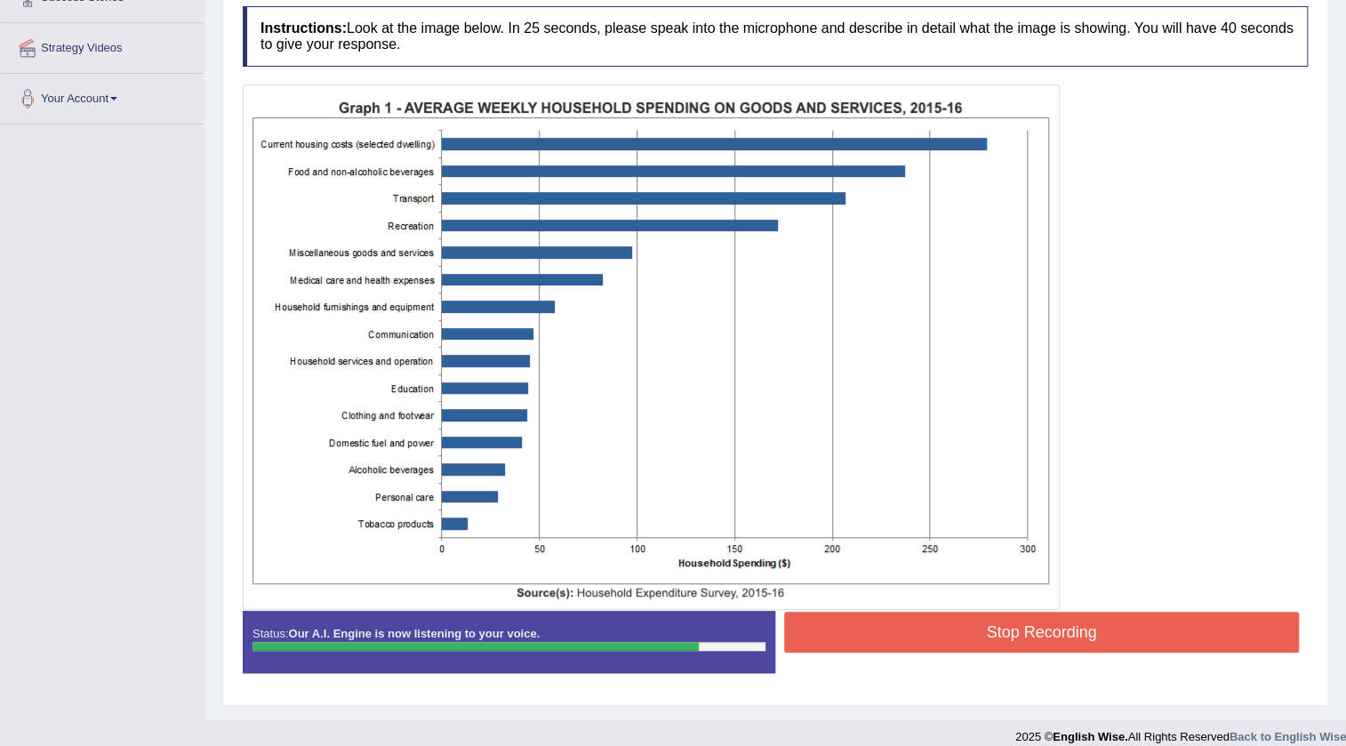
click at [1056, 633] on button "Stop Recording" at bounding box center [1041, 632] width 515 height 41
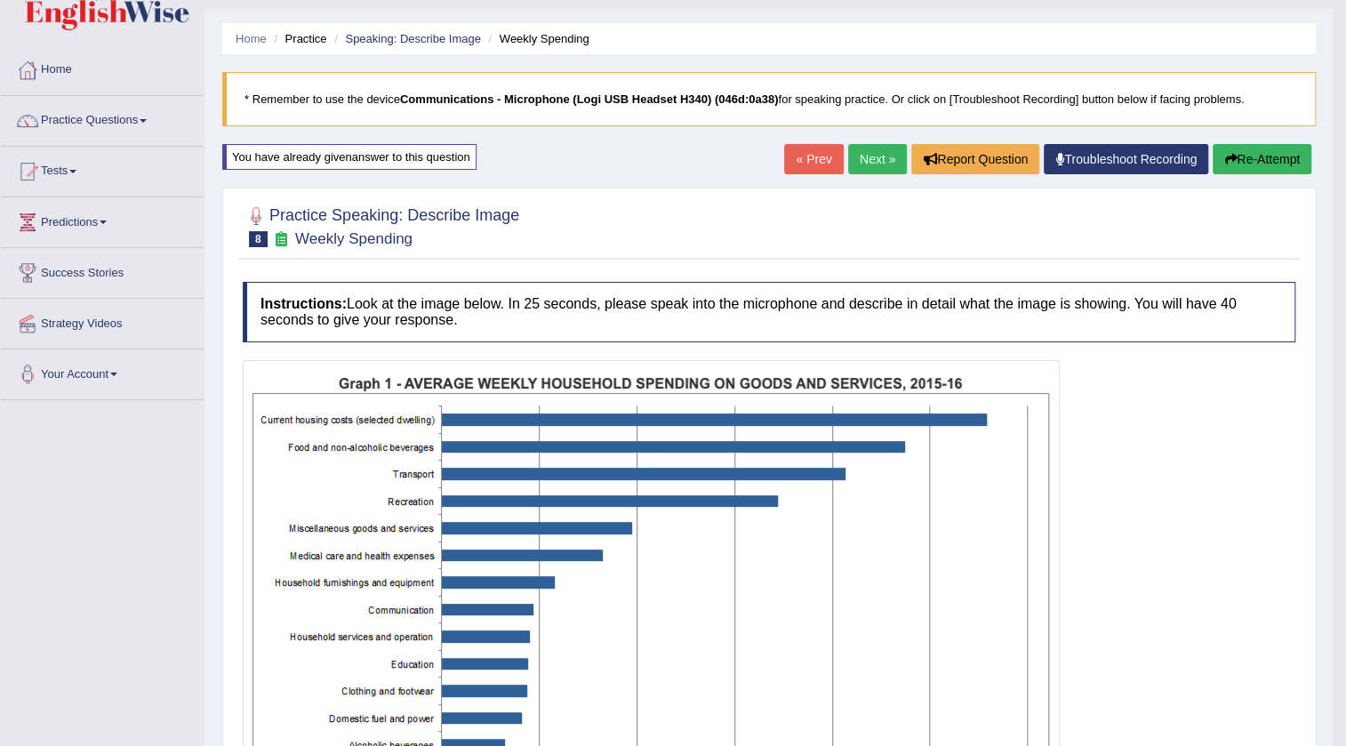
scroll to position [80, 0]
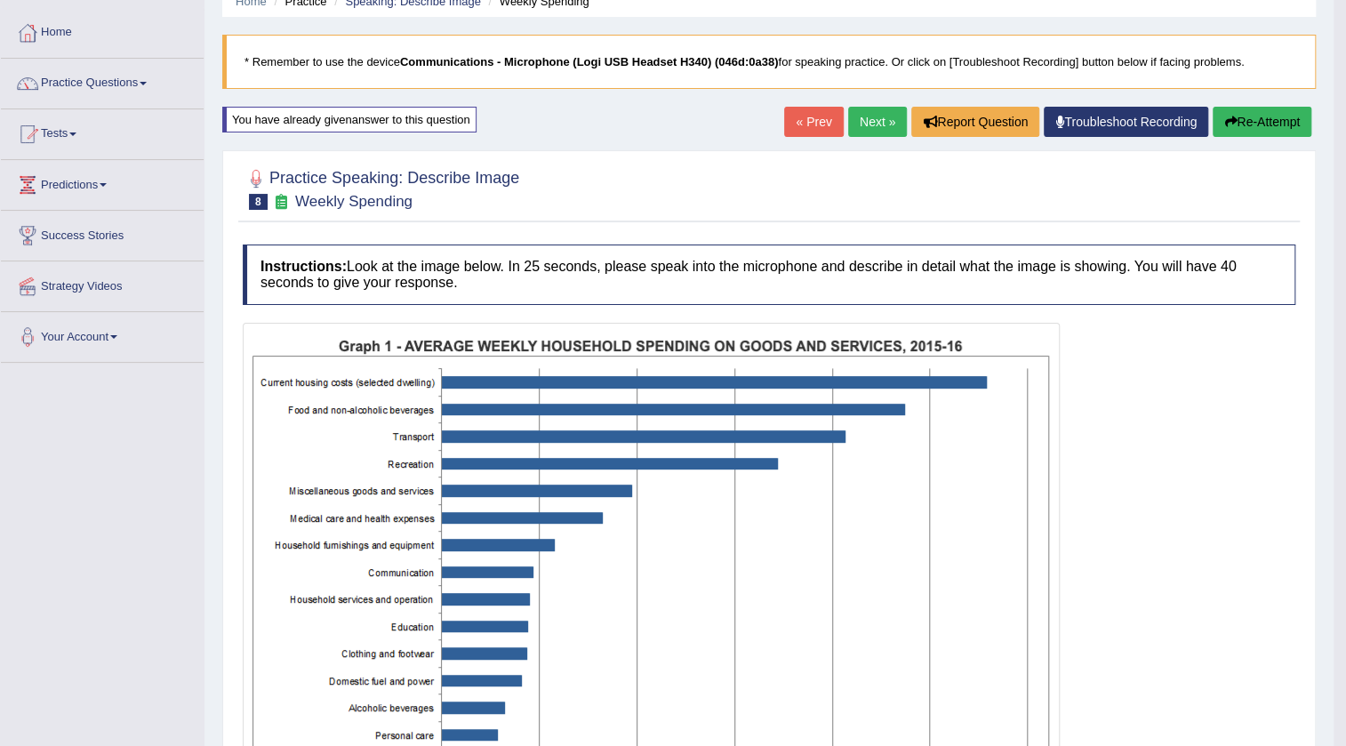
click at [1272, 116] on button "Re-Attempt" at bounding box center [1262, 122] width 99 height 30
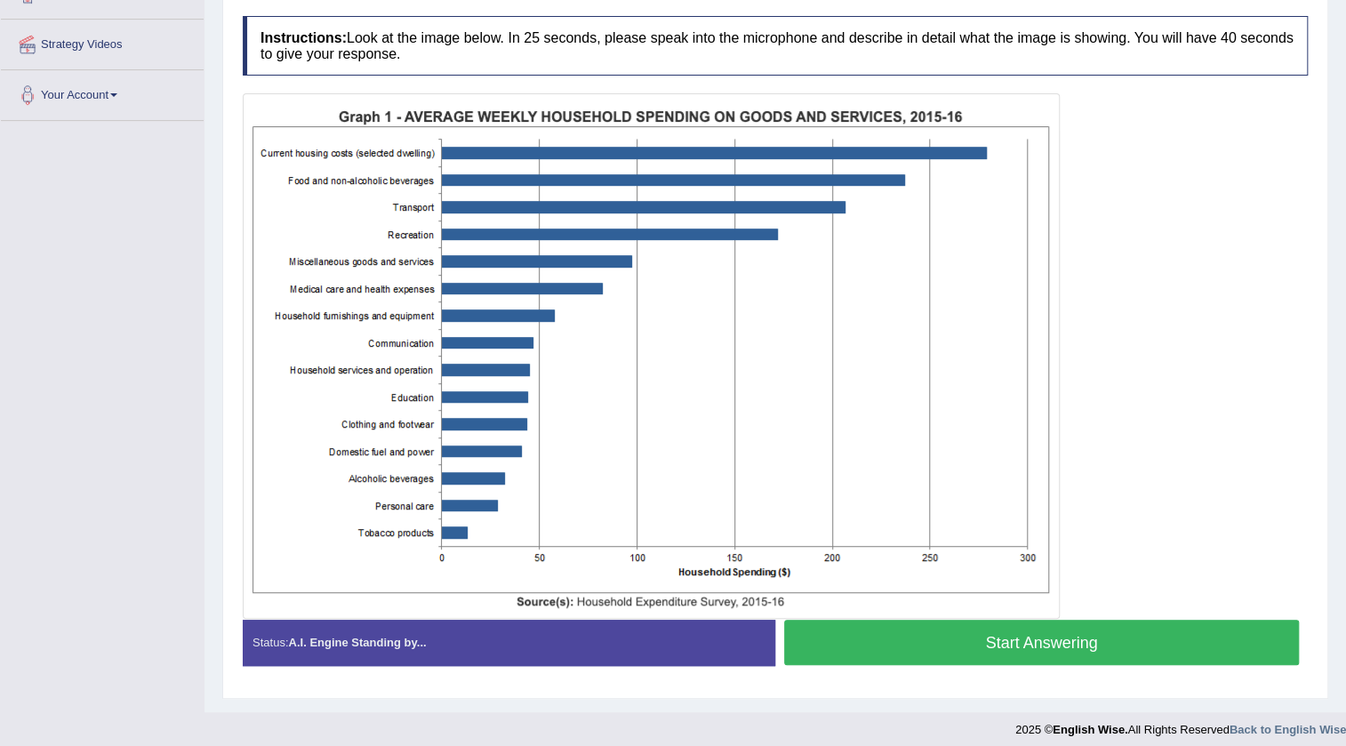
scroll to position [331, 0]
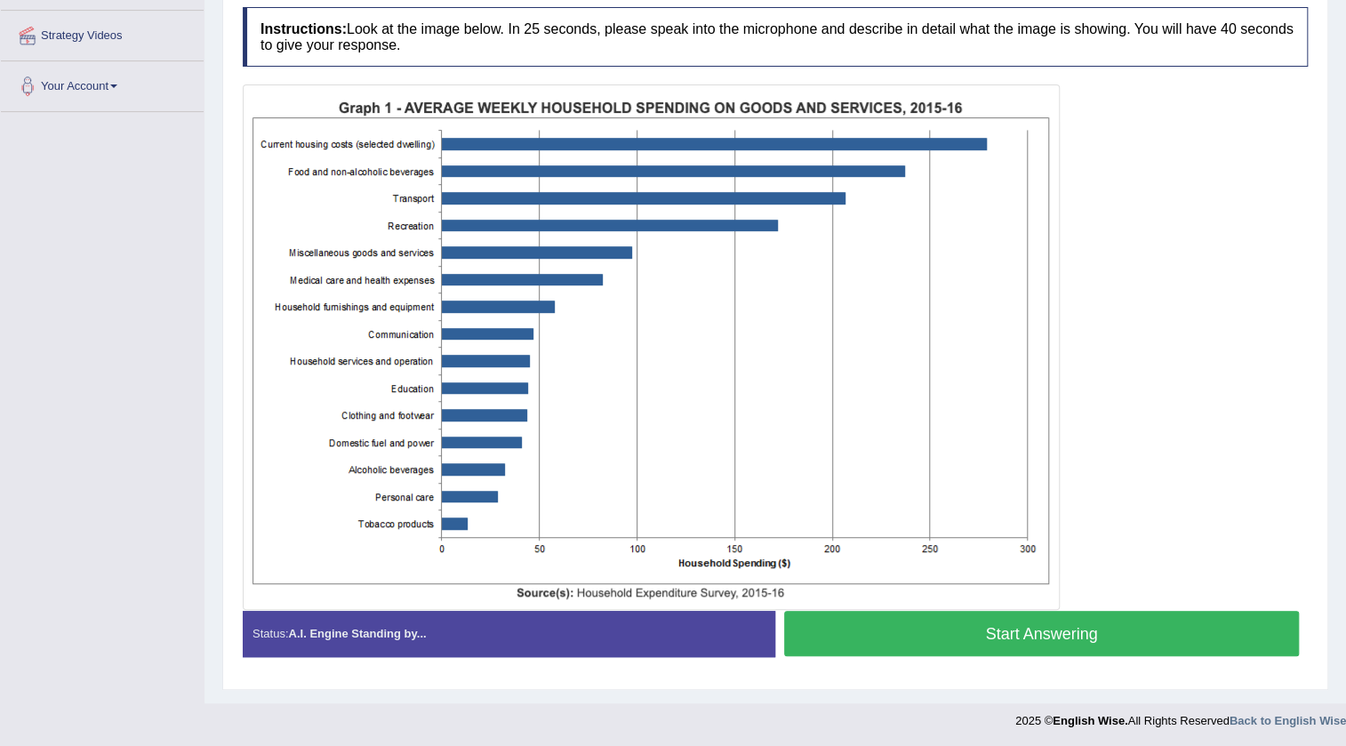
click at [1131, 638] on button "Start Answering" at bounding box center [1041, 633] width 515 height 45
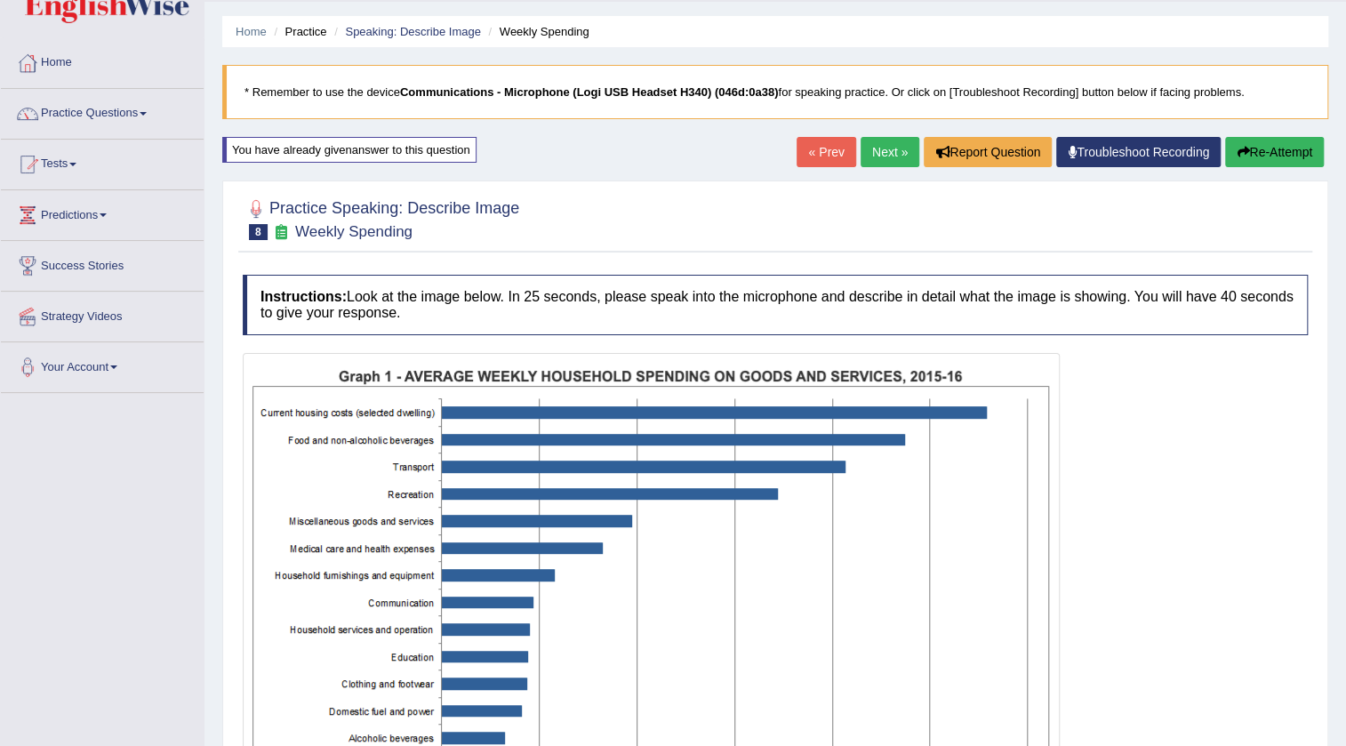
scroll to position [0, 0]
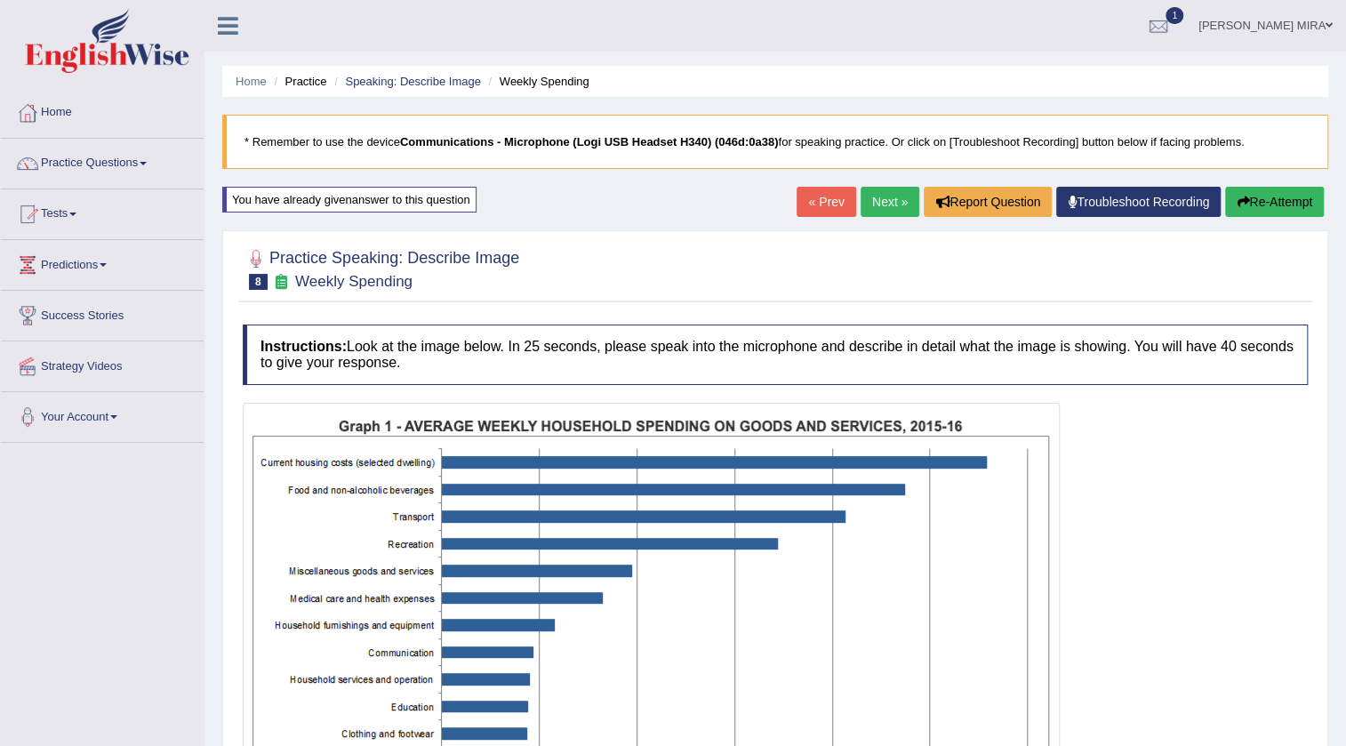
click at [1302, 192] on button "Re-Attempt" at bounding box center [1274, 202] width 99 height 30
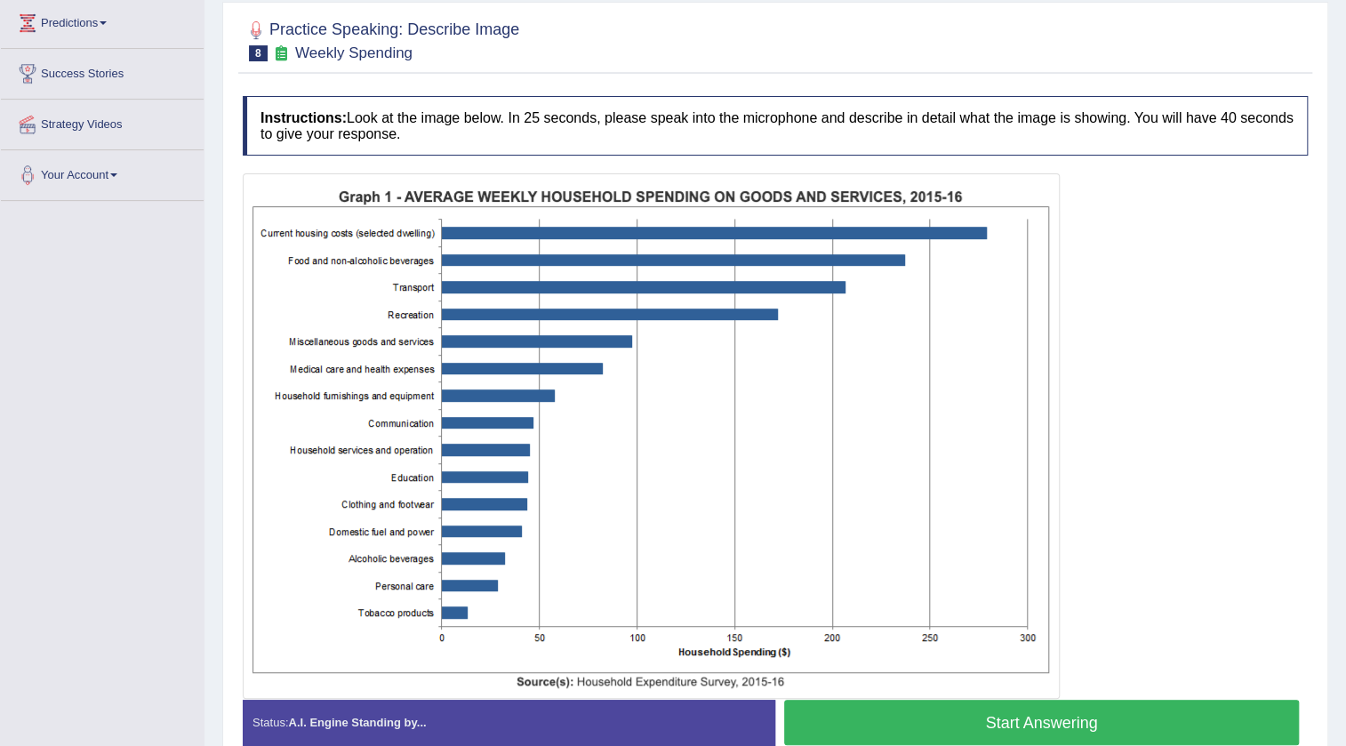
scroll to position [331, 0]
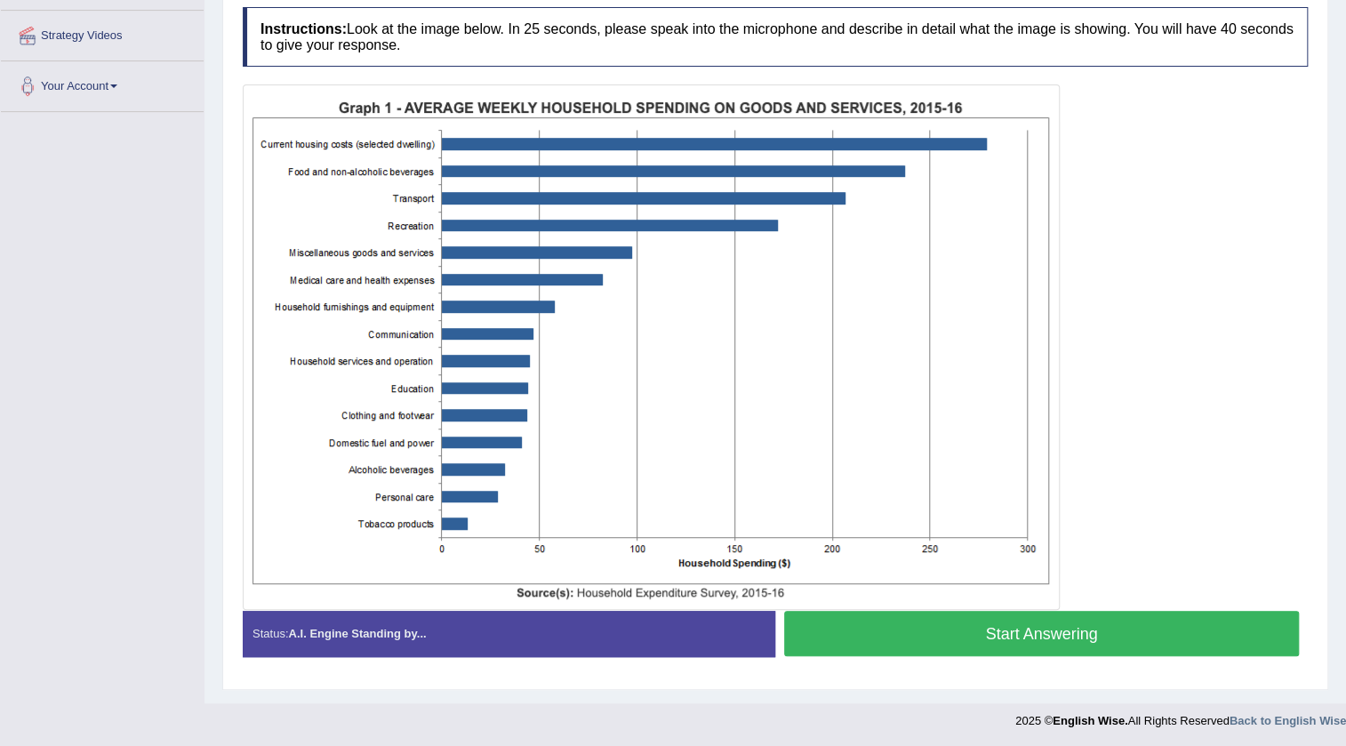
drag, startPoint x: 1046, startPoint y: 629, endPoint x: 1030, endPoint y: 569, distance: 62.5
click at [1046, 626] on button "Start Answering" at bounding box center [1041, 633] width 515 height 45
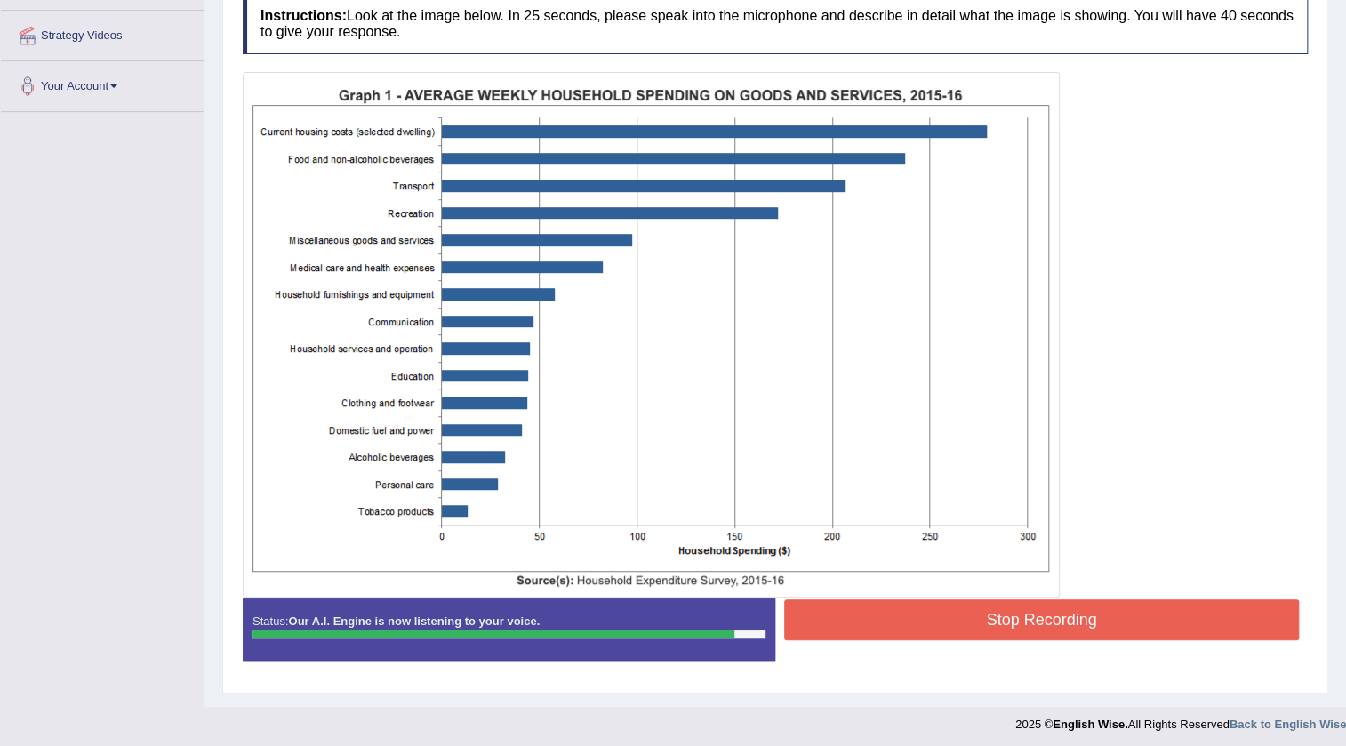
drag, startPoint x: 850, startPoint y: 593, endPoint x: 852, endPoint y: 606, distance: 13.5
click at [850, 596] on div "Instructions: Look at the image below. In 25 seconds, please speak into the mic…" at bounding box center [775, 334] width 1074 height 698
click at [853, 616] on button "Stop Recording" at bounding box center [1041, 619] width 515 height 41
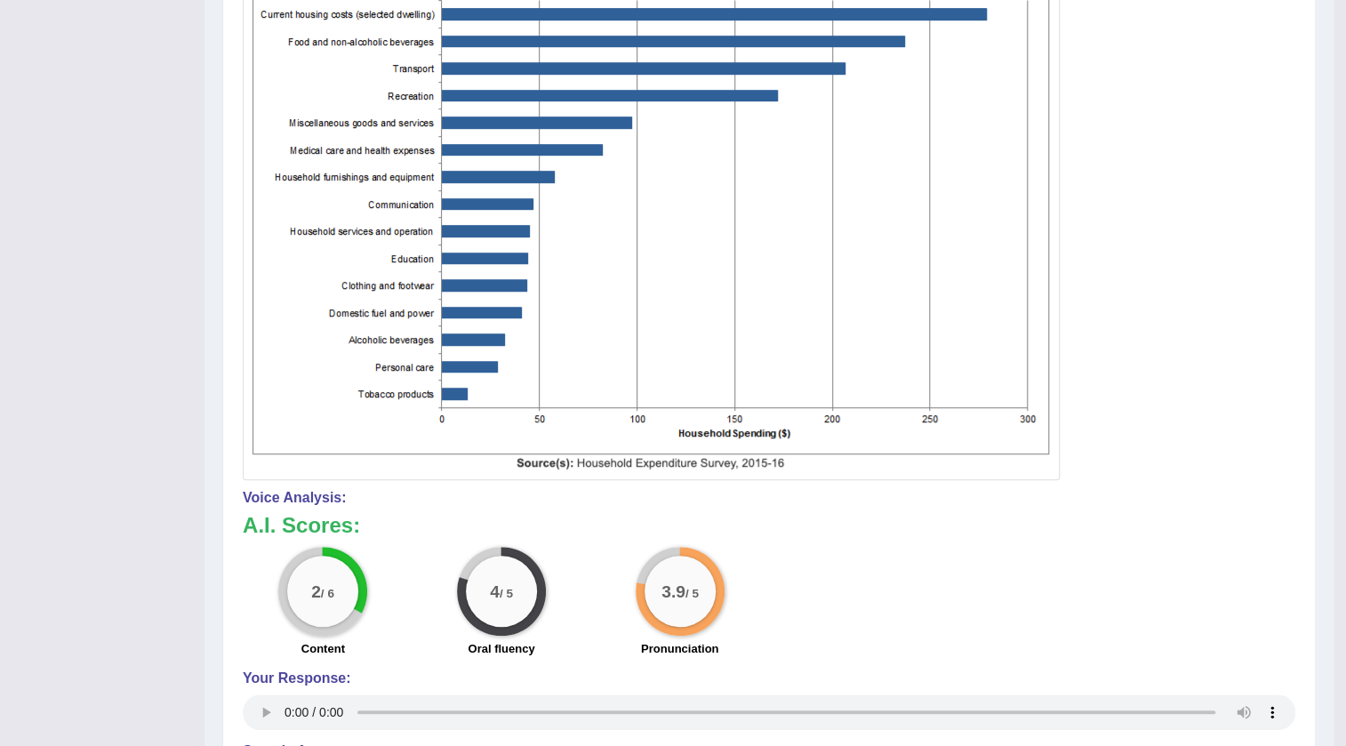
scroll to position [412, 0]
